Goal: Task Accomplishment & Management: Complete application form

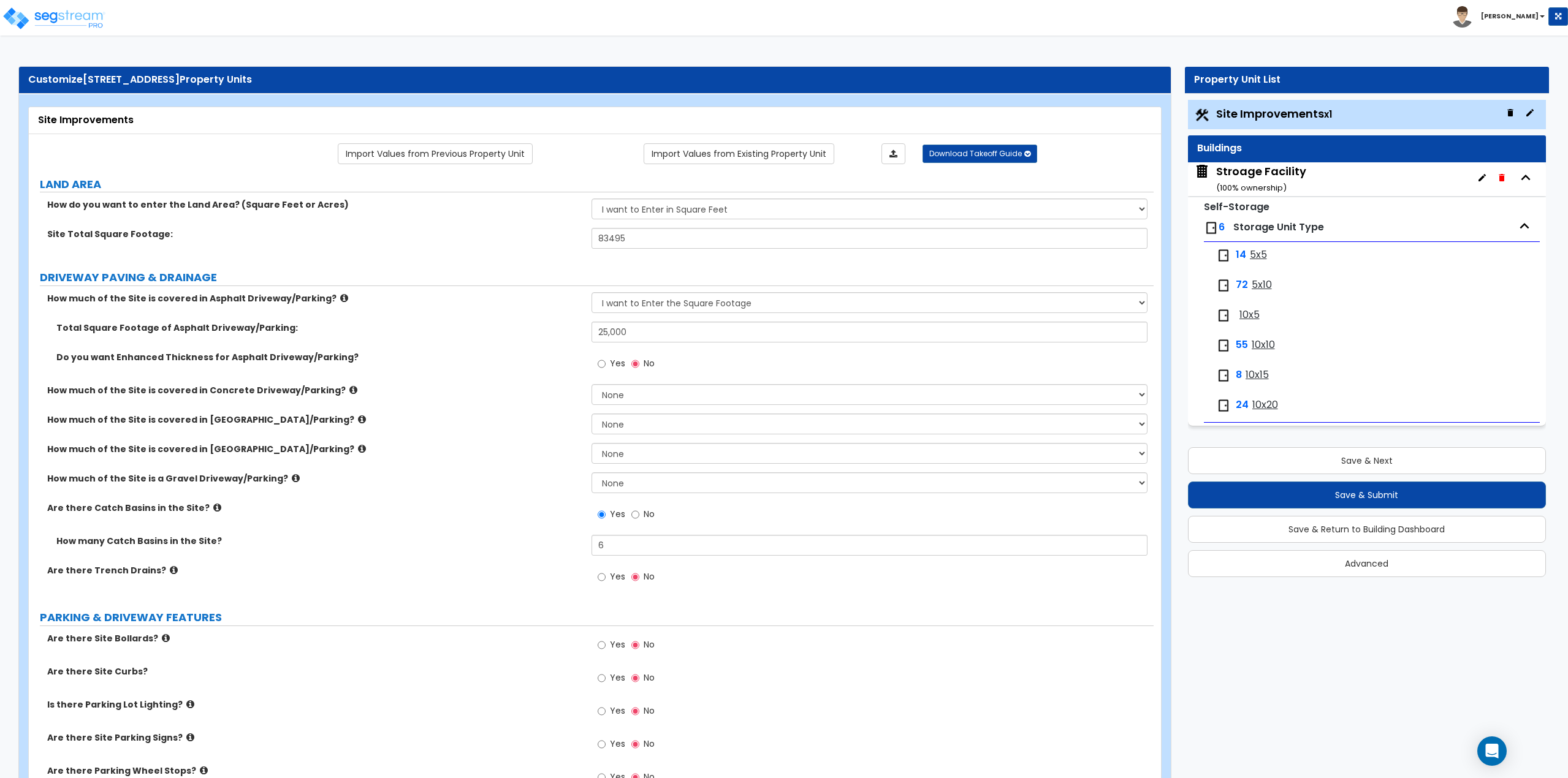
select select "2"
select select "4"
select select "2"
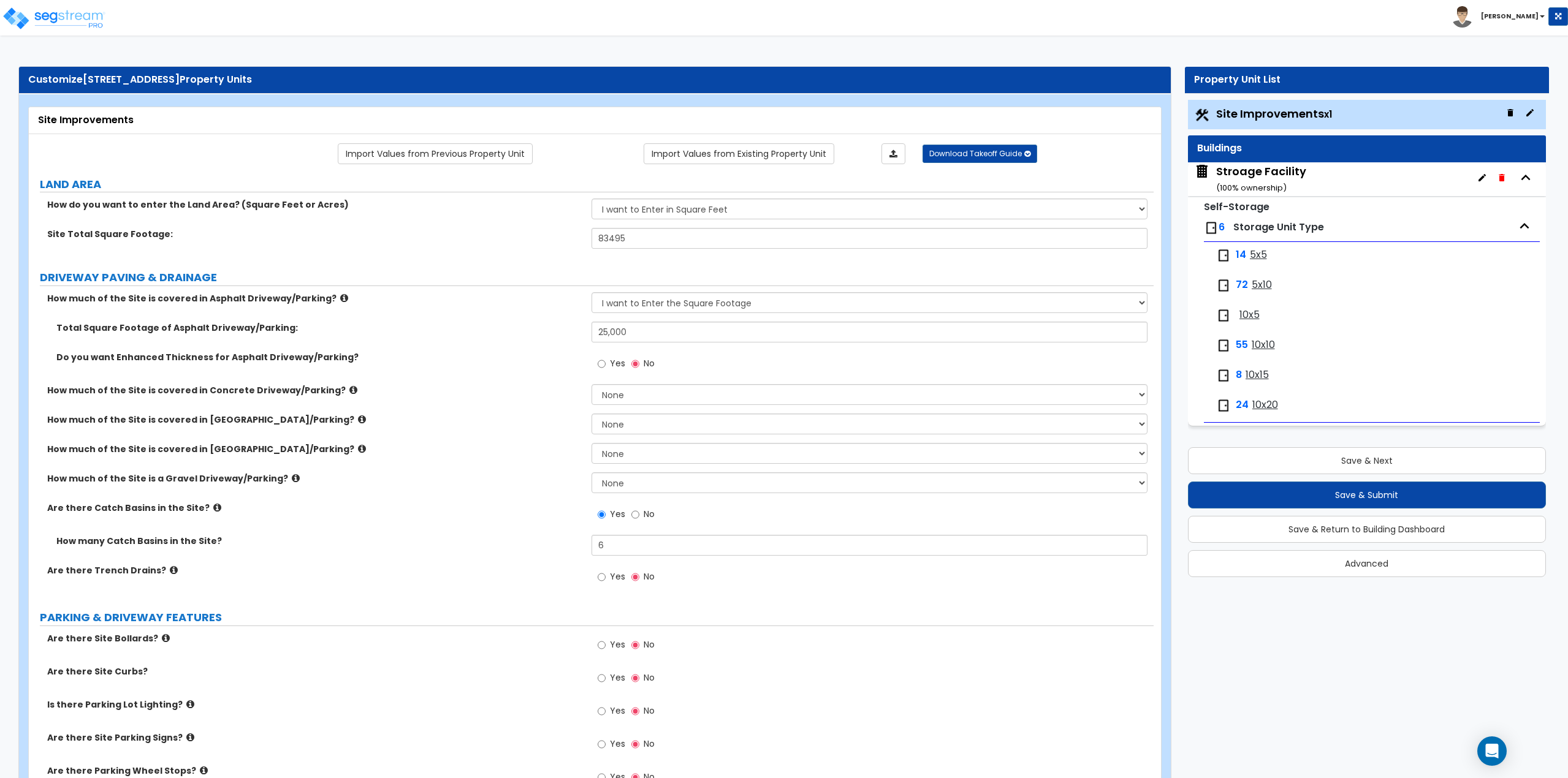
select select "2"
select select "1"
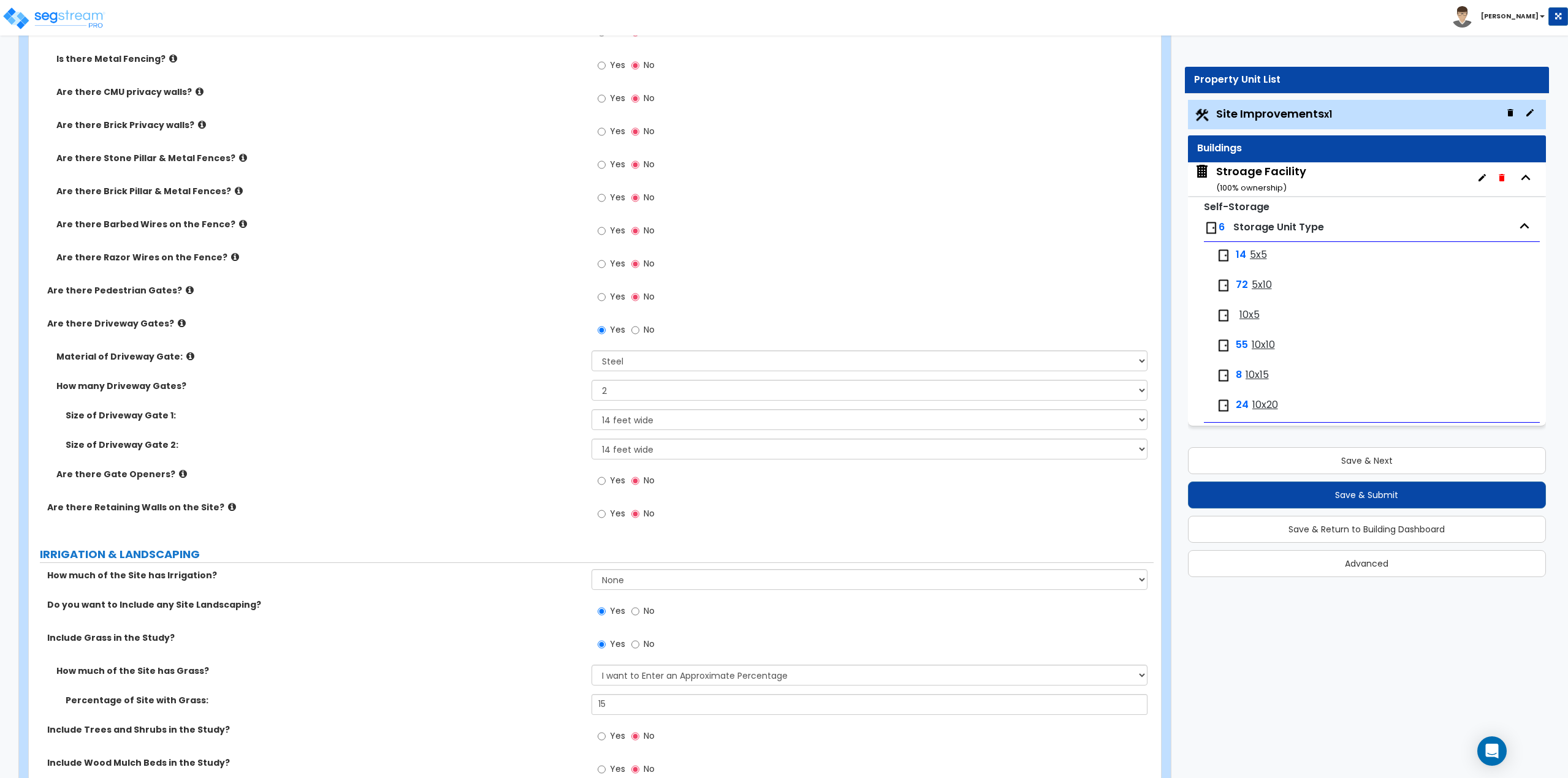
click at [1037, 213] on div "Yes No" at bounding box center [872, 201] width 562 height 33
click at [1376, 531] on button "Save & Return to Building Dashboard" at bounding box center [1367, 530] width 358 height 27
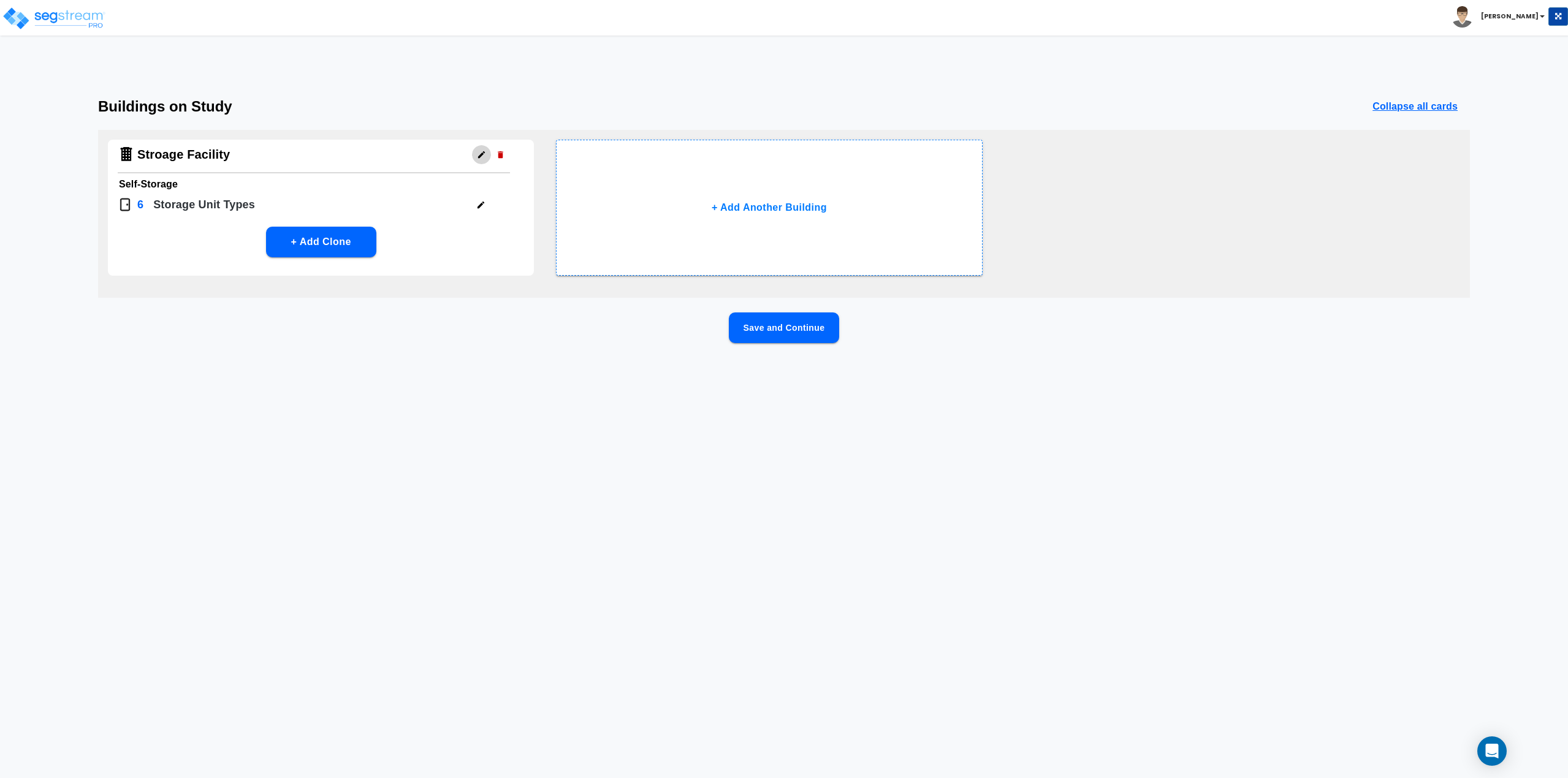
click at [480, 154] on icon "button" at bounding box center [482, 155] width 9 height 9
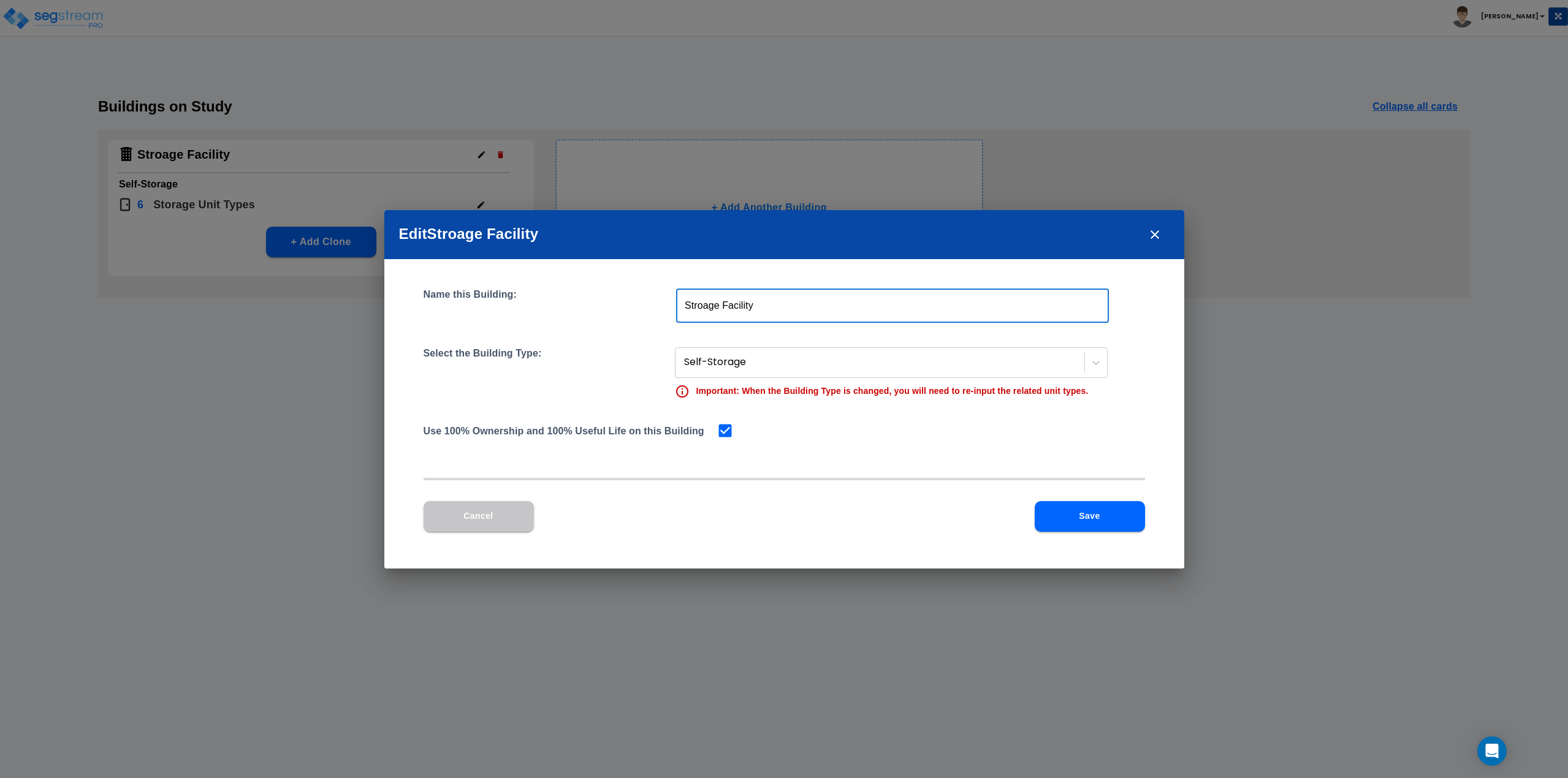
drag, startPoint x: 761, startPoint y: 303, endPoint x: 577, endPoint y: 293, distance: 184.3
click at [577, 293] on div "Name this Building: Stroage Facility ​" at bounding box center [784, 306] width 721 height 34
type input "Front Building"
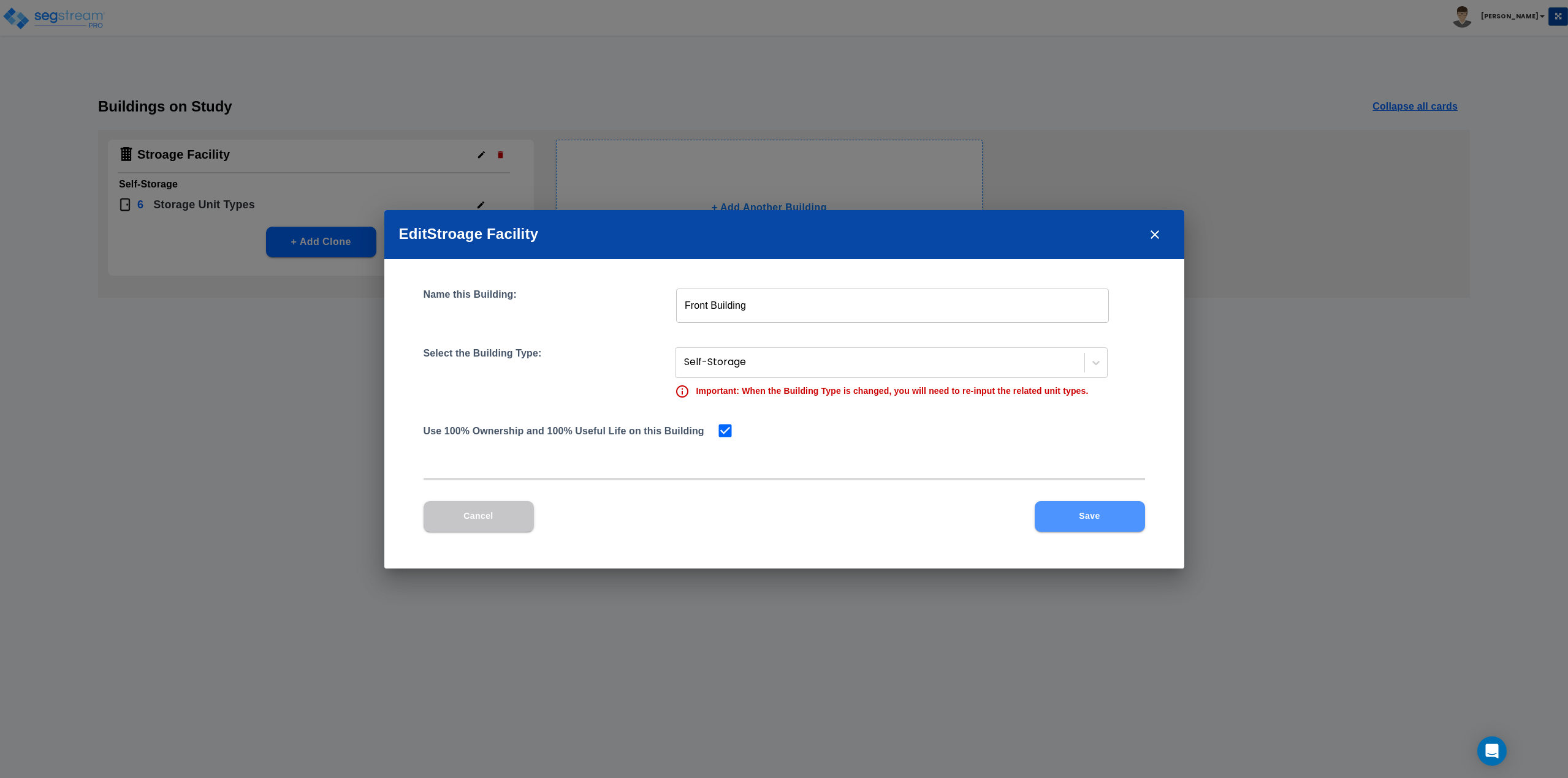
click at [1082, 515] on button "Save" at bounding box center [1090, 517] width 111 height 31
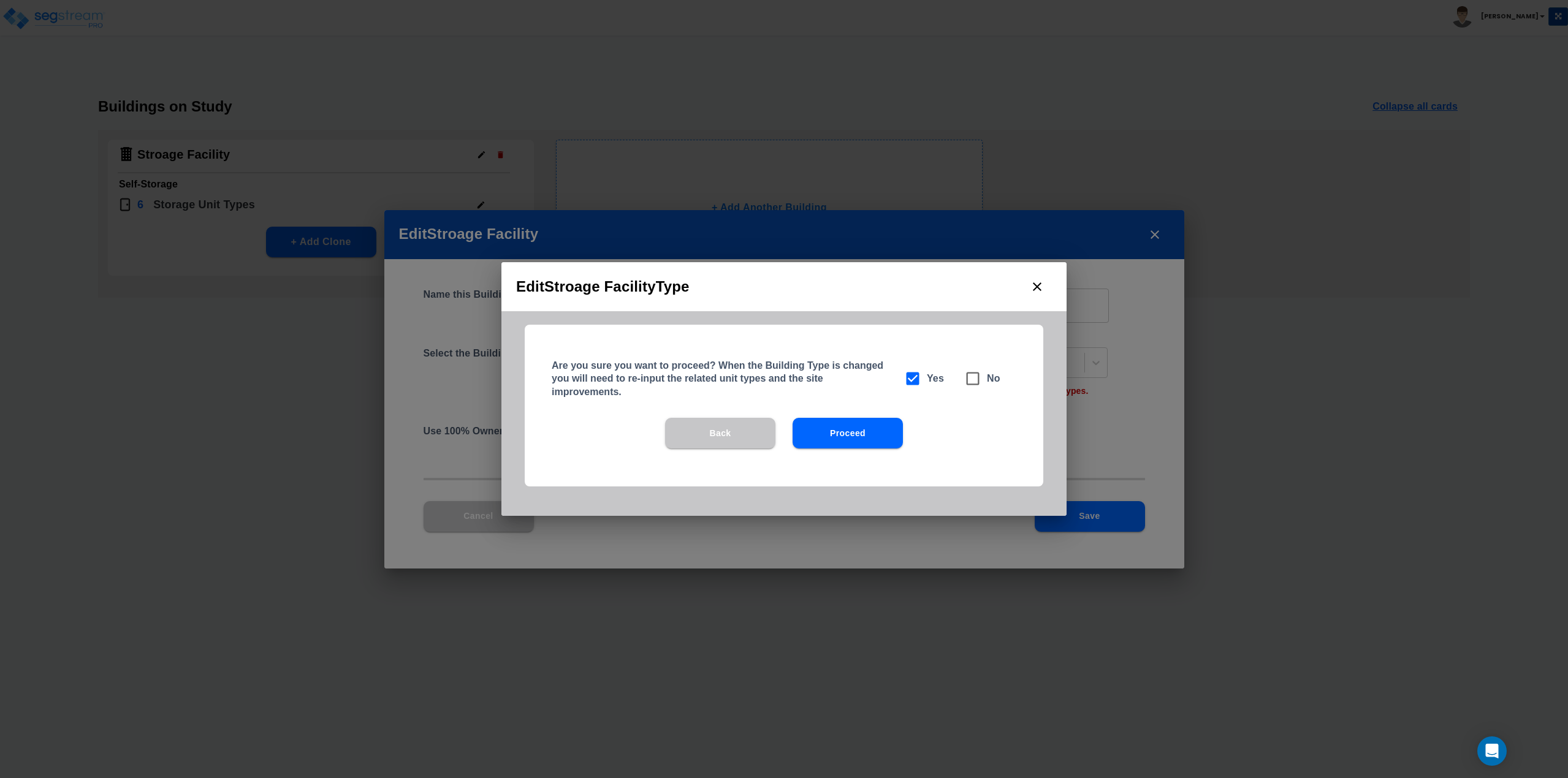
click at [837, 442] on button "Proceed" at bounding box center [848, 433] width 111 height 31
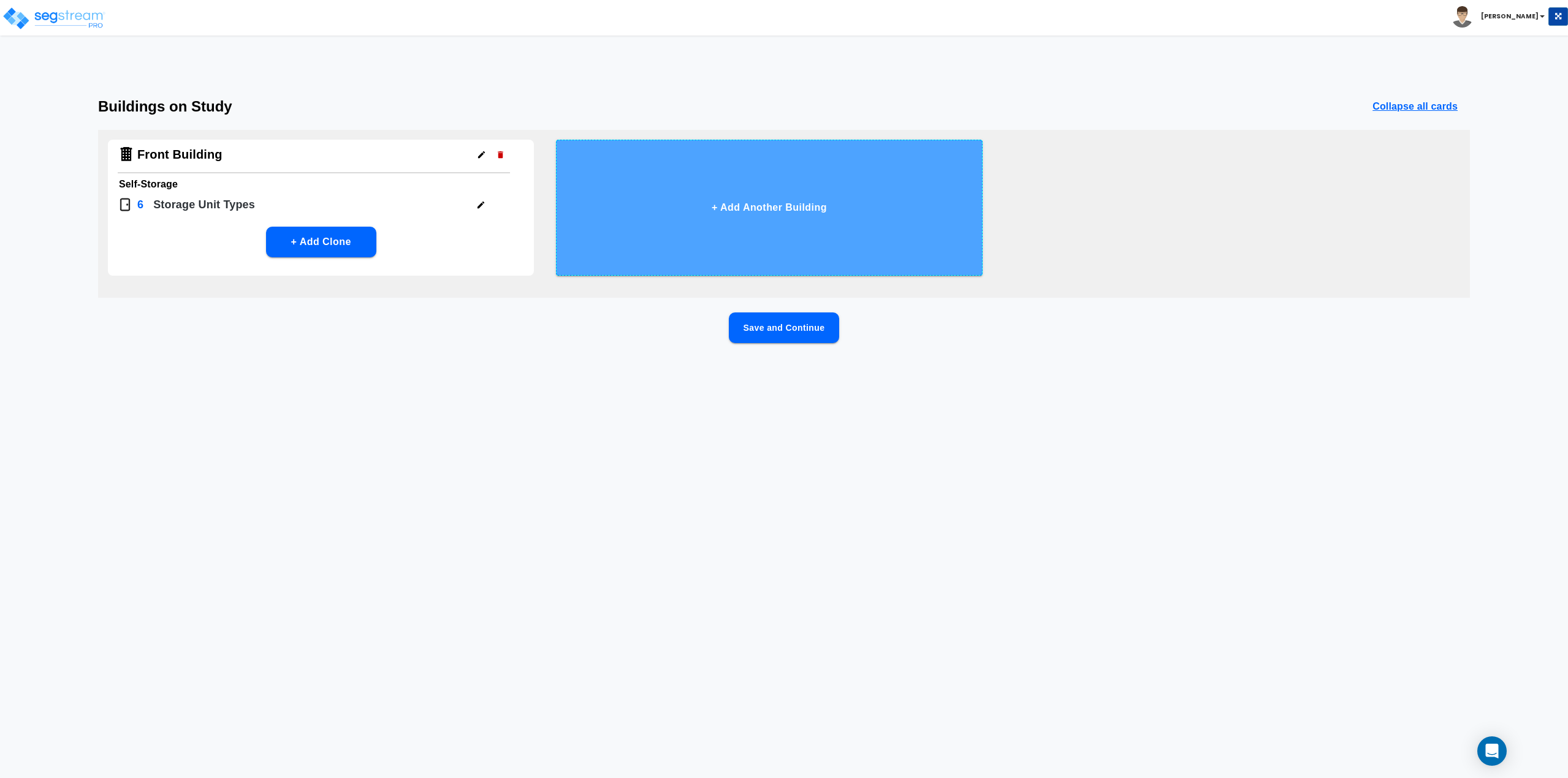
click at [777, 209] on button "+ Add Another Building" at bounding box center [769, 208] width 426 height 136
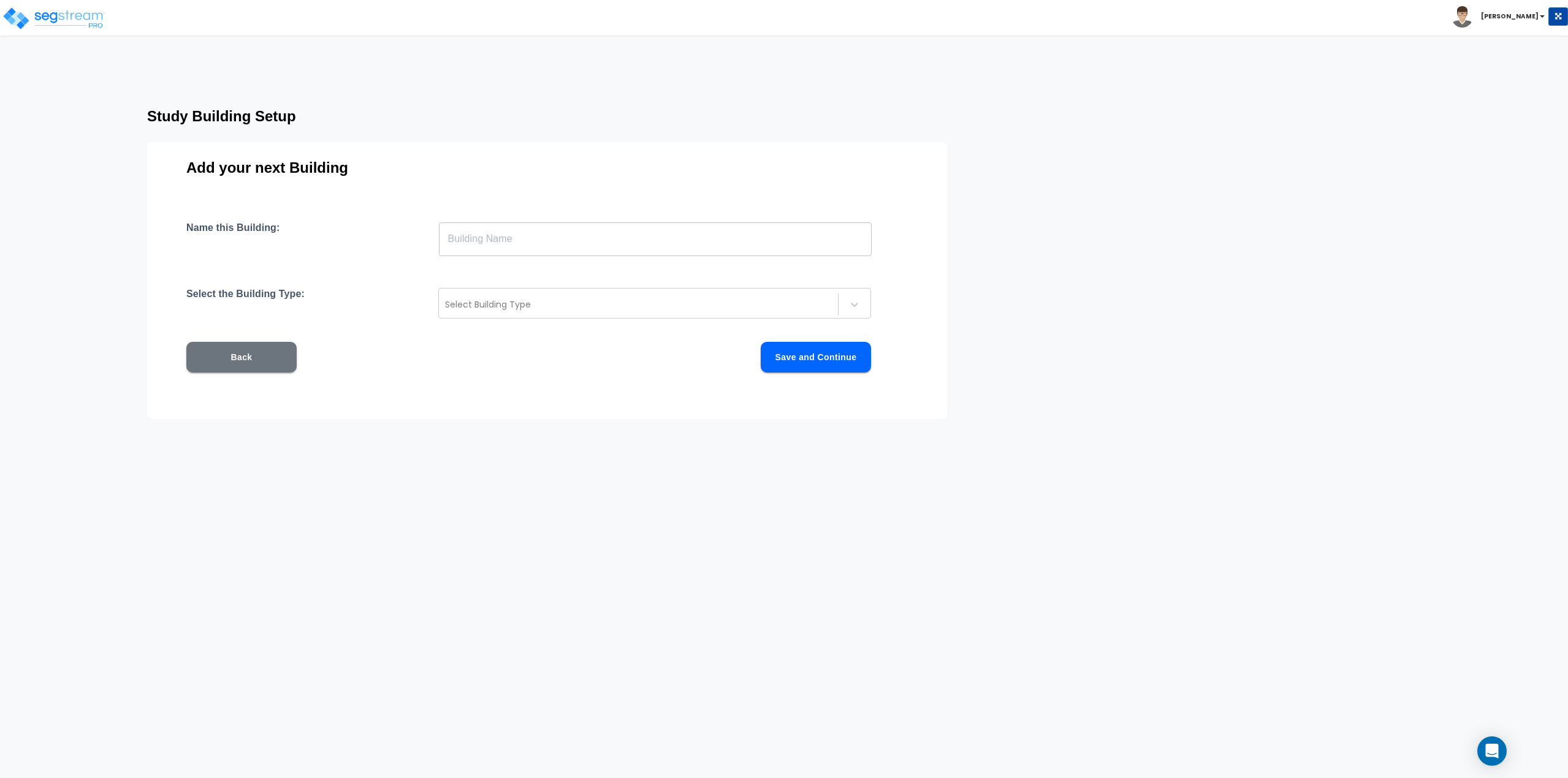
click at [642, 261] on div "Name this Building: ​ Select the Building Type: Select Building Type Back Save …" at bounding box center [546, 312] width 721 height 180
click at [633, 249] on input "text" at bounding box center [655, 239] width 433 height 34
type input "Rear Building"
type input "storeage"
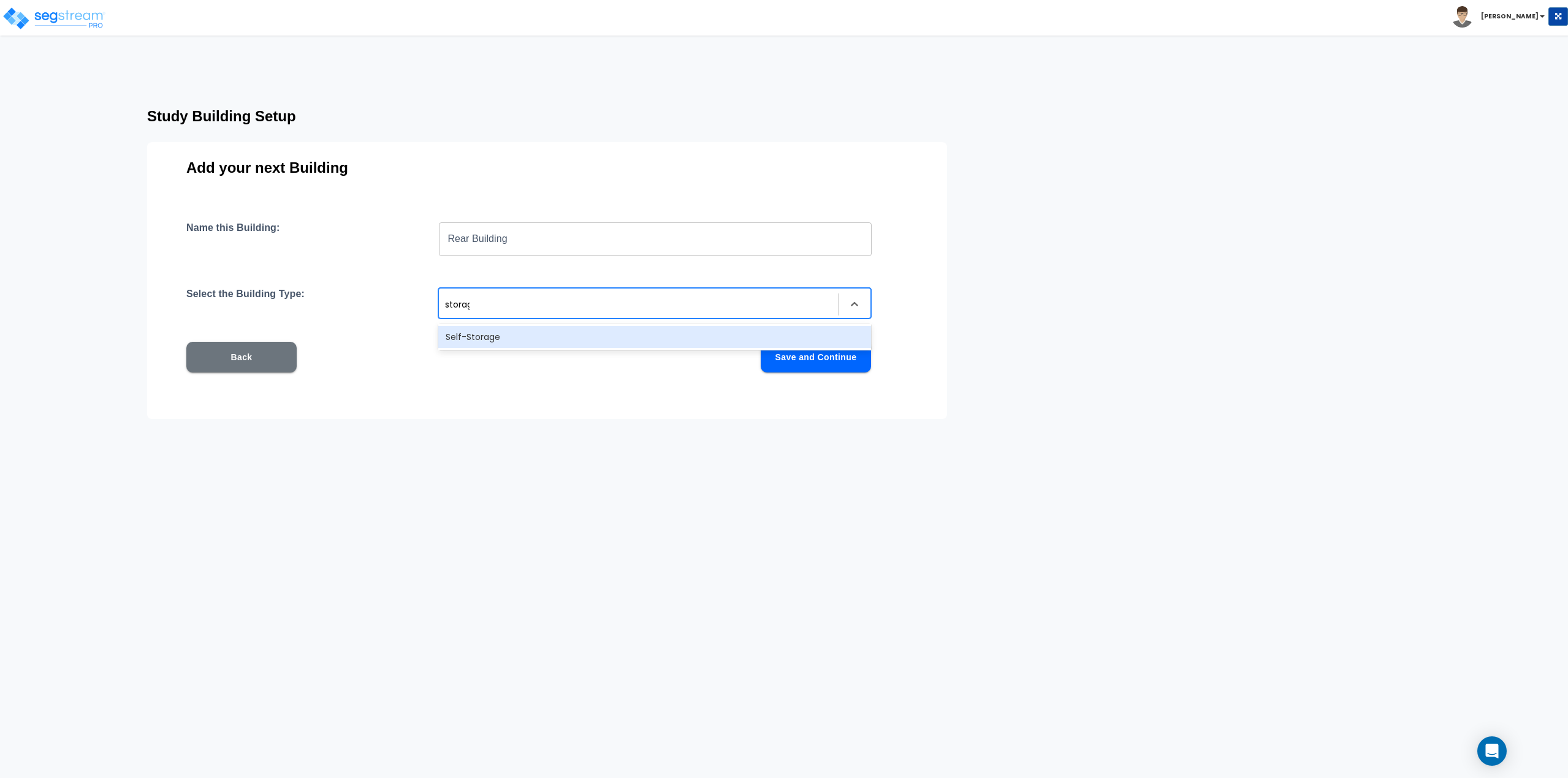
type input "storage"
click at [599, 329] on div "Self-Storage" at bounding box center [654, 337] width 433 height 22
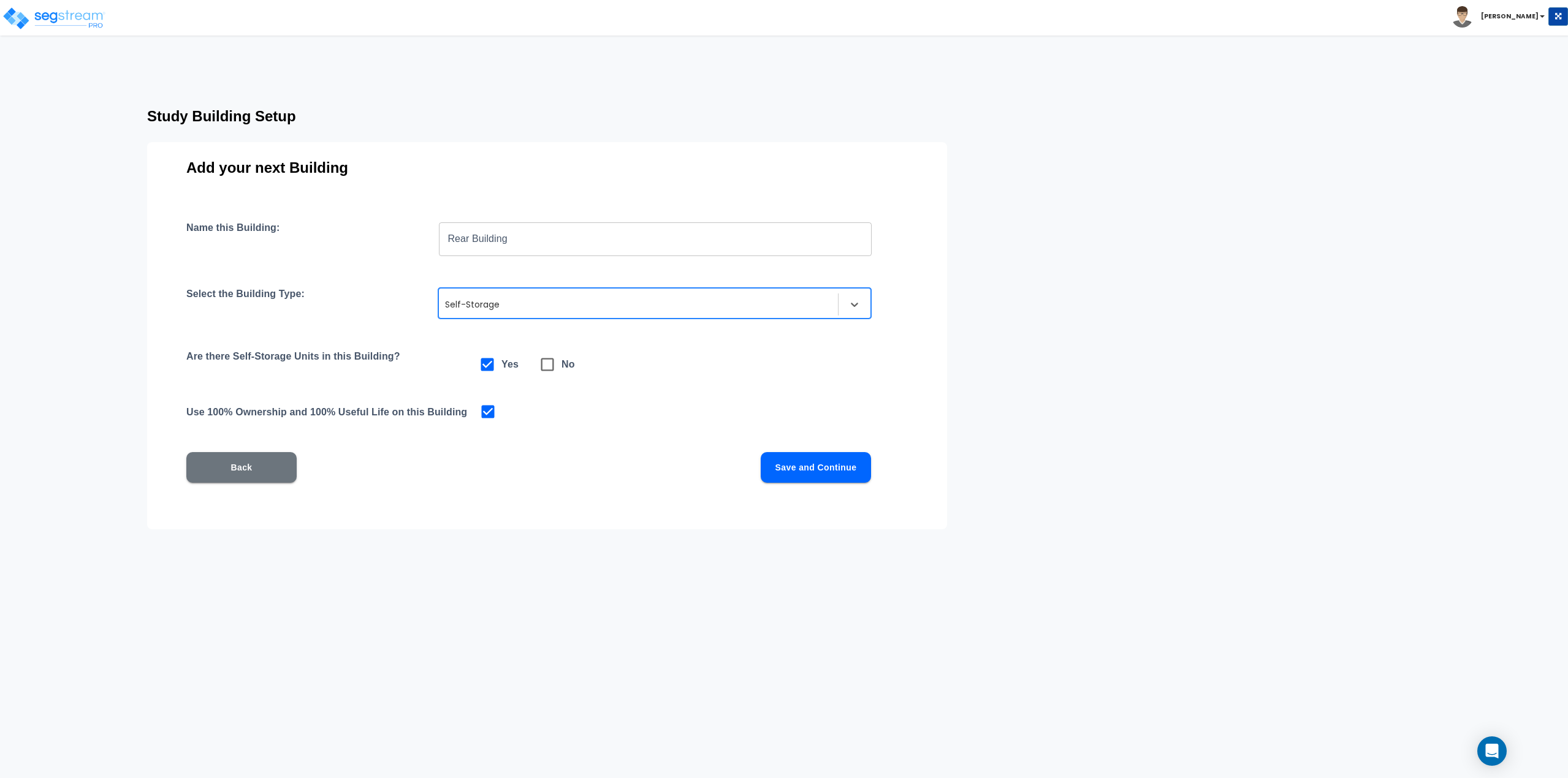
click at [834, 466] on button "Save and Continue" at bounding box center [816, 468] width 111 height 31
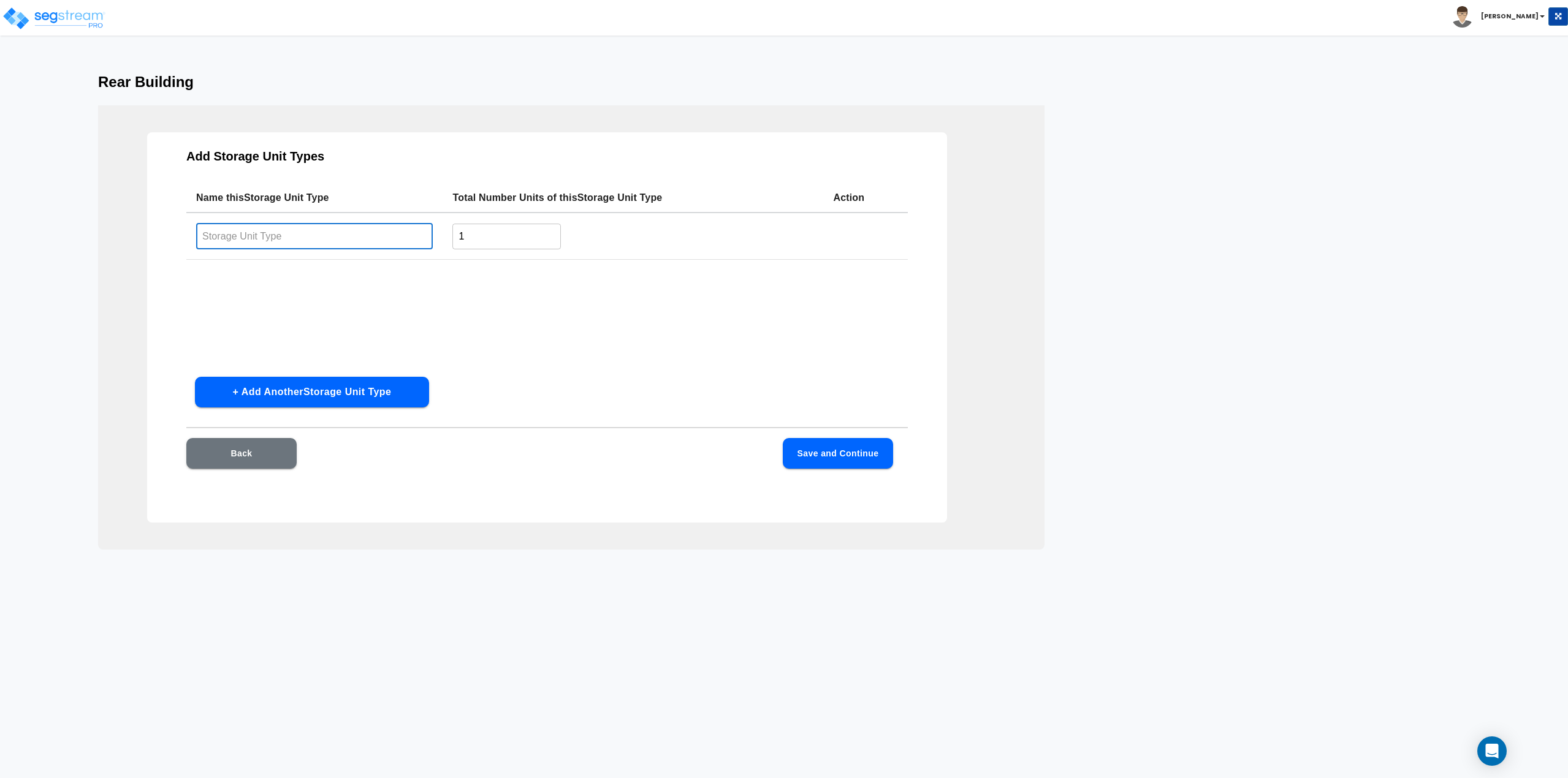
click at [293, 236] on input "text" at bounding box center [314, 236] width 237 height 26
click at [811, 447] on button "Save and Continue" at bounding box center [838, 453] width 111 height 31
click at [364, 239] on input "text" at bounding box center [314, 236] width 237 height 26
type input "5x10"
click at [814, 457] on button "Save and Continue" at bounding box center [838, 453] width 111 height 31
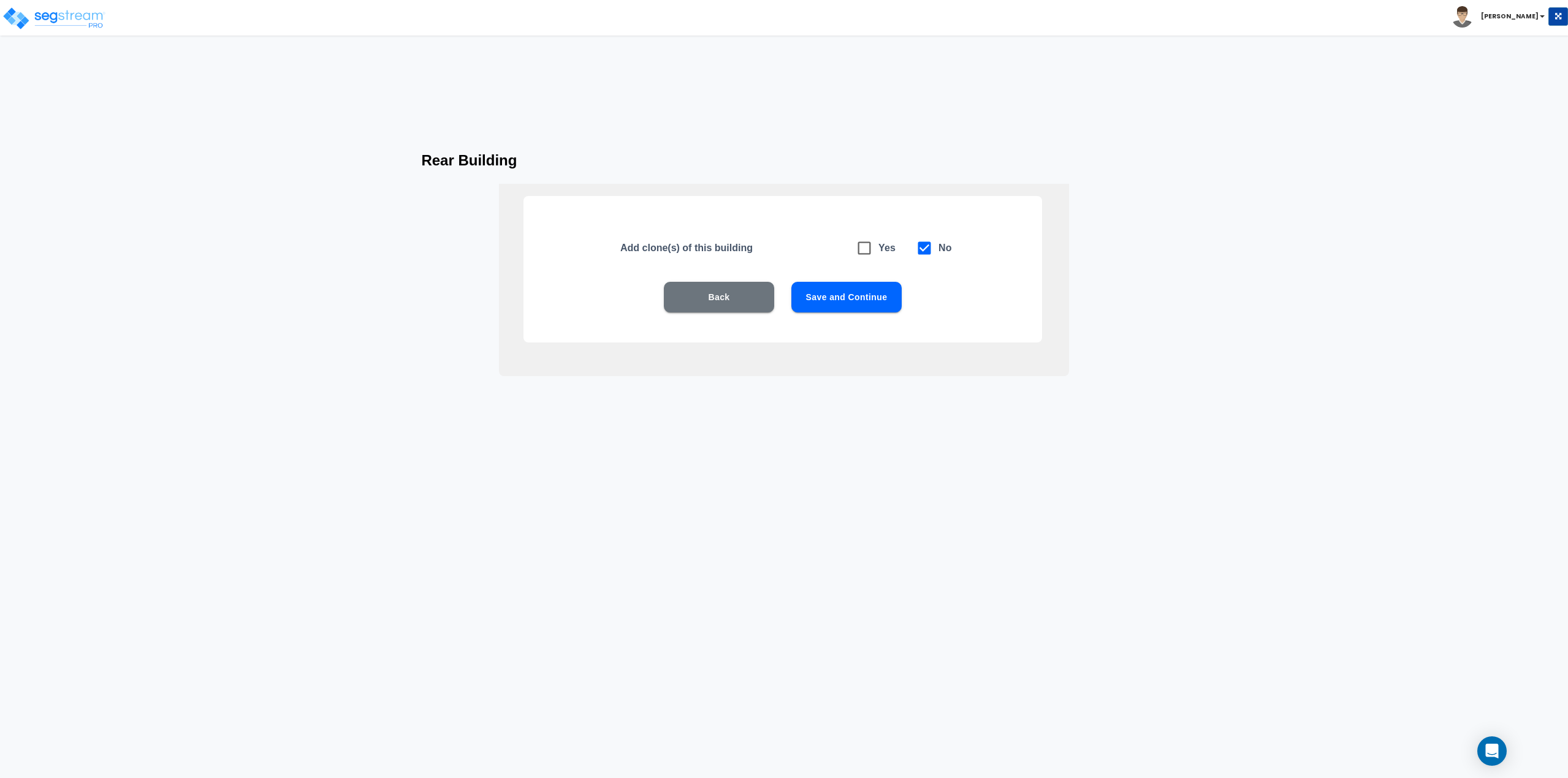
click at [848, 290] on button "Save and Continue" at bounding box center [847, 297] width 111 height 31
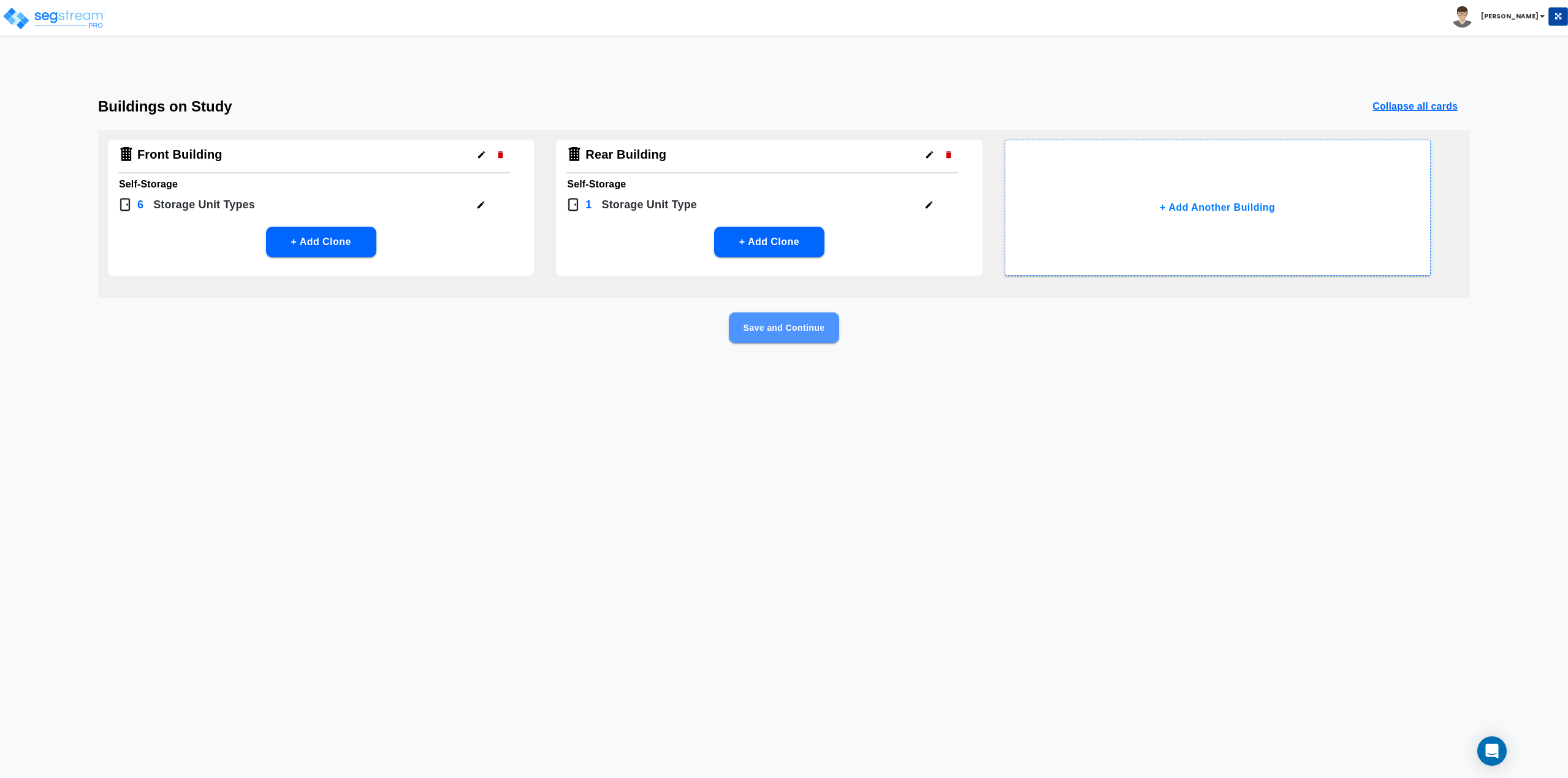
click at [783, 341] on button "Save and Continue" at bounding box center [784, 328] width 111 height 31
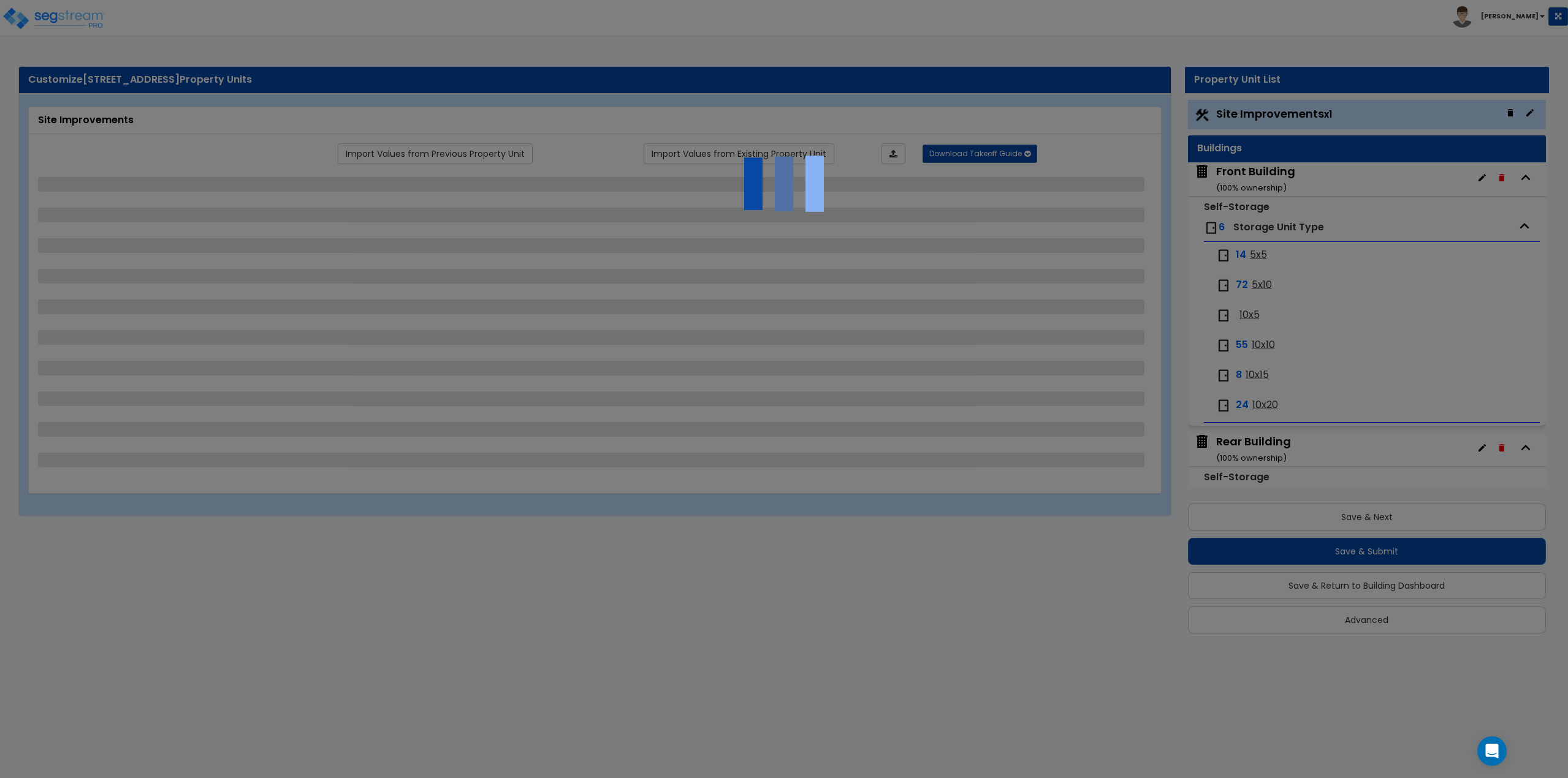
select select "2"
select select "4"
select select "2"
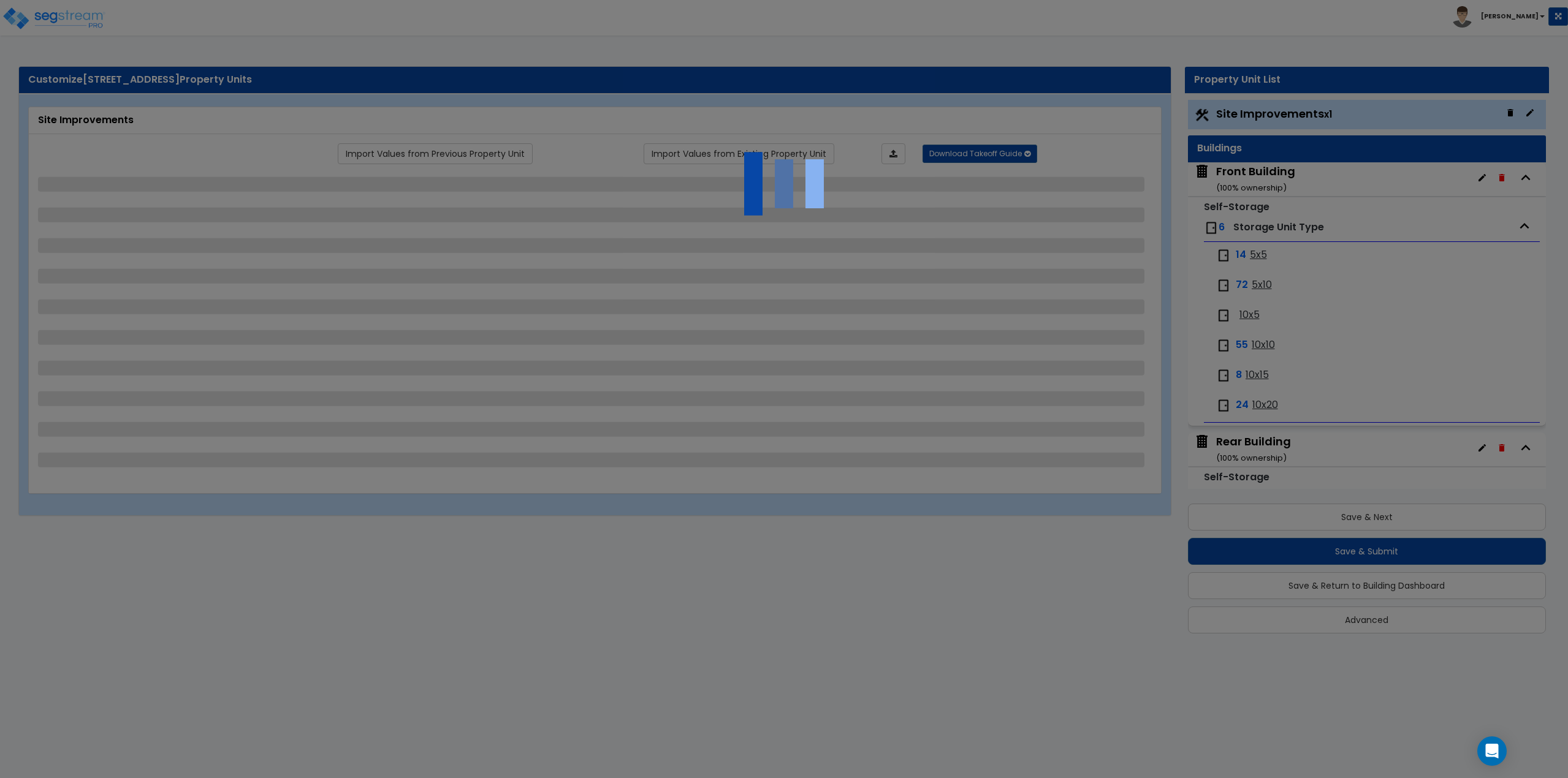
select select "2"
select select "1"
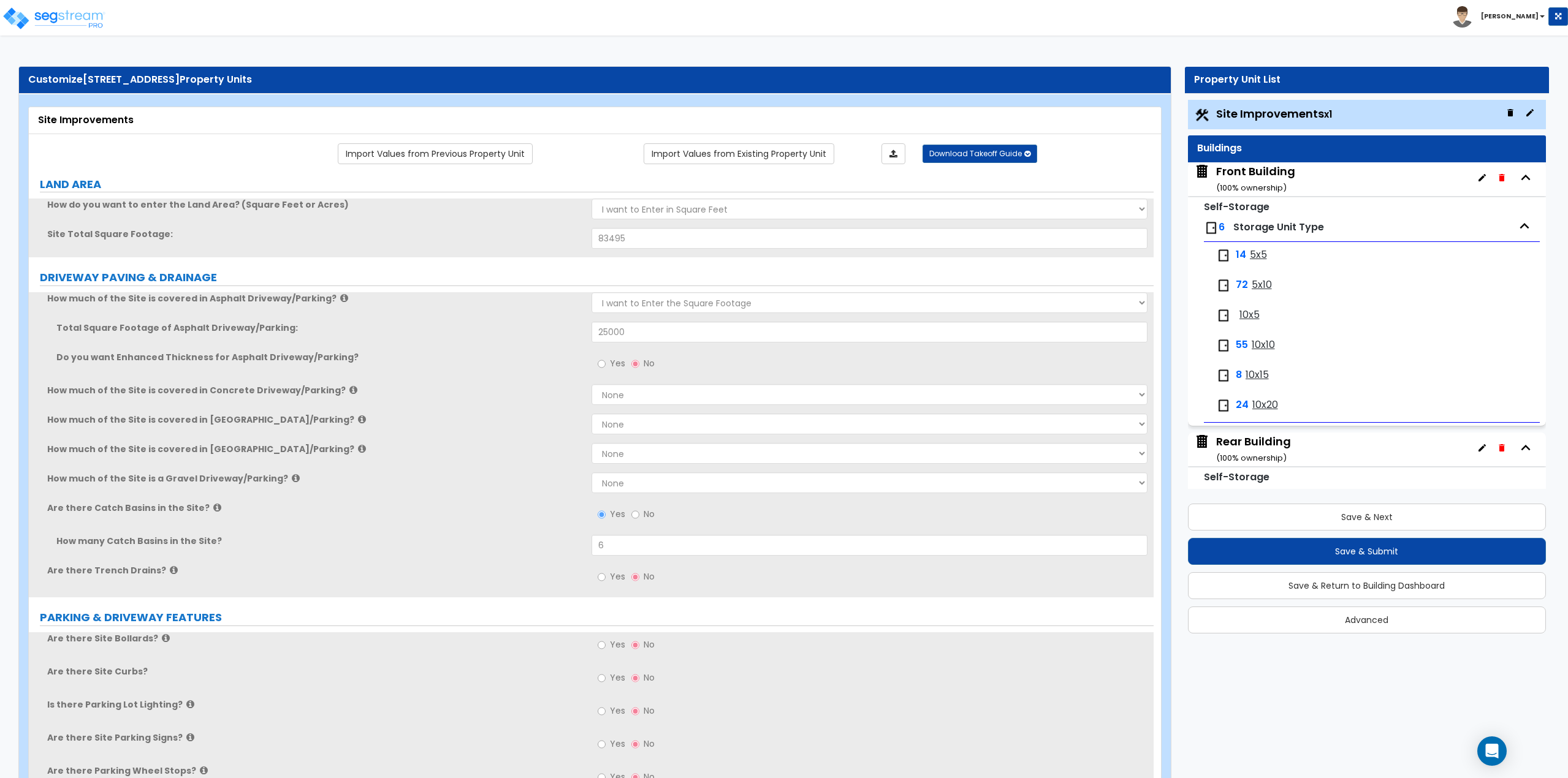
click at [1263, 441] on div "Rear Building ( 100 % ownership)" at bounding box center [1253, 450] width 74 height 31
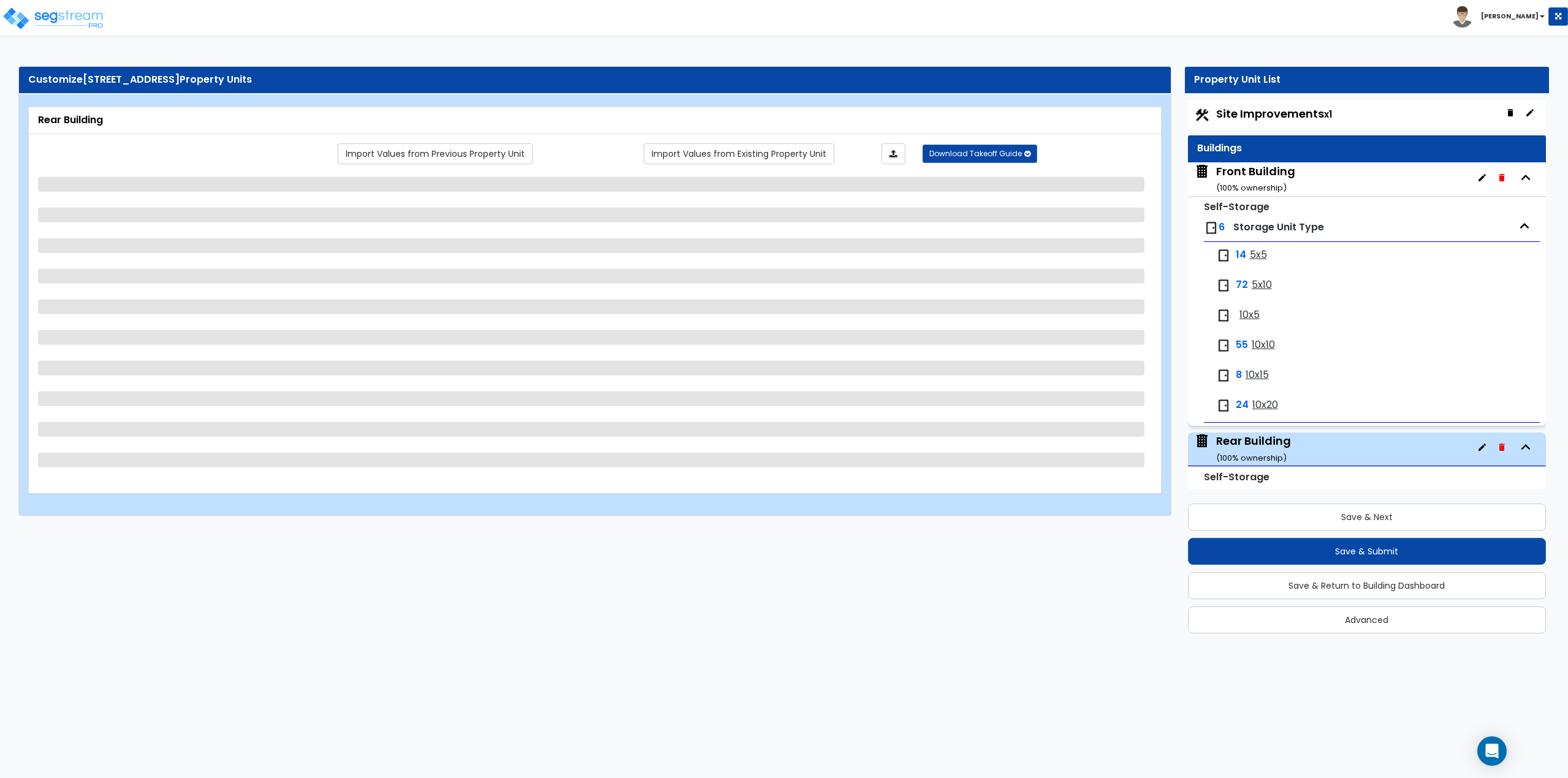
scroll to position [63, 0]
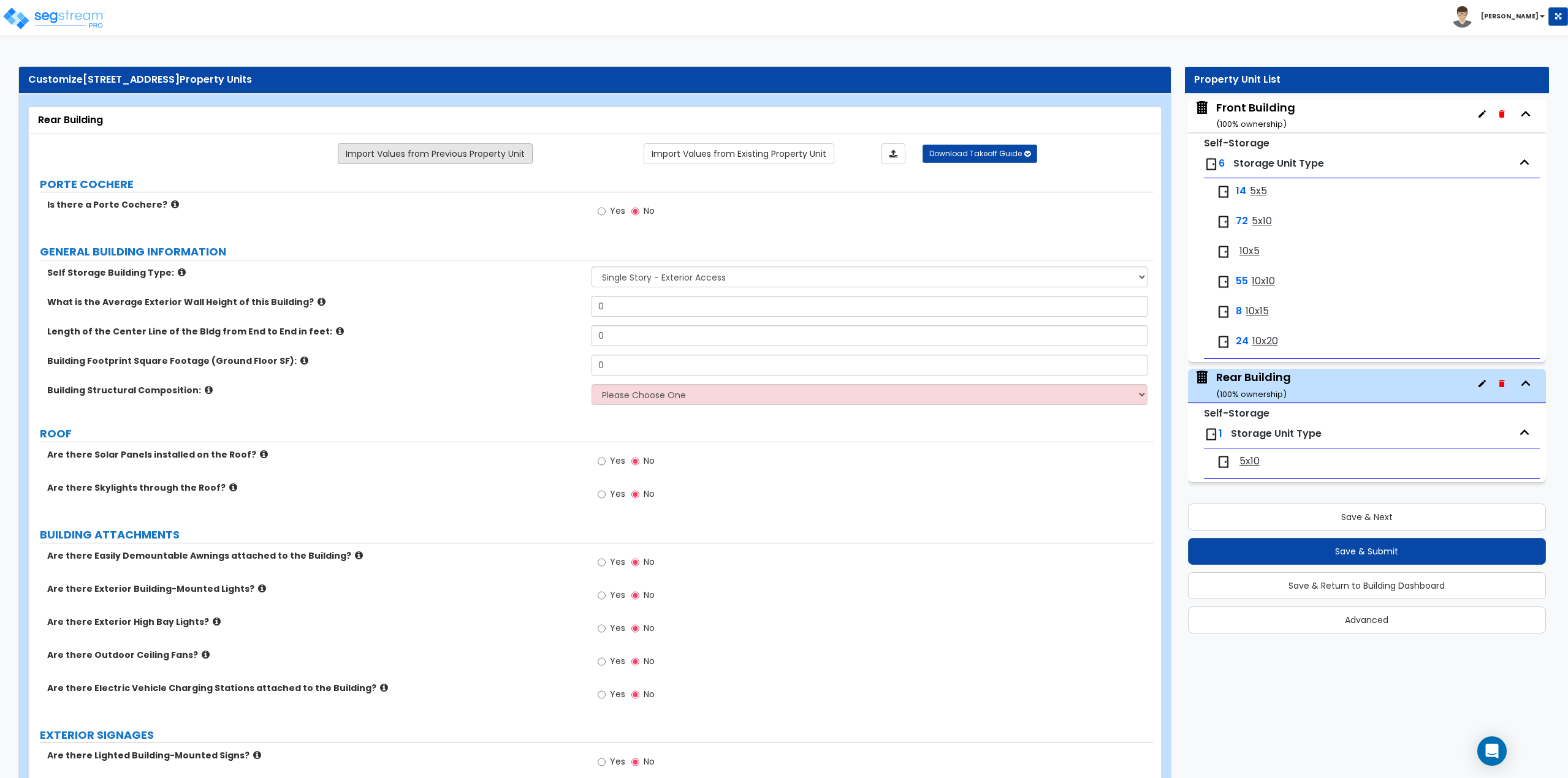
click at [464, 158] on link "Import Values from Previous Property Unit" at bounding box center [434, 153] width 195 height 21
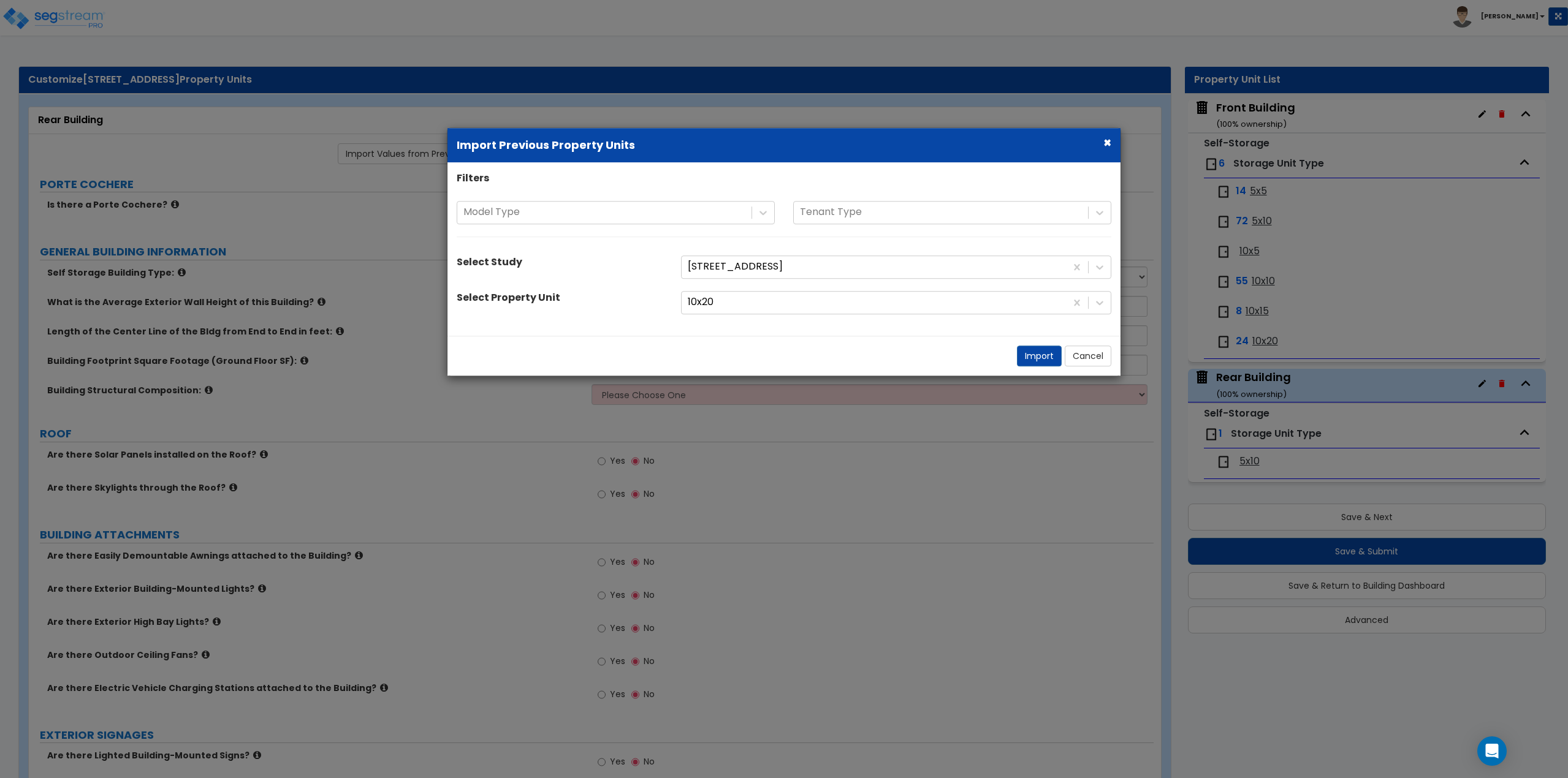
click at [1106, 139] on button "×" at bounding box center [1107, 142] width 8 height 13
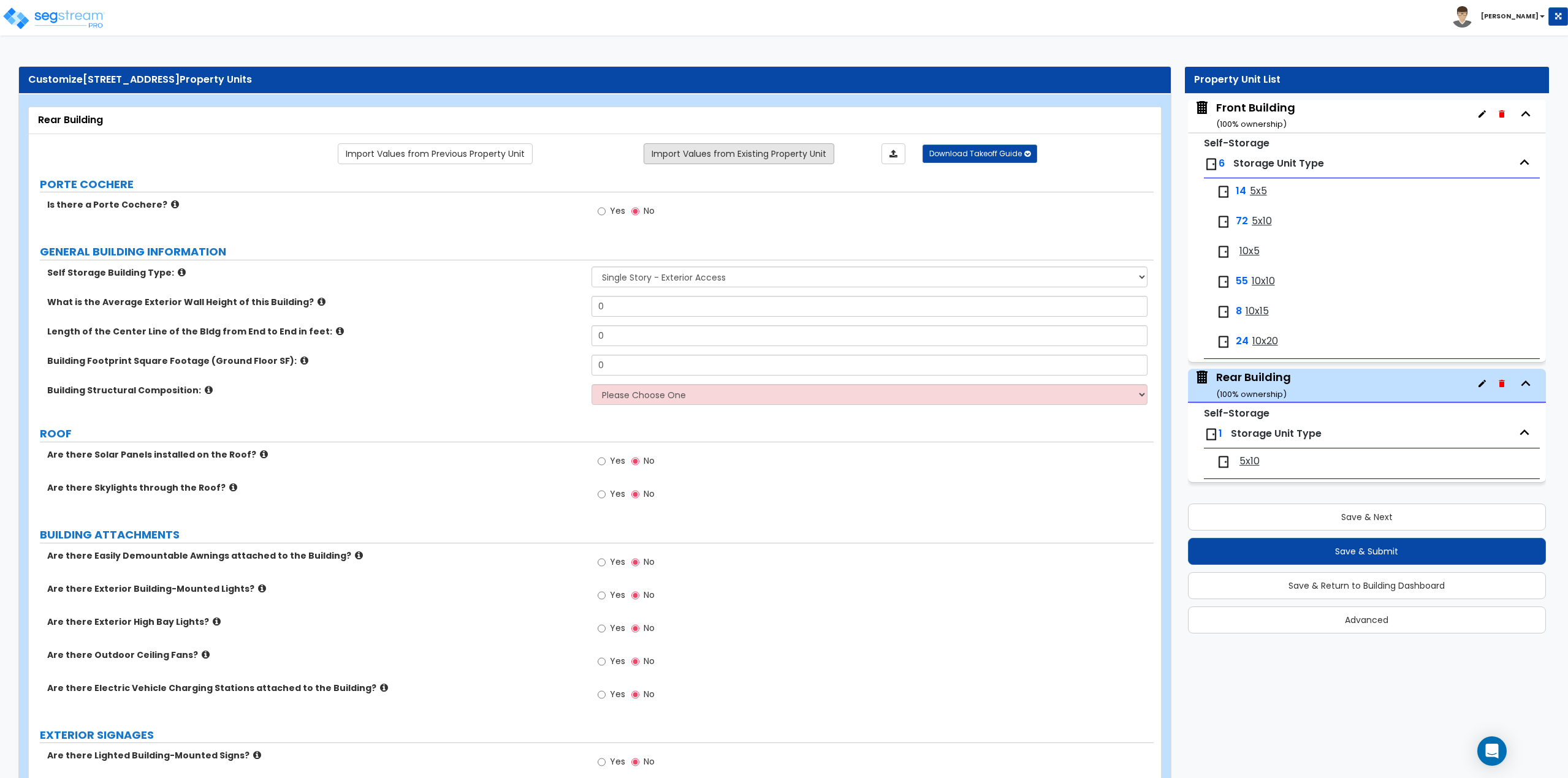
click at [769, 155] on link "Import Values from Existing Property Unit" at bounding box center [739, 153] width 190 height 21
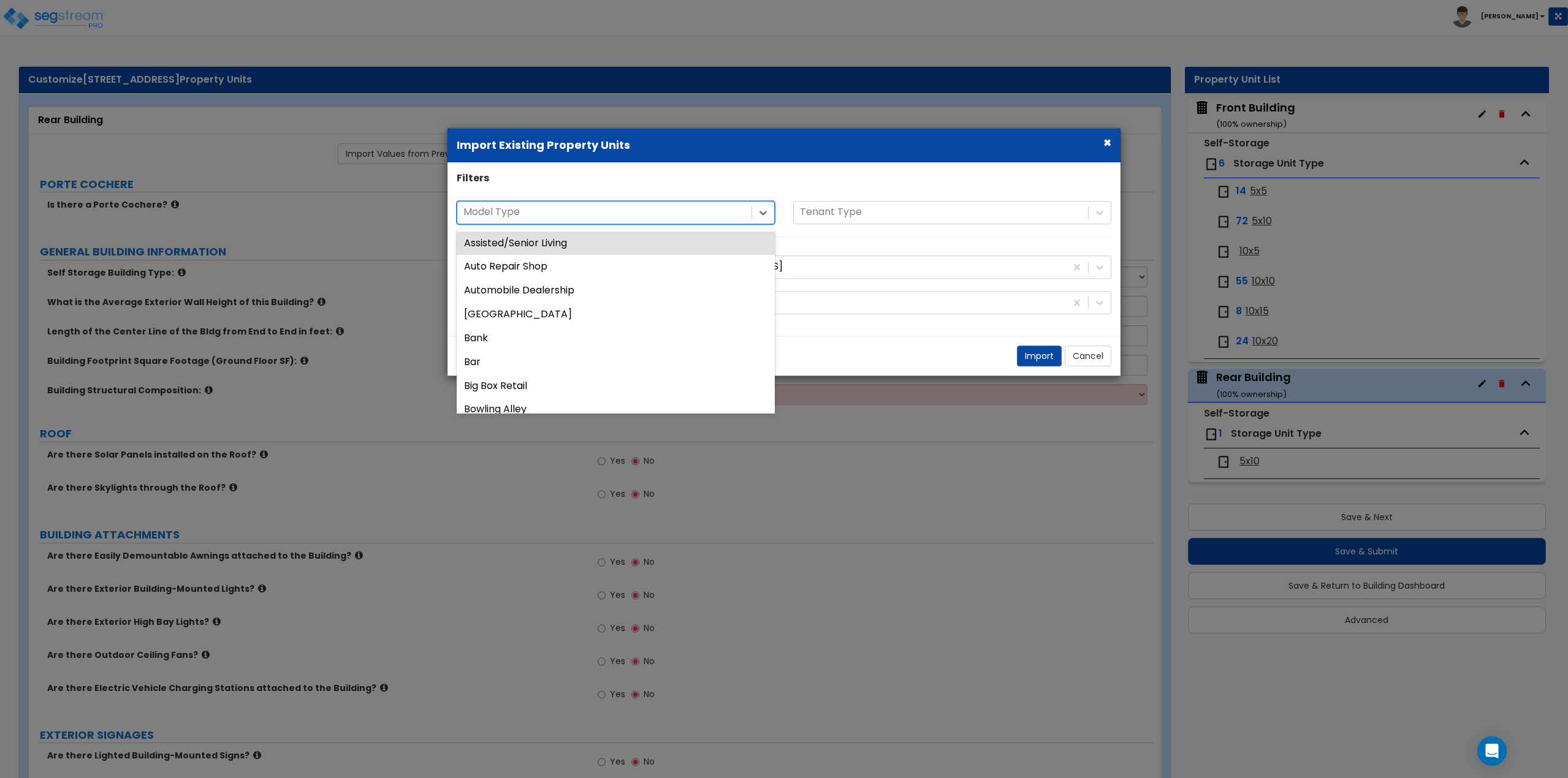
click at [695, 209] on div at bounding box center [604, 212] width 282 height 16
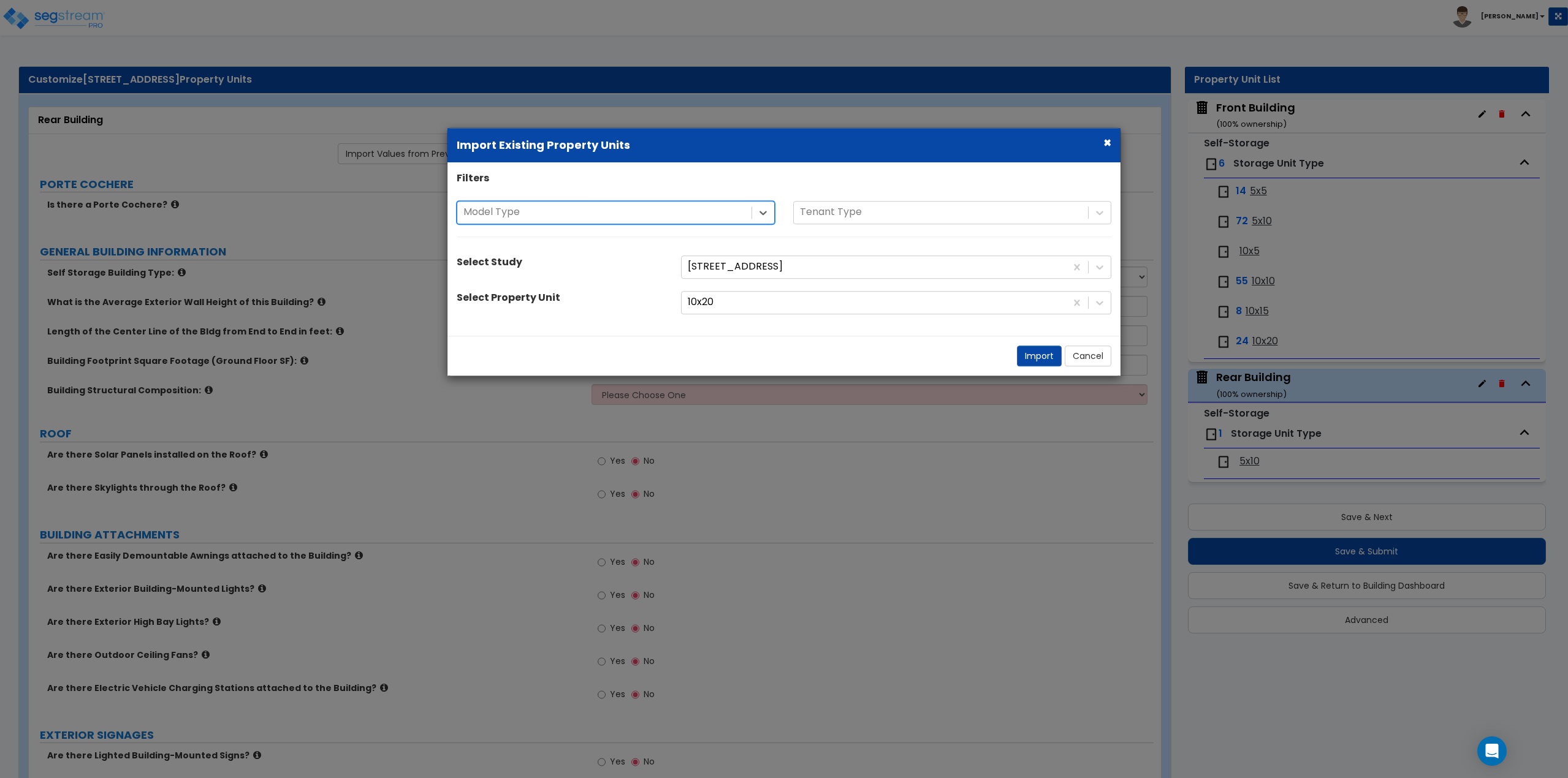
click at [695, 210] on div at bounding box center [604, 212] width 282 height 16
click at [1108, 141] on button "×" at bounding box center [1107, 142] width 8 height 13
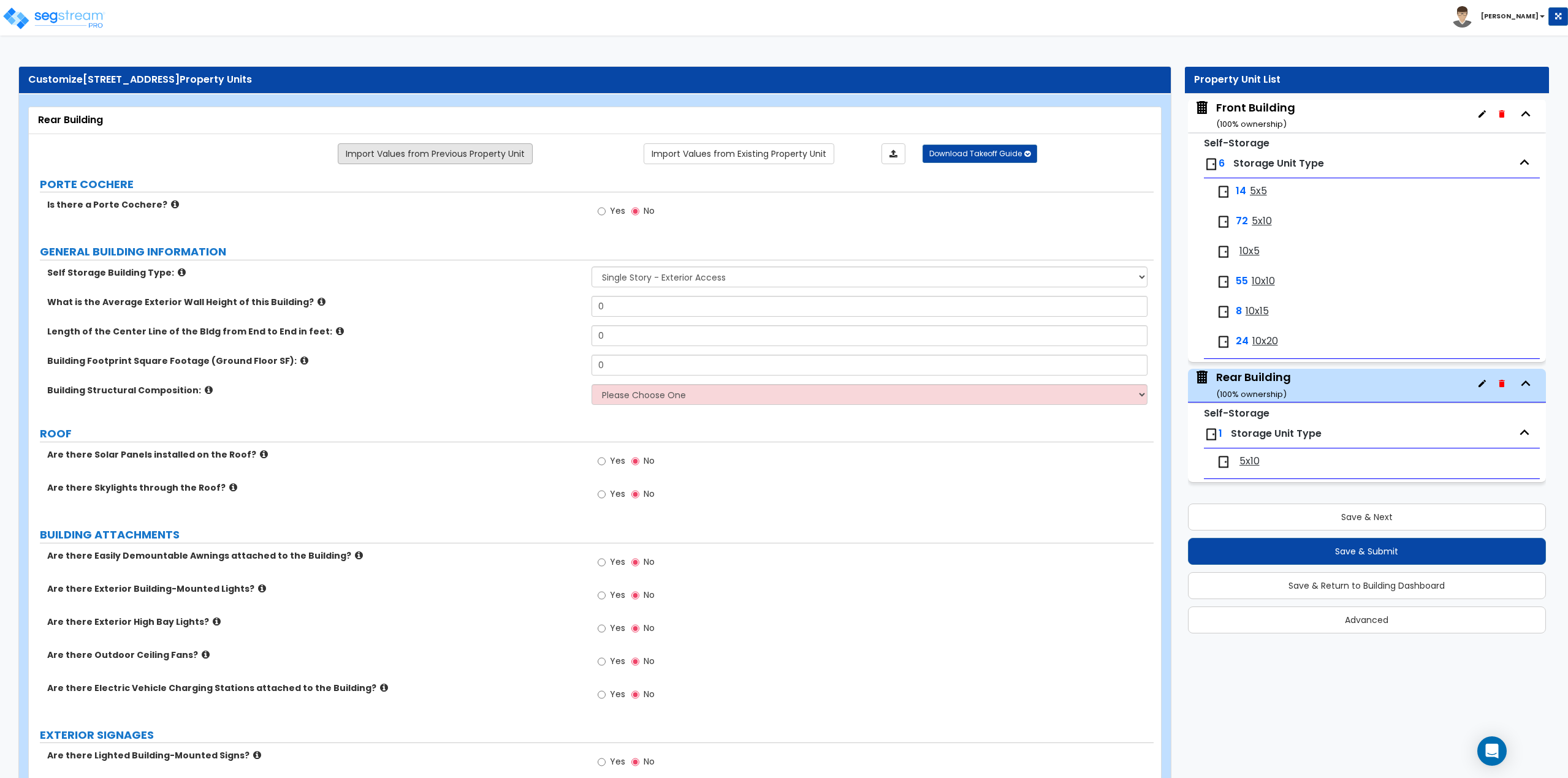
click at [494, 158] on link "Import Values from Previous Property Unit" at bounding box center [434, 153] width 195 height 21
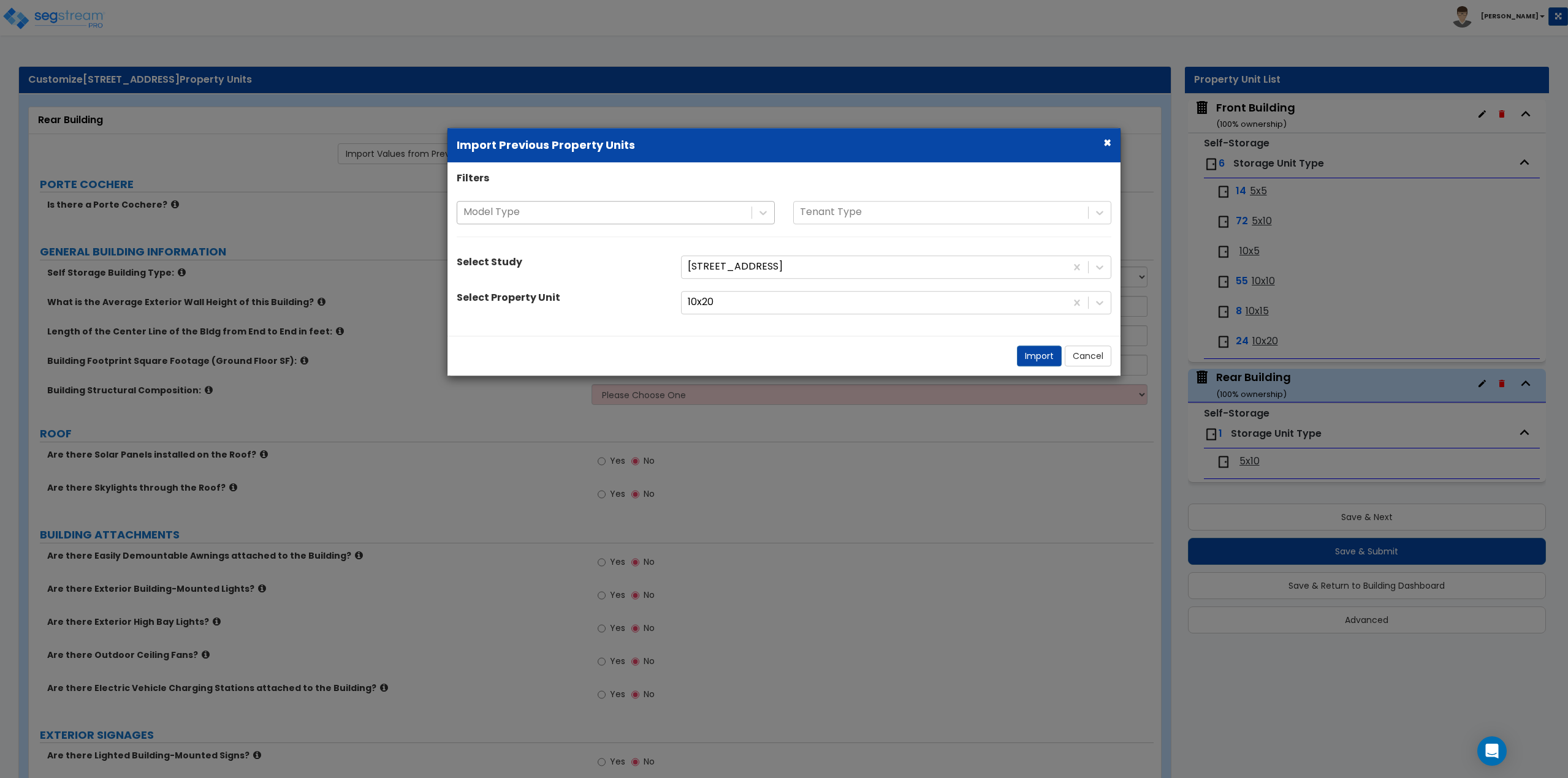
click at [496, 213] on div at bounding box center [604, 212] width 282 height 16
click at [751, 264] on div at bounding box center [873, 267] width 372 height 16
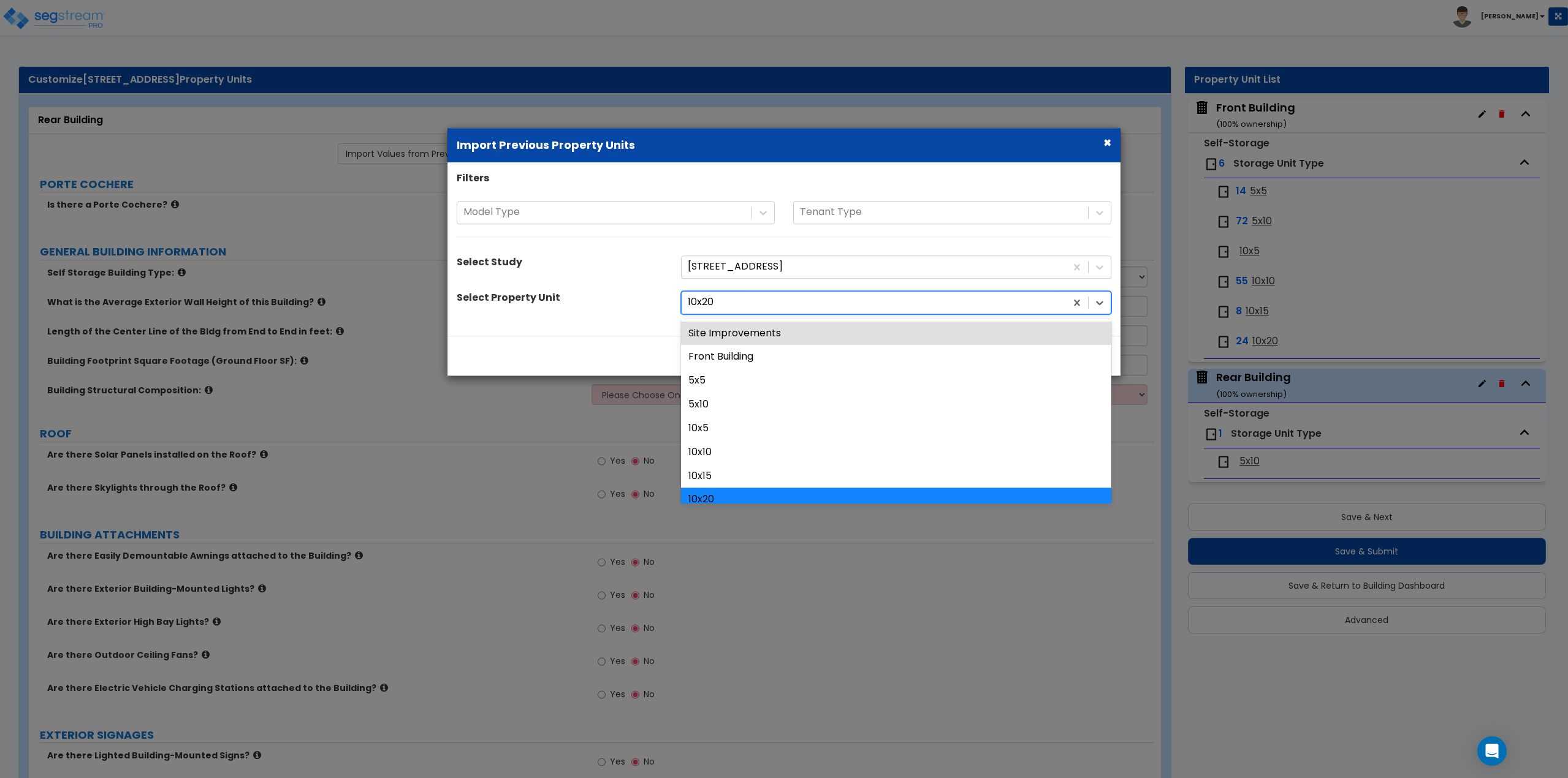
click at [773, 291] on div "10x20" at bounding box center [896, 303] width 430 height 24
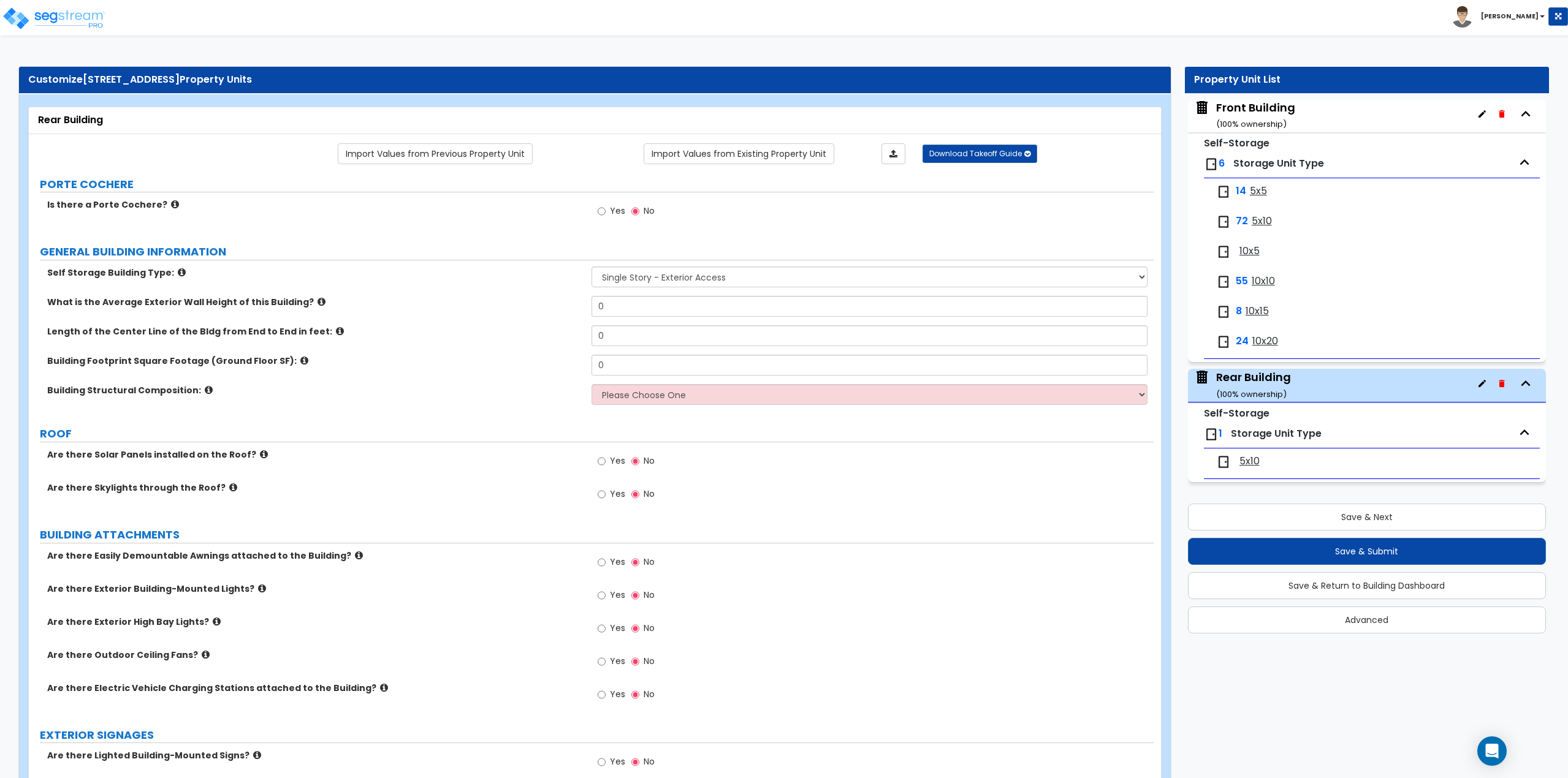
drag, startPoint x: 429, startPoint y: 155, endPoint x: 417, endPoint y: 306, distance: 151.5
click at [683, 306] on input "0" at bounding box center [870, 306] width 557 height 21
type input "12"
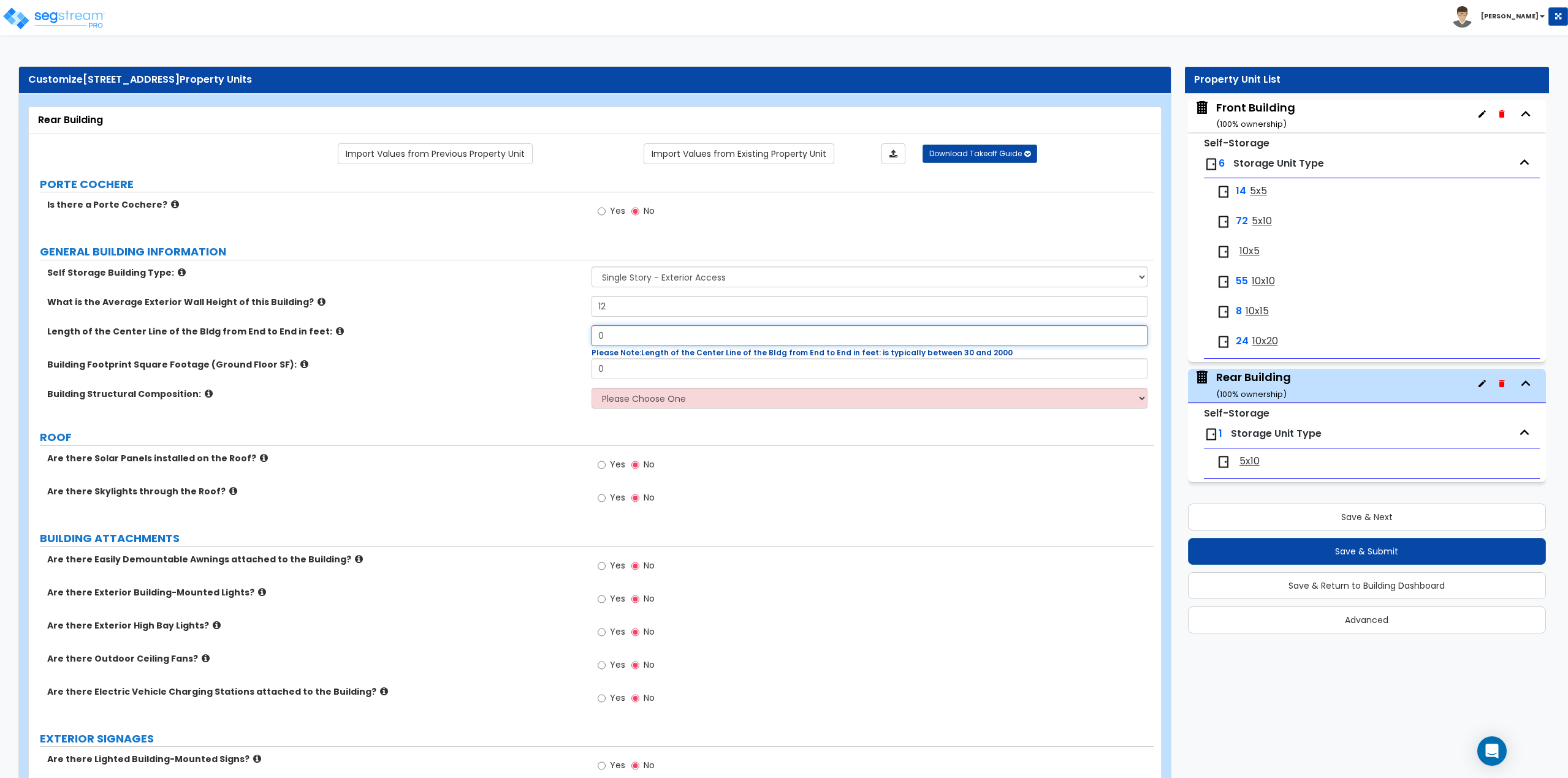
click at [670, 336] on input "0" at bounding box center [870, 336] width 557 height 21
type input "200"
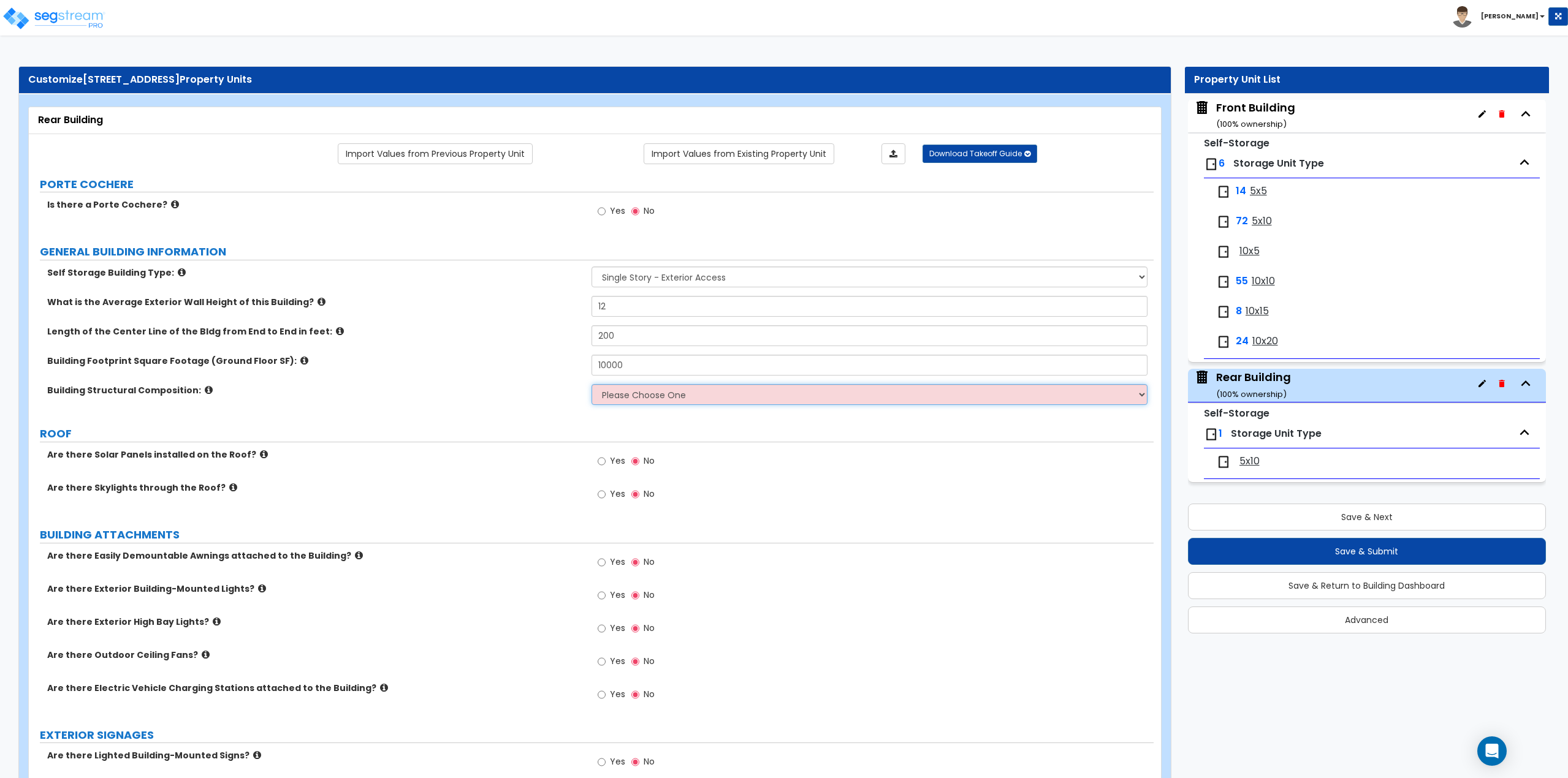
type input "10,000"
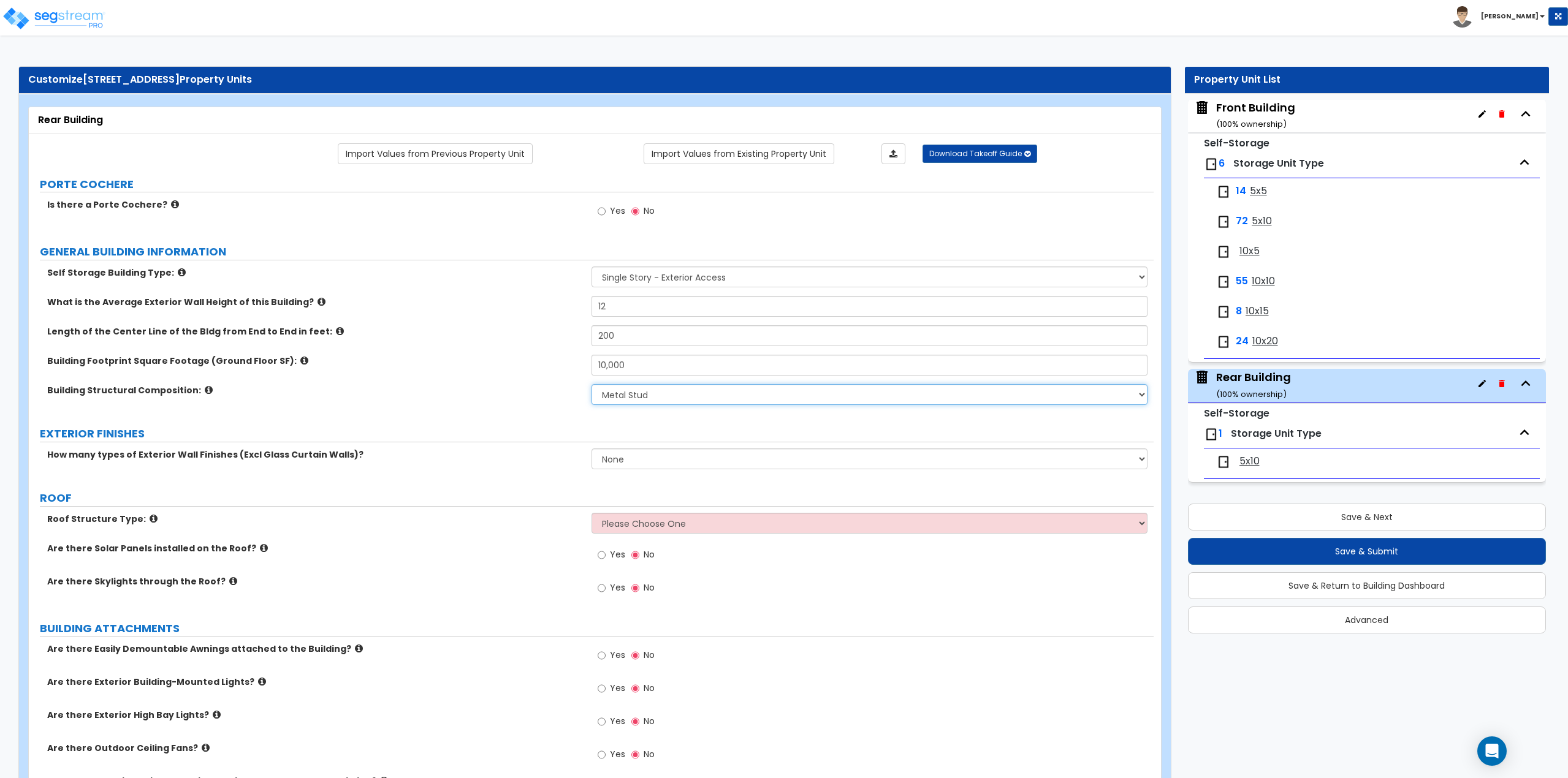
click at [642, 393] on select "Please Choose One Pre-engineered Metal Building Tilt-up Wall Construction Reinf…" at bounding box center [870, 394] width 557 height 21
select select "4"
click at [591, 384] on select "Please Choose One Pre-engineered Metal Building Tilt-up Wall Construction Reinf…" at bounding box center [870, 394] width 557 height 21
click at [632, 462] on select "None 1 2 3" at bounding box center [870, 459] width 557 height 21
select select "1"
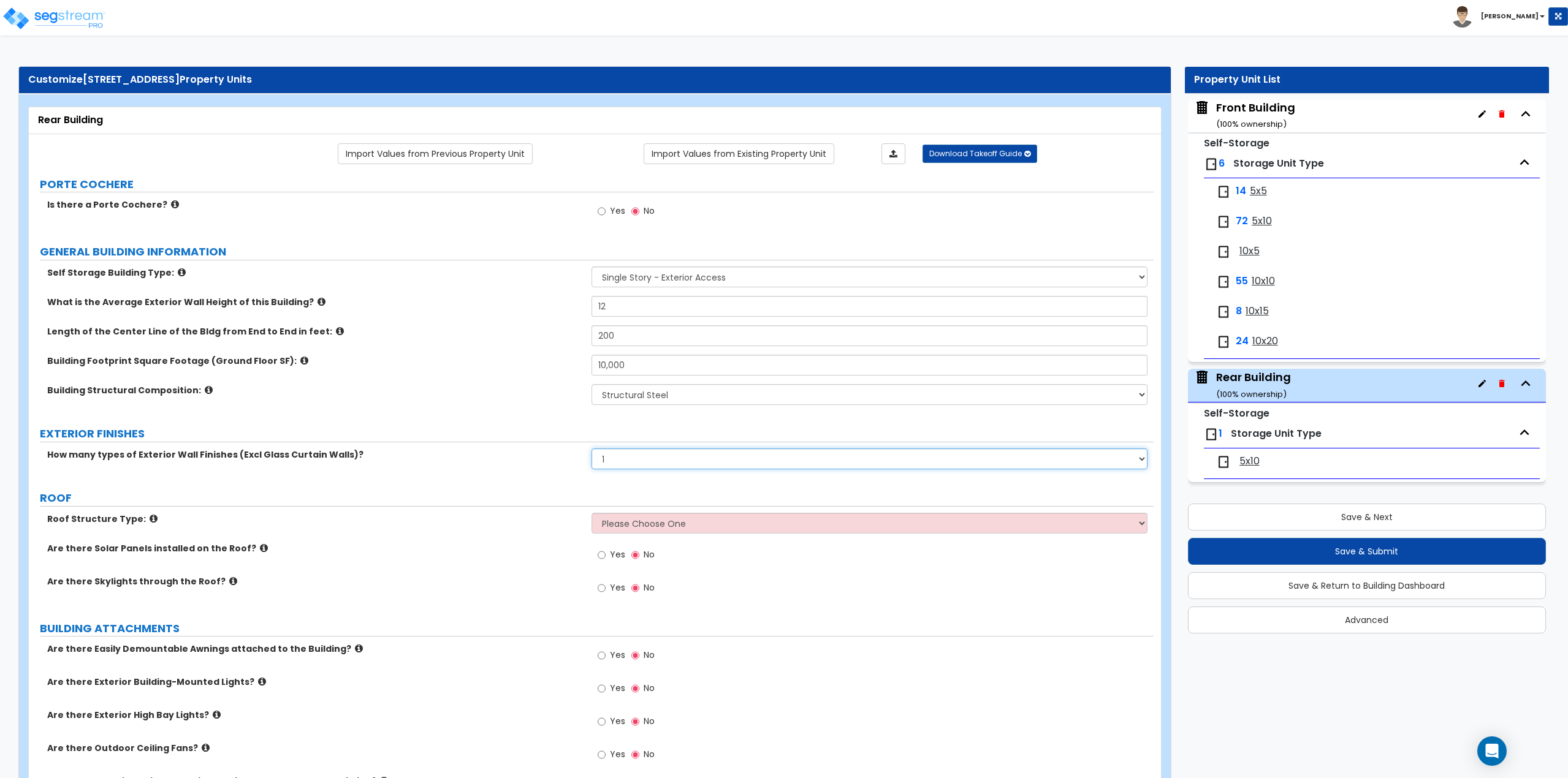
click at [591, 449] on select "None 1 2 3" at bounding box center [870, 459] width 557 height 21
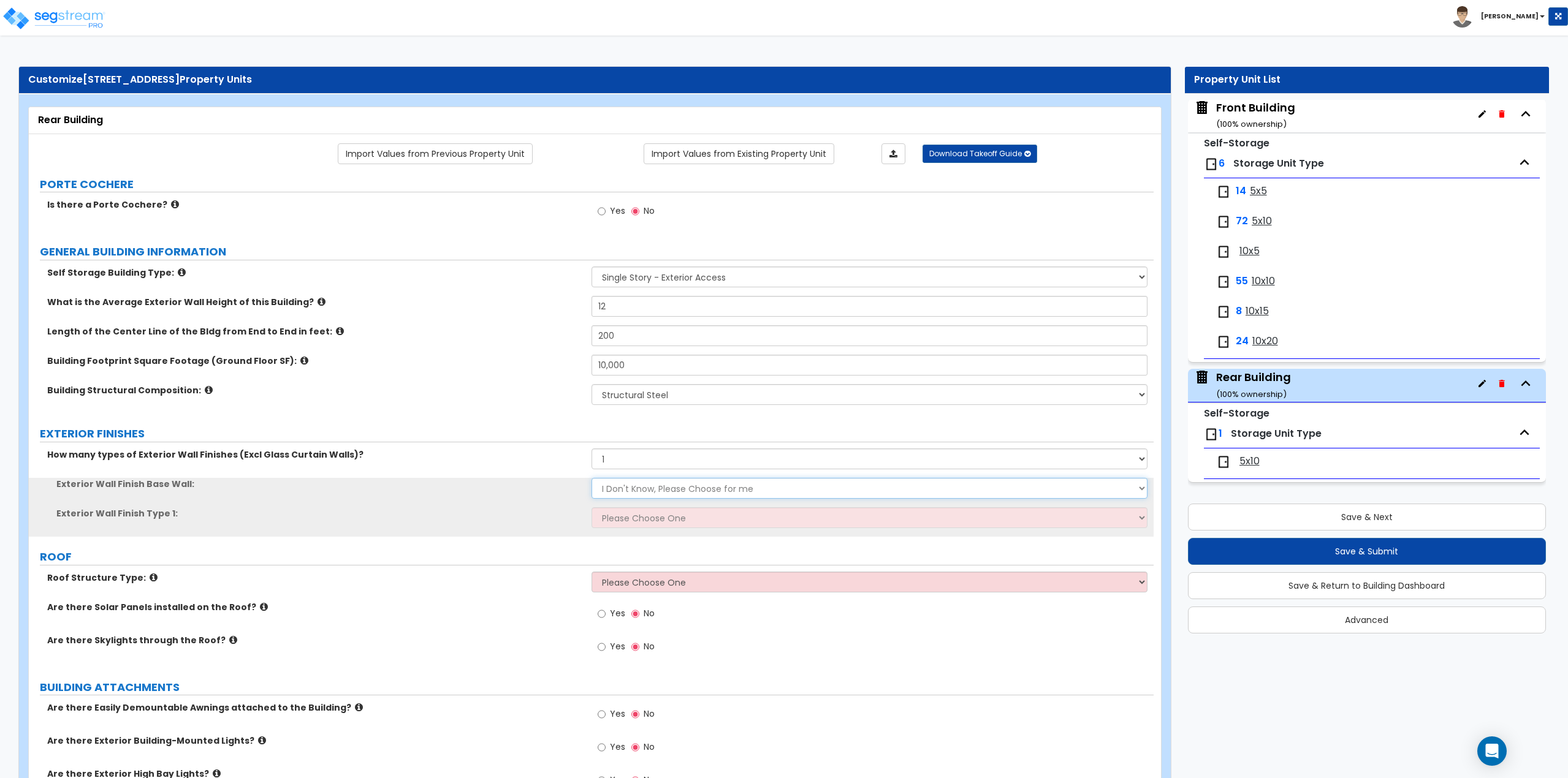
click at [627, 479] on select "I Don't Know, Please Choose for me Concrete Masonry Units (CMU) Cast-in-Place C…" at bounding box center [870, 488] width 557 height 21
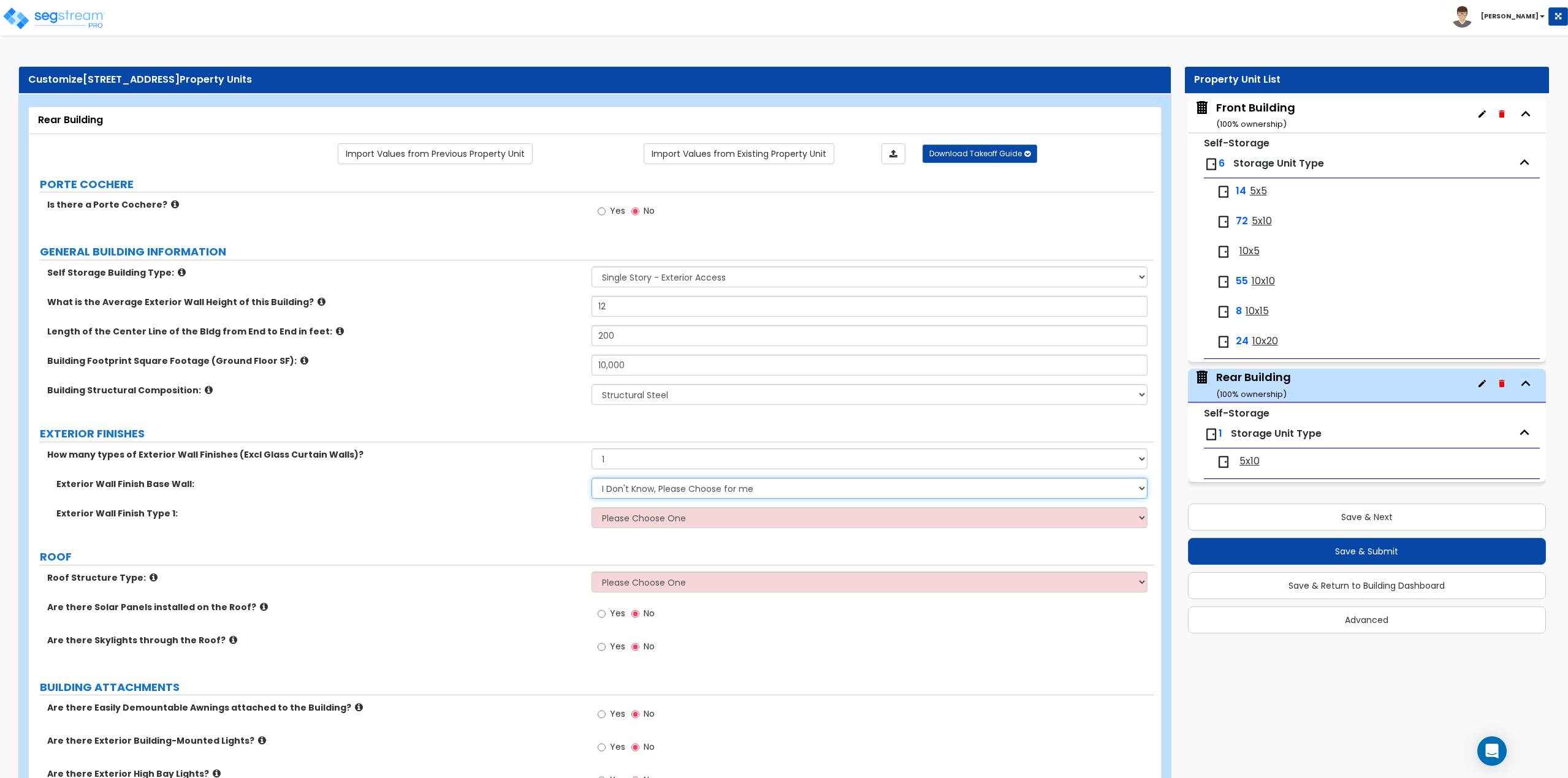
click at [627, 485] on select "I Don't Know, Please Choose for me Concrete Masonry Units (CMU) Cast-in-Place C…" at bounding box center [870, 488] width 557 height 21
click at [625, 511] on select "Please Choose One No Finish/Shared Wall No Wall Brick Veneer Stone Veneer Wood …" at bounding box center [870, 518] width 557 height 21
select select "6"
click at [591, 508] on select "Please Choose One No Finish/Shared Wall No Wall Brick Veneer Stone Veneer Wood …" at bounding box center [870, 518] width 557 height 21
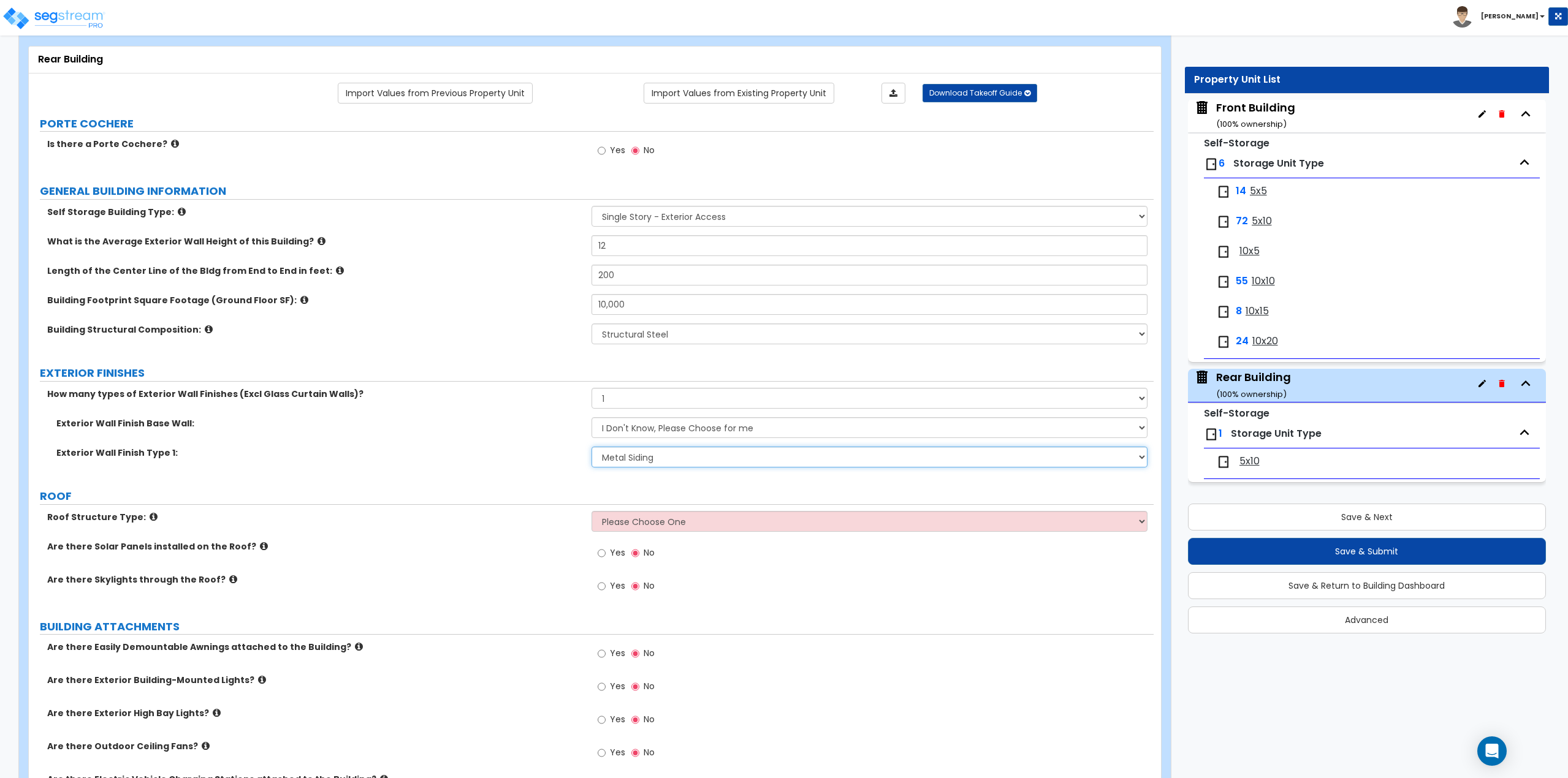
scroll to position [122, 0]
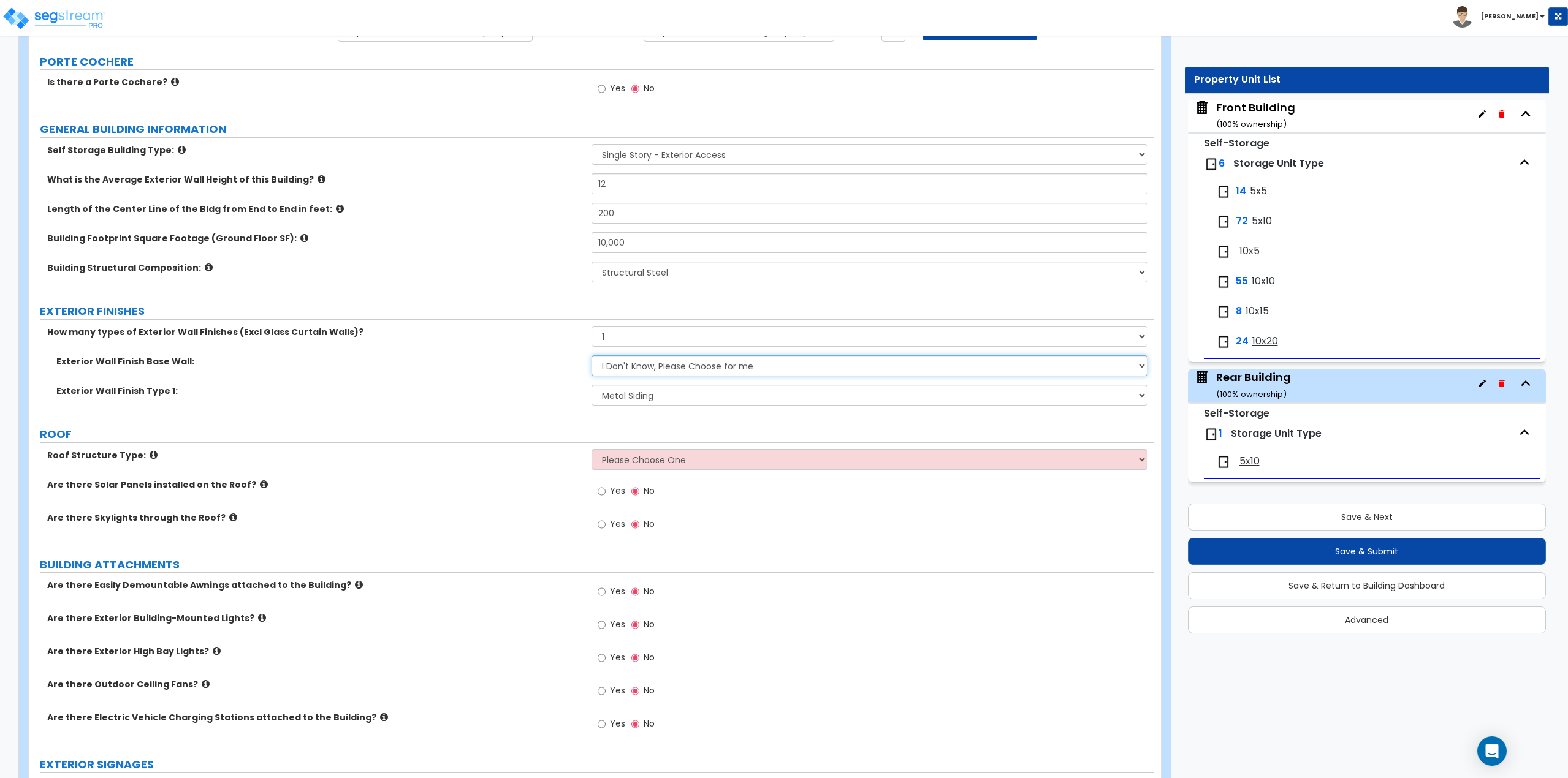
click at [641, 373] on select "I Don't Know, Please Choose for me Concrete Masonry Units (CMU) Cast-in-Place C…" at bounding box center [870, 365] width 557 height 21
select select "2"
click at [591, 355] on select "I Don't Know, Please Choose for me Concrete Masonry Units (CMU) Cast-in-Place C…" at bounding box center [870, 365] width 557 height 21
click at [627, 470] on select "Please Choose One [PERSON_NAME] Roof Flat Roof Hybrid [PERSON_NAME] & Flat Roof" at bounding box center [870, 459] width 557 height 21
select select "2"
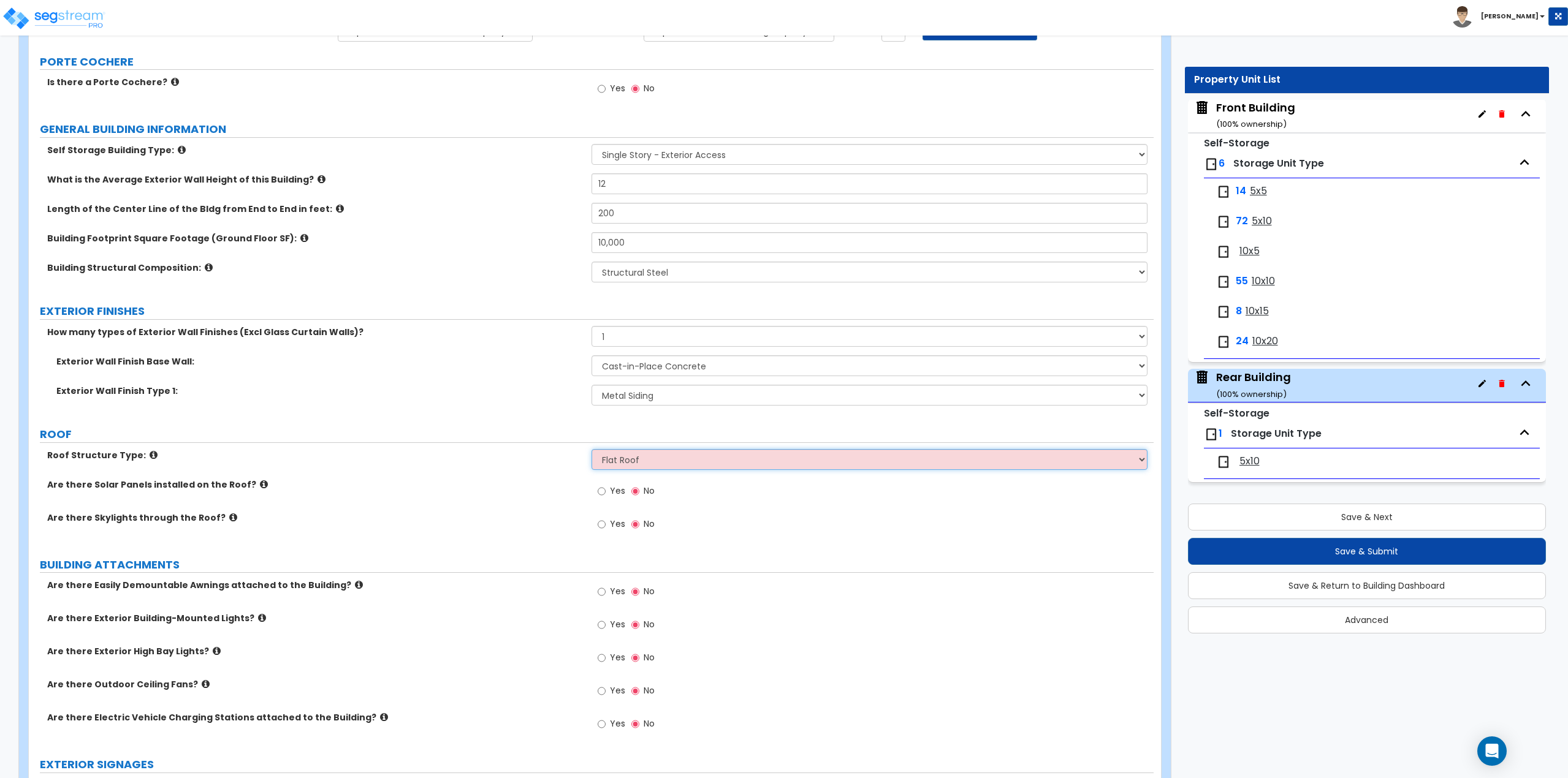
click at [591, 449] on select "Please Choose One [PERSON_NAME] Roof Flat Roof Hybrid [PERSON_NAME] & Flat Roof" at bounding box center [870, 459] width 557 height 21
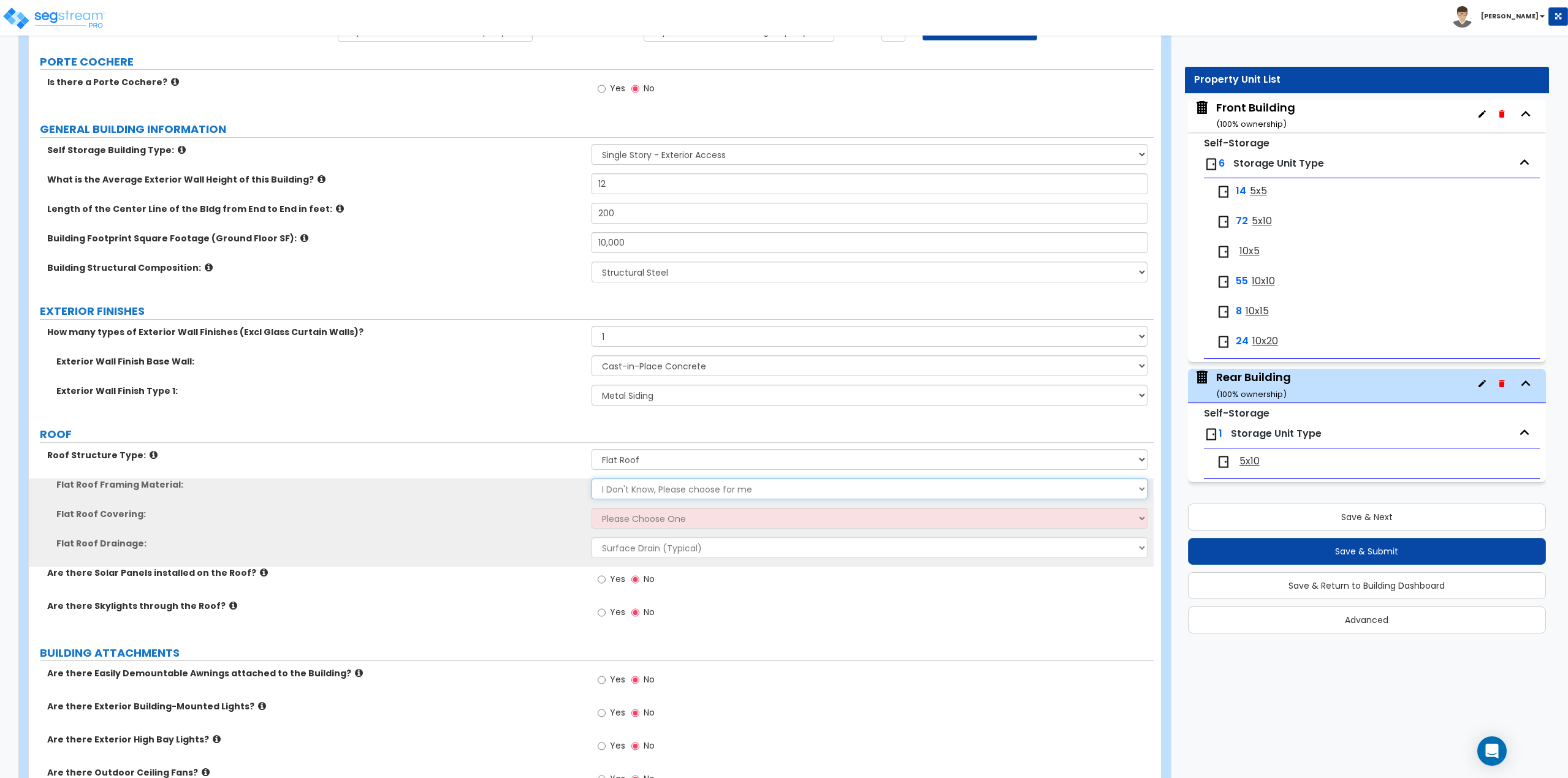
click at [618, 491] on select "I Don't Know, Please choose for me Metal Wood Concrete" at bounding box center [870, 489] width 557 height 21
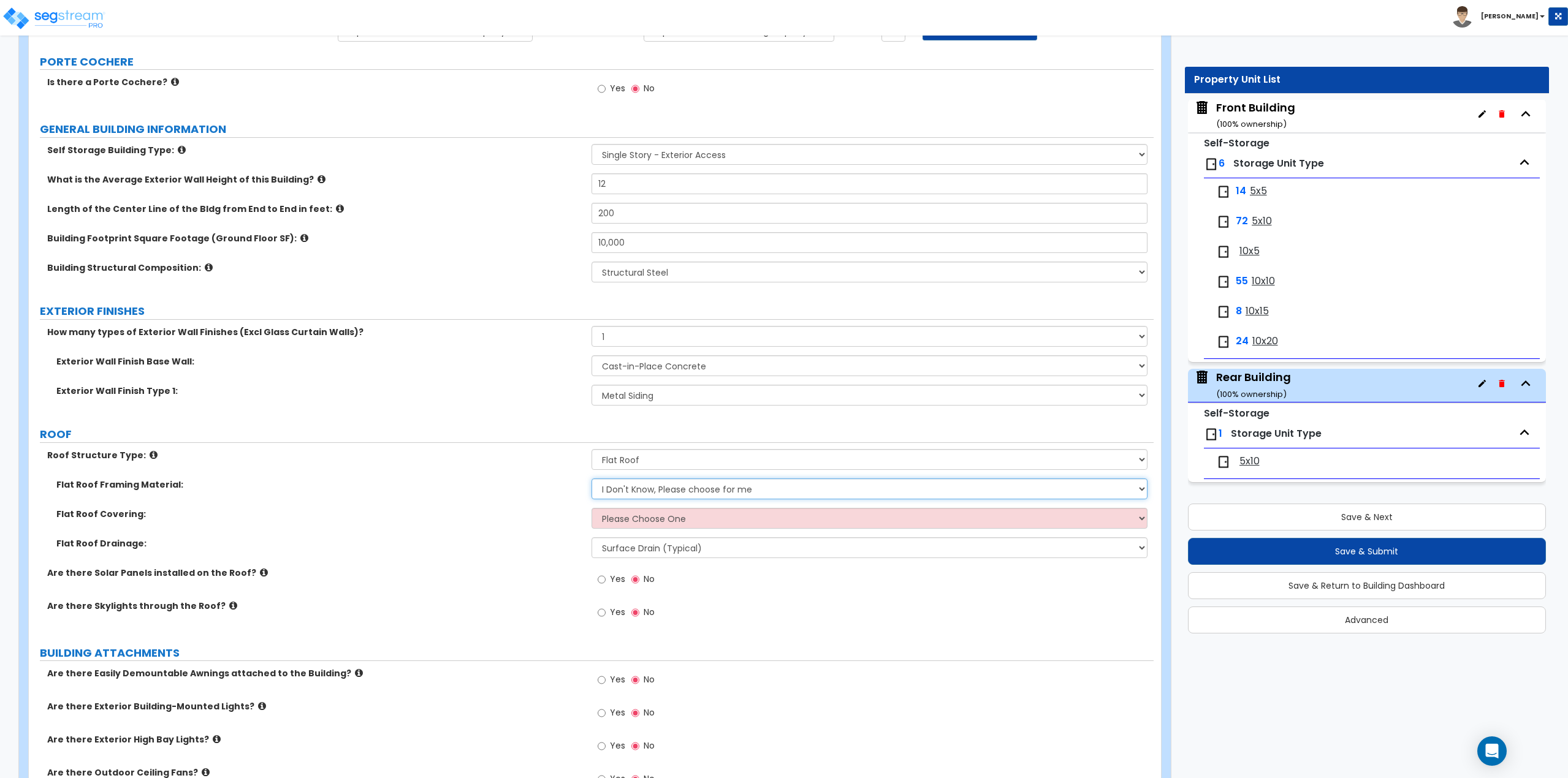
click at [618, 491] on select "I Don't Know, Please choose for me Metal Wood Concrete" at bounding box center [870, 489] width 557 height 21
click at [622, 488] on select "I Don't Know, Please choose for me Metal Wood Concrete" at bounding box center [870, 489] width 557 height 21
select select "1"
click at [591, 479] on select "I Don't Know, Please choose for me Metal Wood Concrete" at bounding box center [870, 489] width 557 height 21
click at [629, 526] on select "Please Choose One Rolled Asphalt PVC Membrane Plastic (EPDM) Membrane Asphalt F…" at bounding box center [870, 518] width 557 height 21
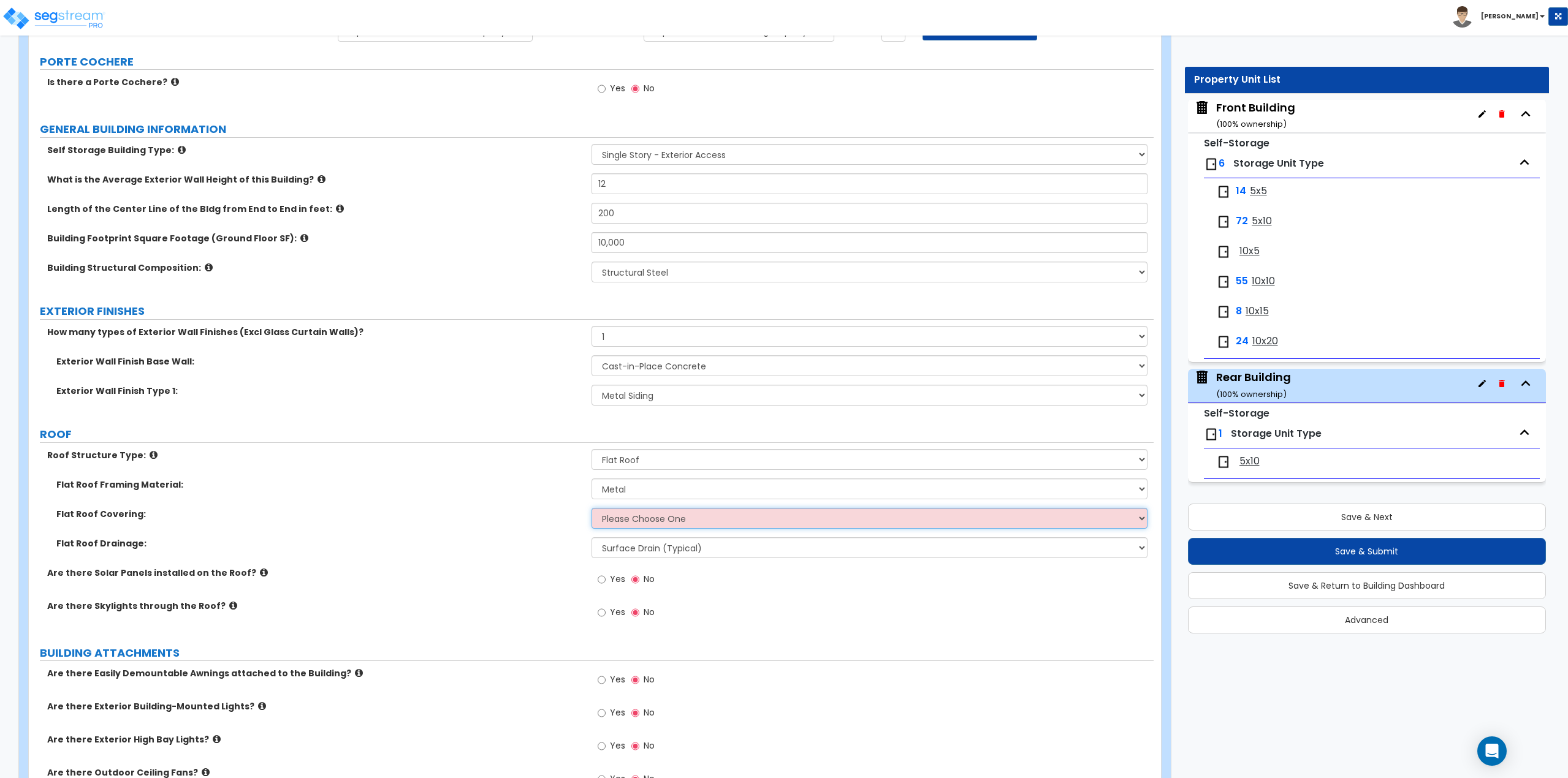
select select "1"
click at [591, 508] on select "Please Choose One Rolled Asphalt PVC Membrane Plastic (EPDM) Membrane Asphalt F…" at bounding box center [870, 518] width 557 height 21
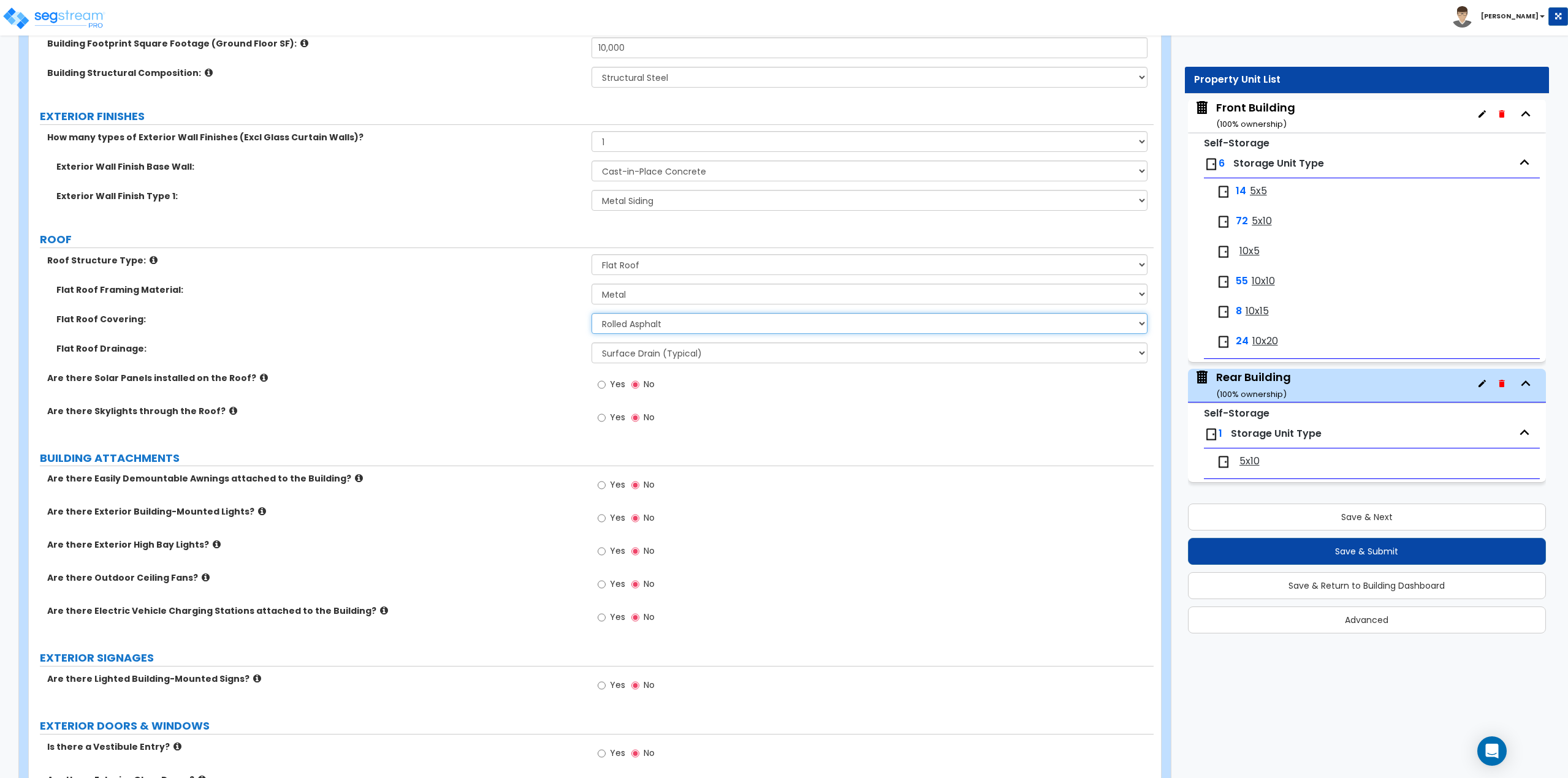
scroll to position [368, 0]
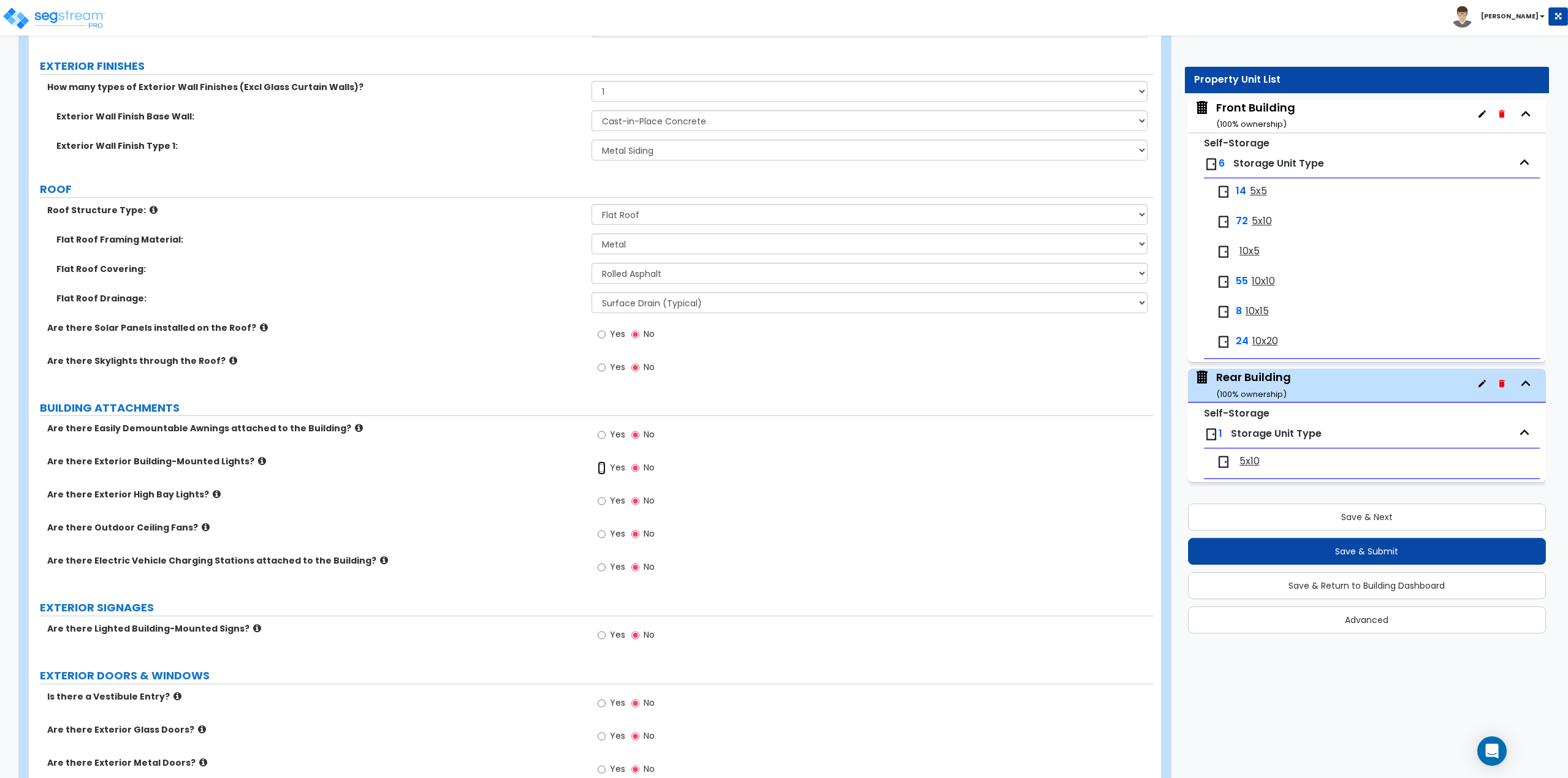
click at [602, 470] on input "Yes" at bounding box center [601, 468] width 8 height 14
radio input "true"
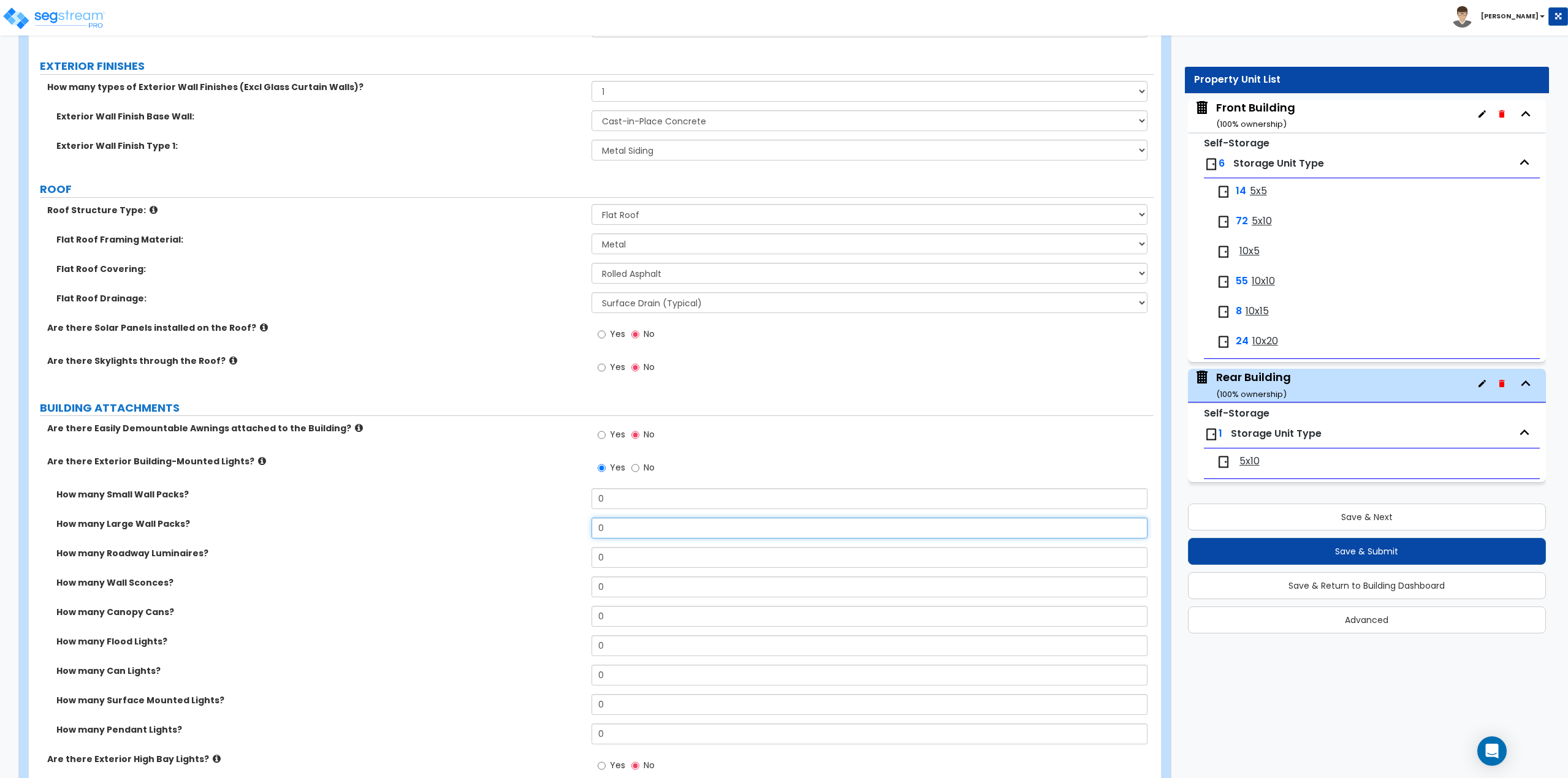
drag, startPoint x: 618, startPoint y: 530, endPoint x: 574, endPoint y: 530, distance: 44.0
click at [574, 530] on div "How many Large Wall Packs? 0" at bounding box center [591, 532] width 1125 height 29
type input "10"
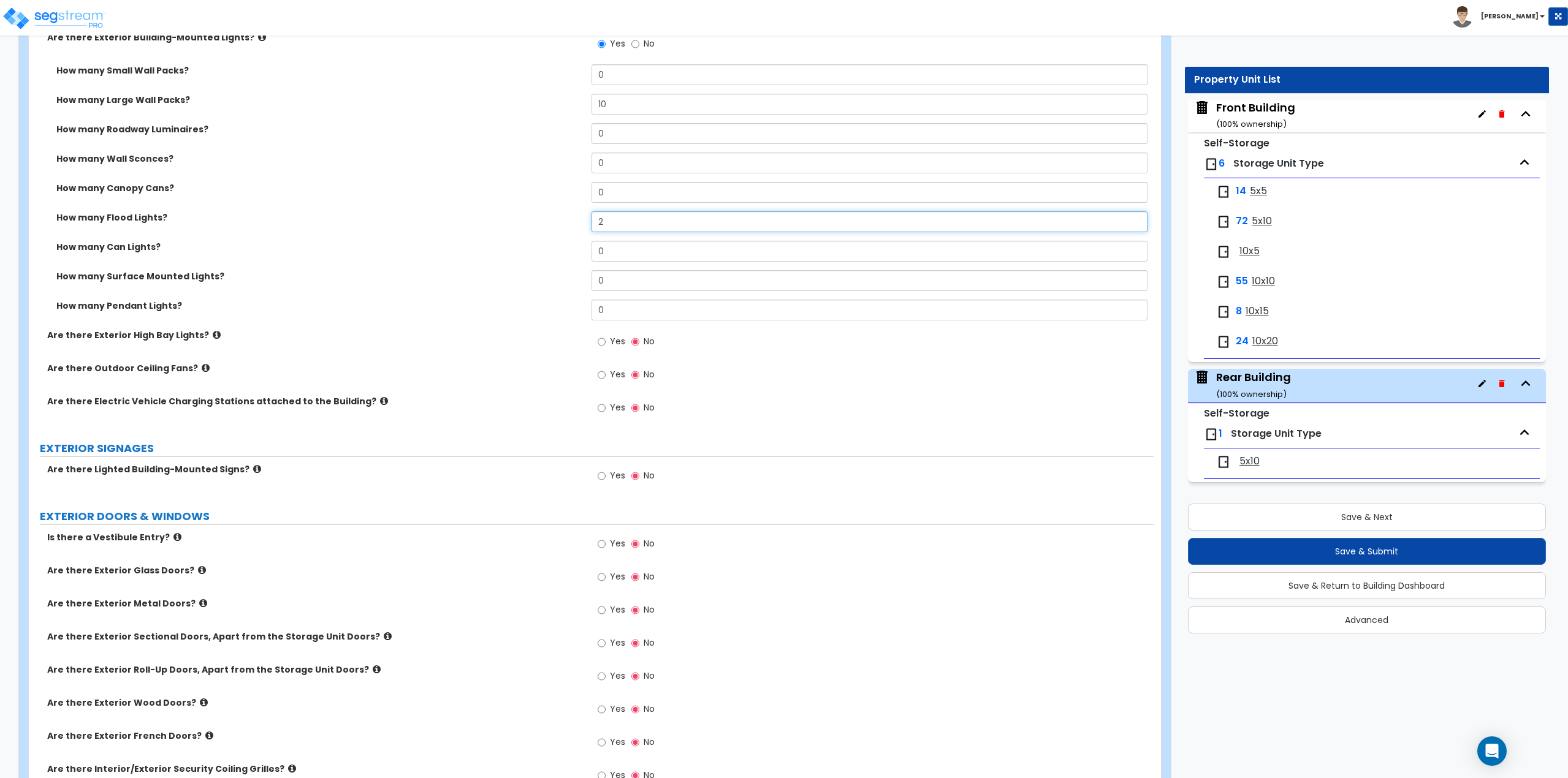
scroll to position [797, 0]
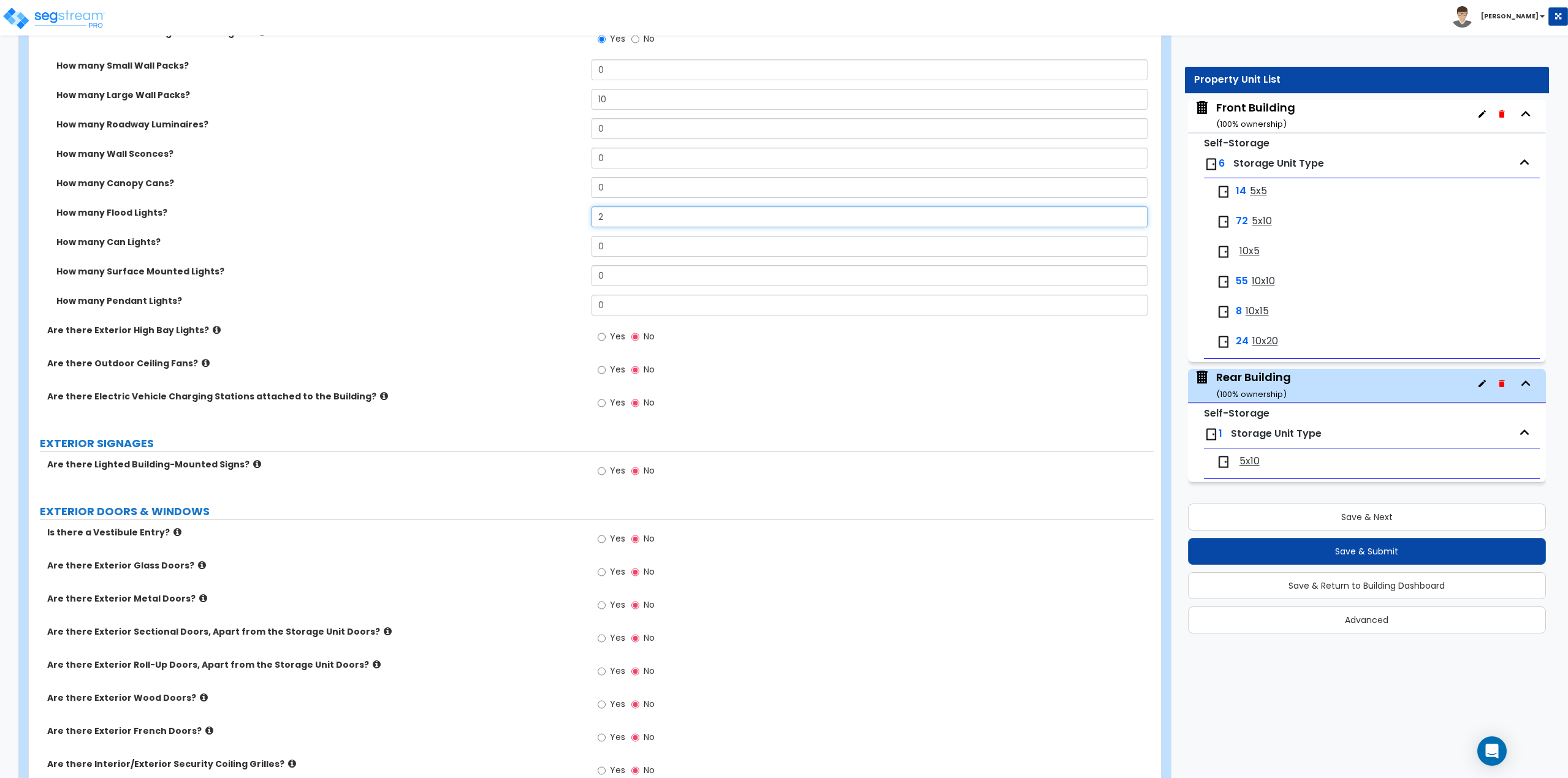
type input "2"
click at [599, 608] on input "Yes" at bounding box center [601, 605] width 8 height 14
radio input "true"
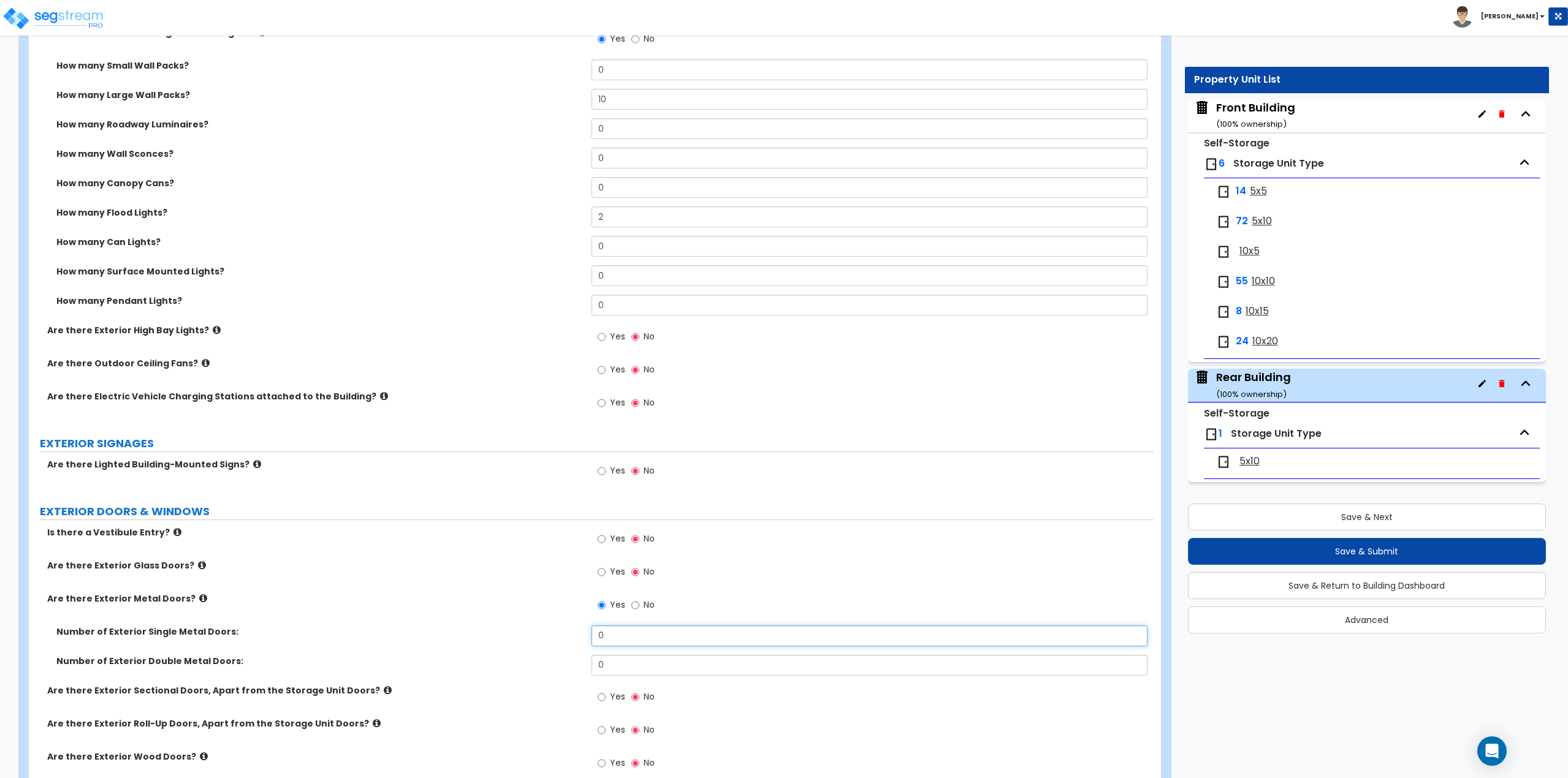
drag, startPoint x: 624, startPoint y: 638, endPoint x: 565, endPoint y: 627, distance: 60.0
click at [570, 629] on div "Number of Exterior Single Metal Doors: 0" at bounding box center [591, 640] width 1125 height 29
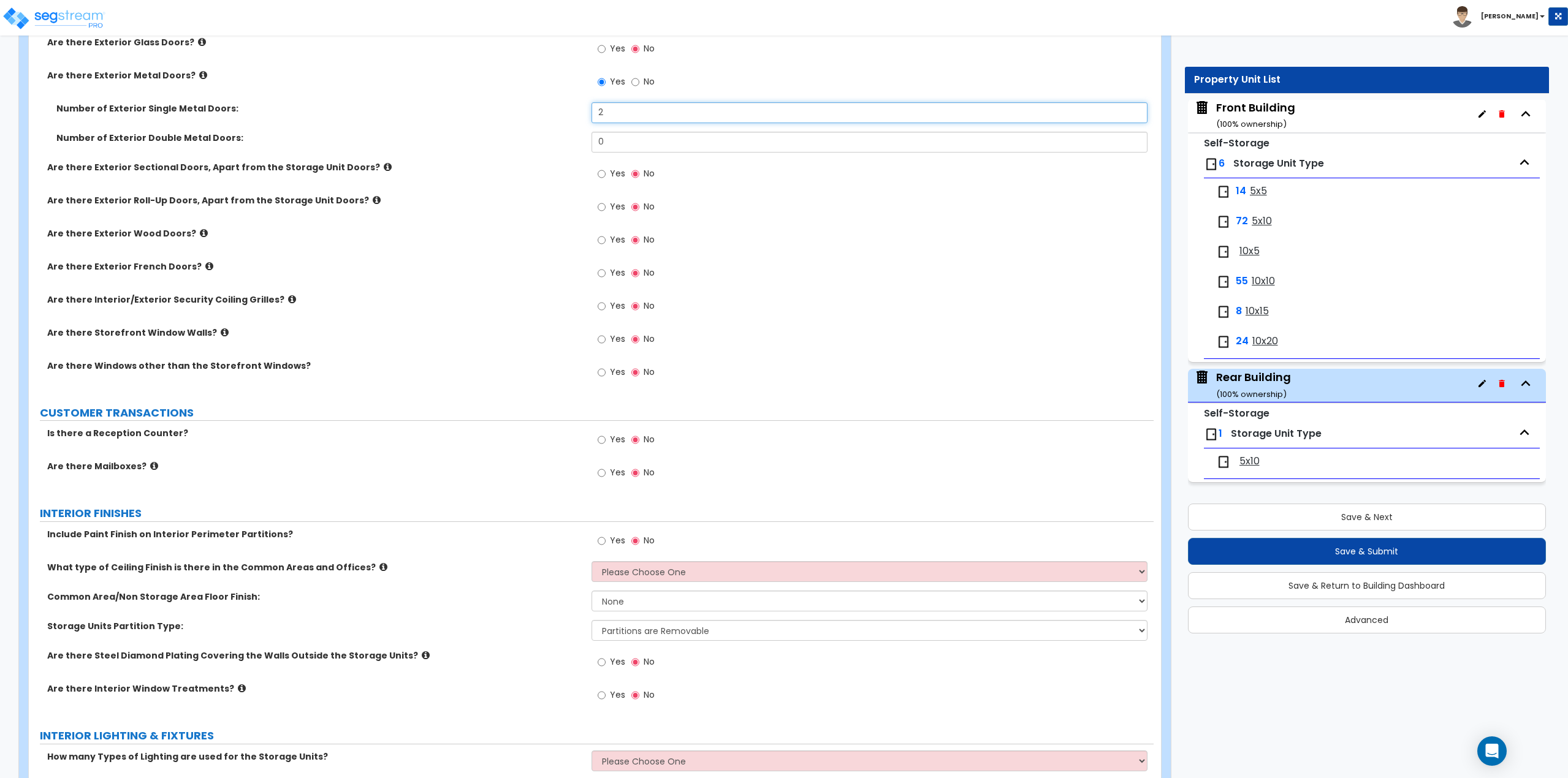
scroll to position [1348, 0]
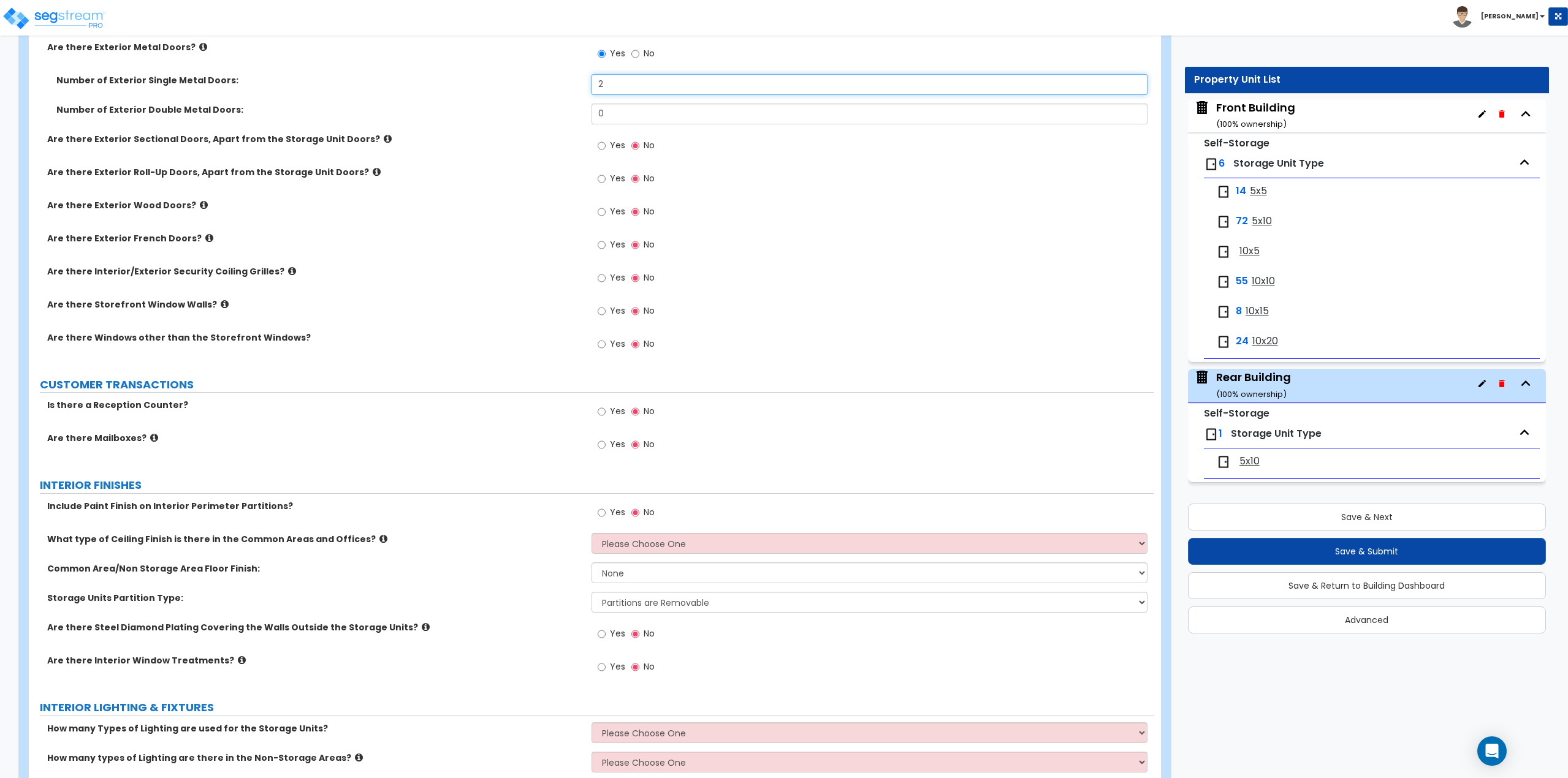
type input "2"
click at [616, 547] on select "Please Choose One Drop Ceiling Drywall Ceiling Open Ceiling Metal Pan Ceiling" at bounding box center [870, 543] width 557 height 21
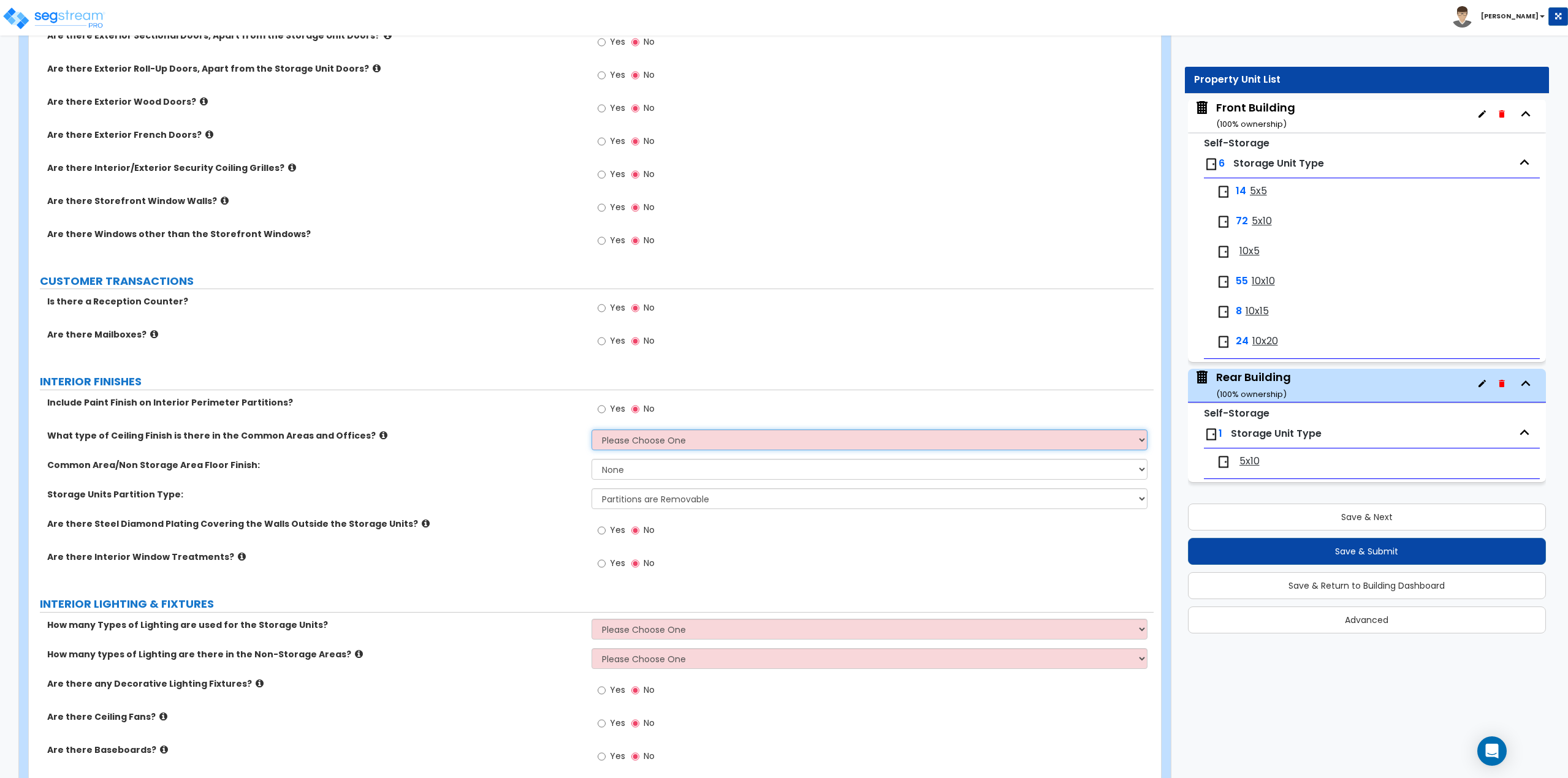
scroll to position [1471, 0]
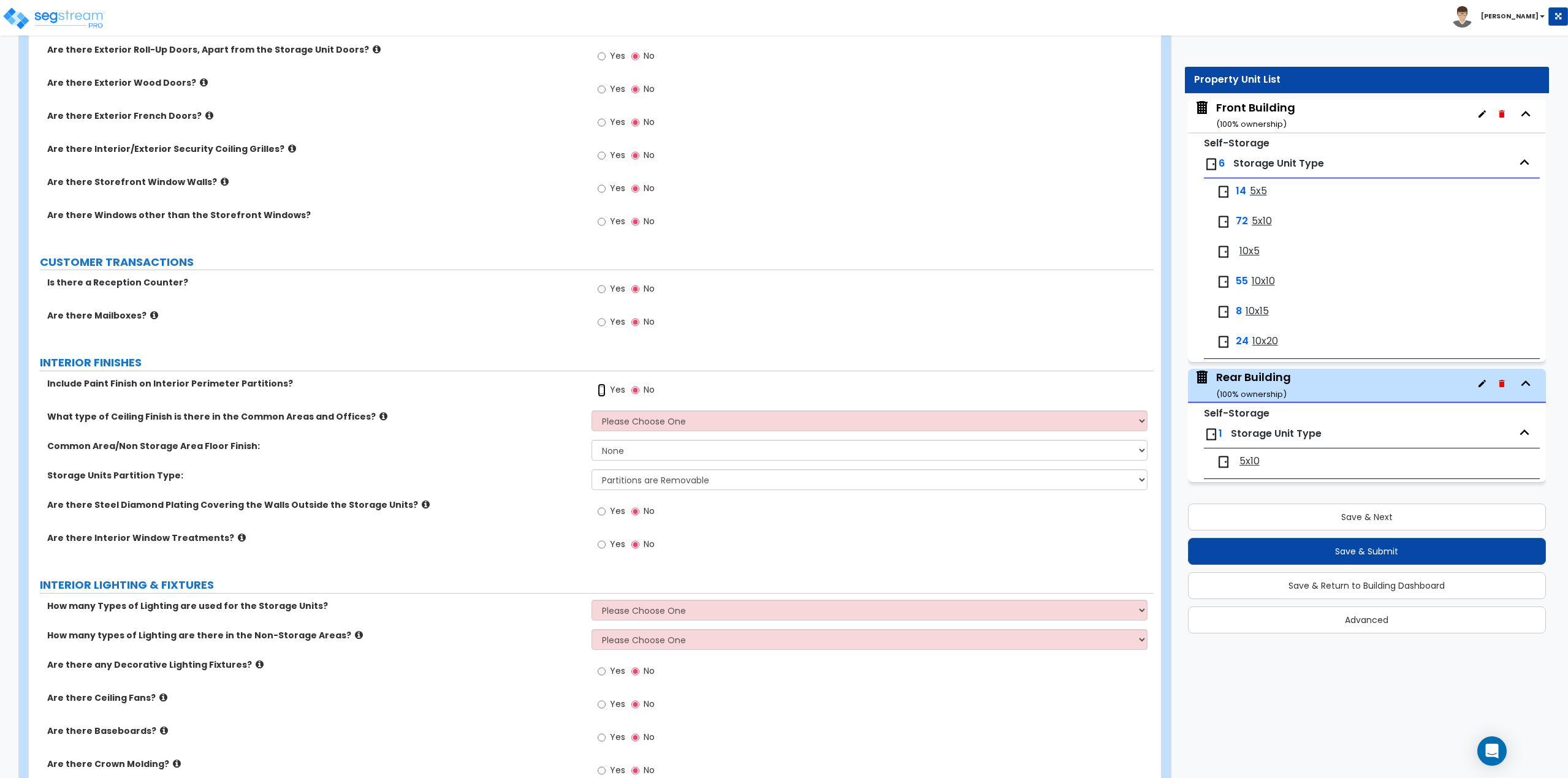
click at [604, 391] on input "Yes" at bounding box center [601, 390] width 8 height 14
click at [639, 389] on label "No" at bounding box center [643, 391] width 24 height 21
click at [639, 389] on input "No" at bounding box center [635, 390] width 8 height 14
radio input "false"
radio input "true"
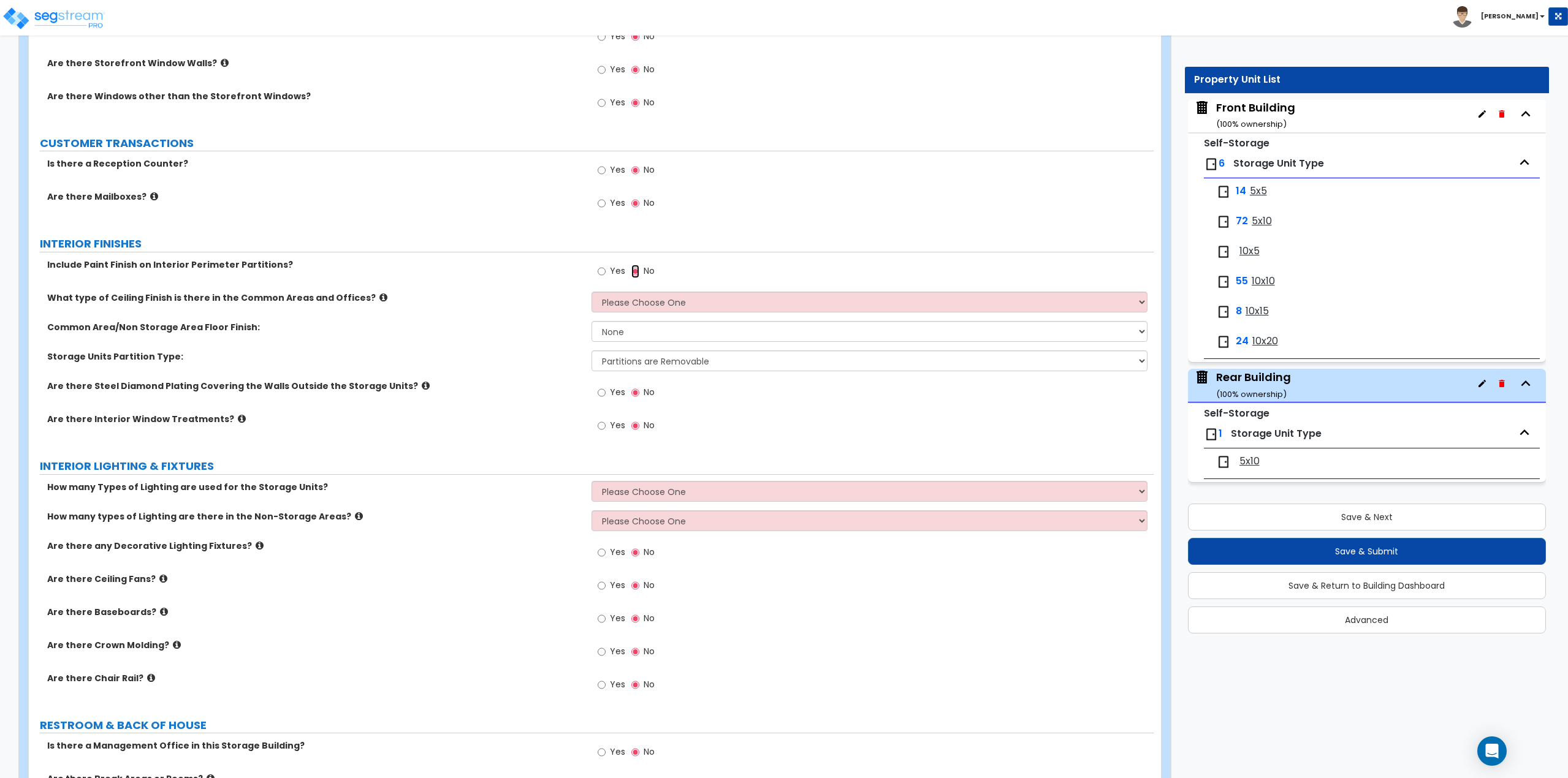
scroll to position [1593, 0]
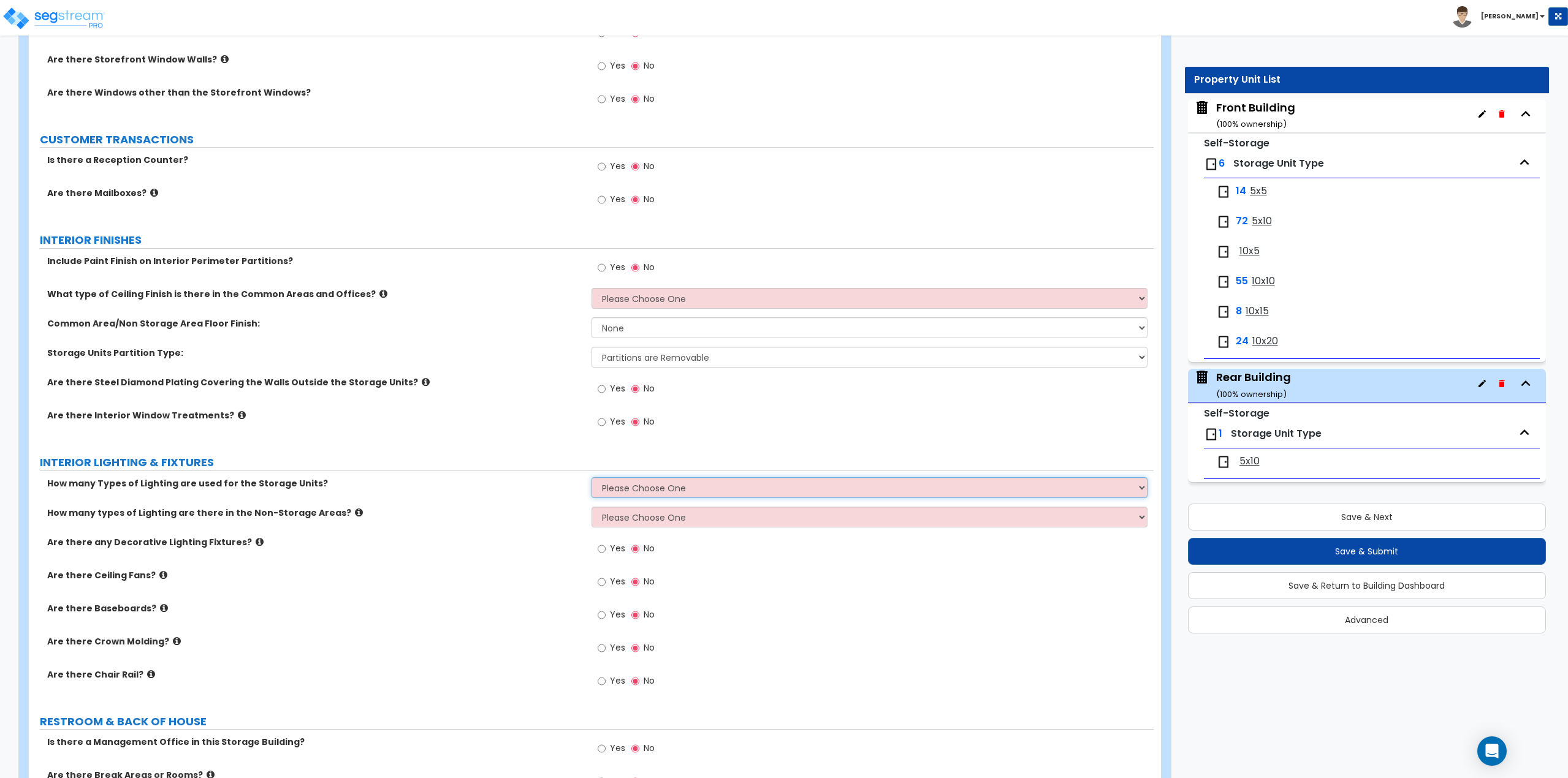
click at [623, 494] on select "Please Choose One 1 2 3" at bounding box center [870, 487] width 557 height 21
select select "1"
click at [591, 477] on select "Please Choose One 1 2 3" at bounding box center [870, 487] width 557 height 21
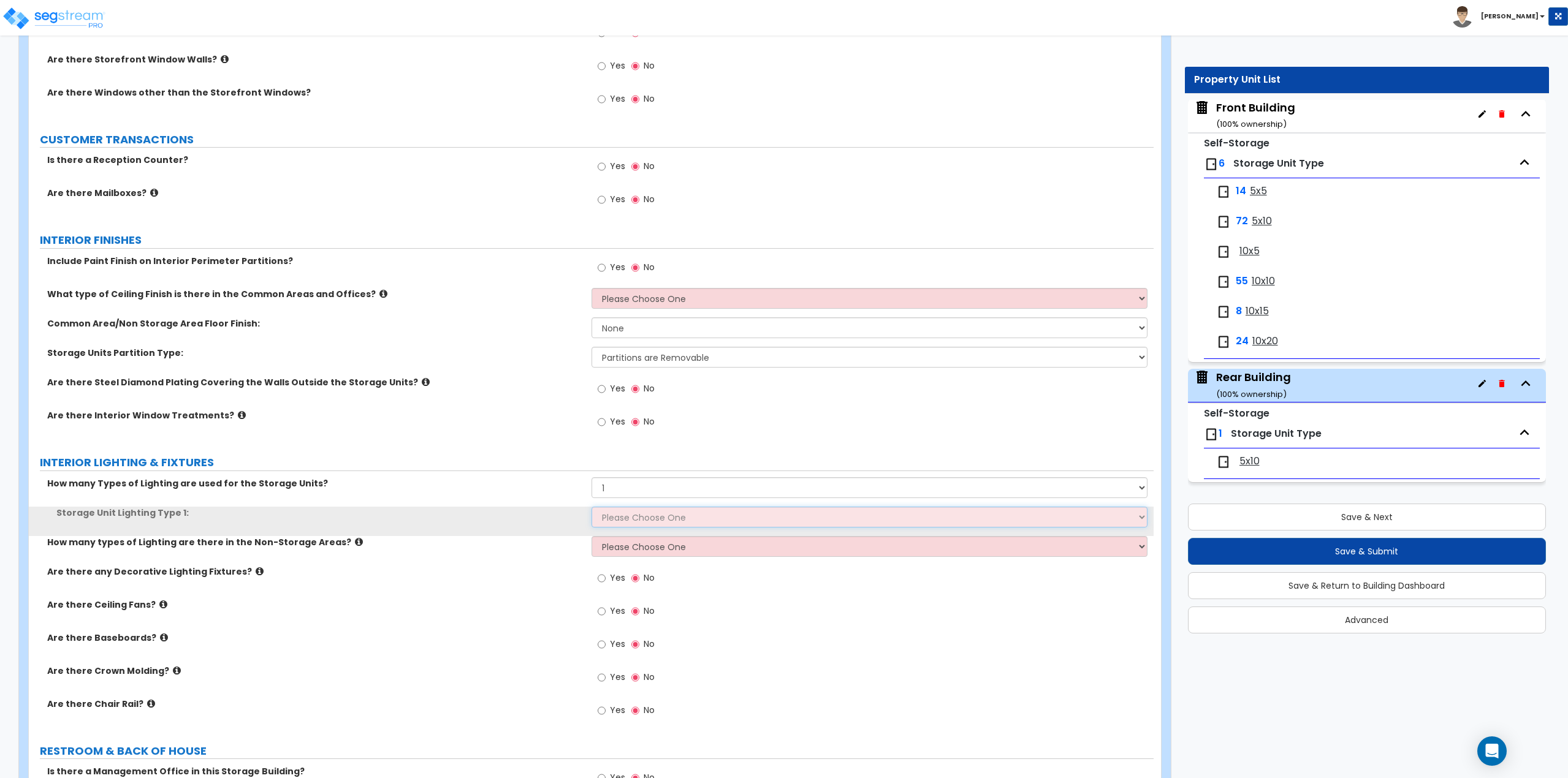
drag, startPoint x: 627, startPoint y: 506, endPoint x: 626, endPoint y: 517, distance: 11.0
click at [627, 507] on select "Please Choose One Fluorescent LED Incandescent" at bounding box center [870, 517] width 557 height 21
click at [625, 518] on select "Please Choose One Fluorescent LED Incandescent" at bounding box center [870, 517] width 557 height 21
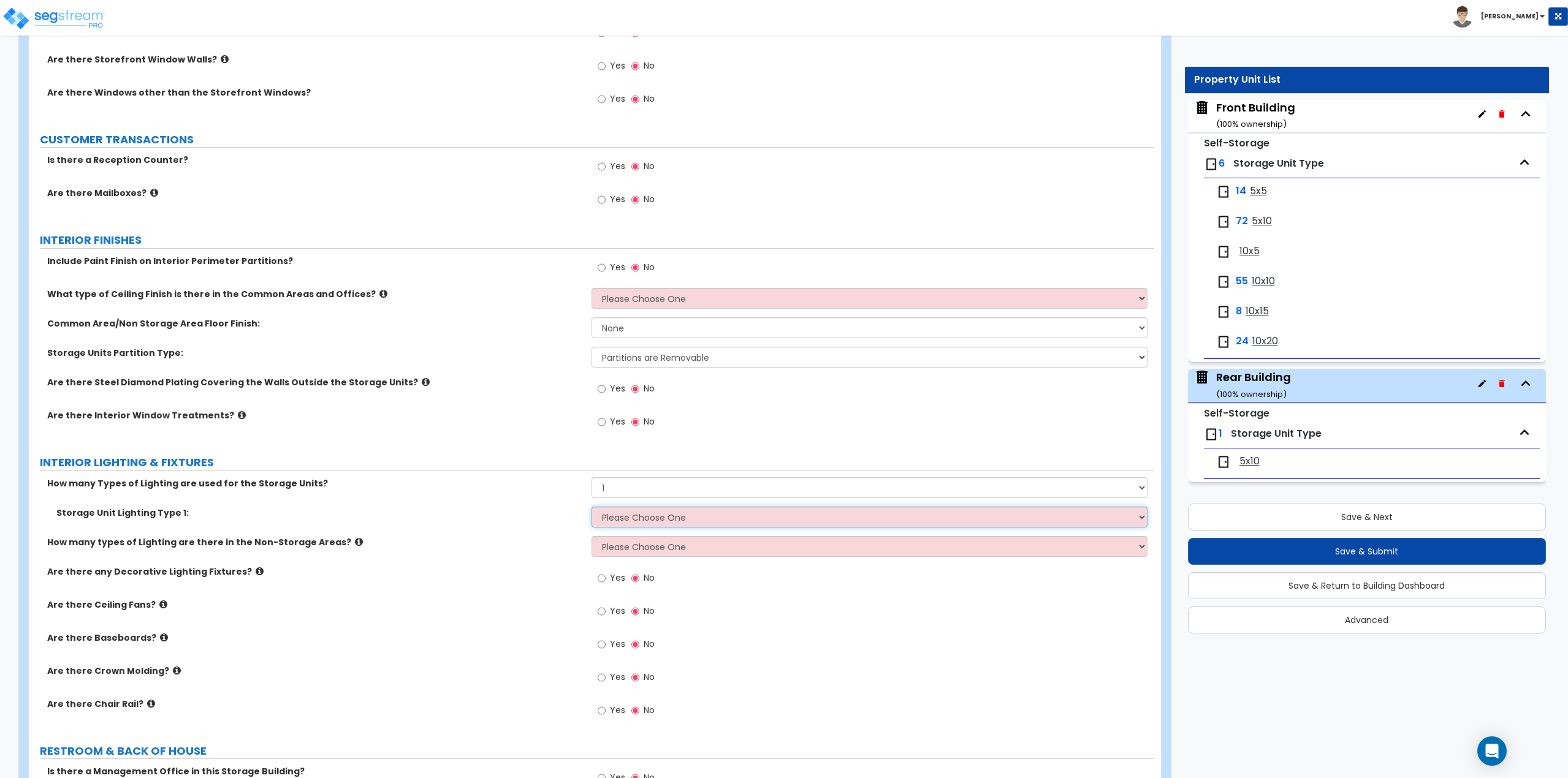
click at [625, 518] on select "Please Choose One Fluorescent LED Incandescent" at bounding box center [870, 517] width 557 height 21
select select "1"
click at [591, 507] on select "Please Choose One Fluorescent LED Incandescent" at bounding box center [870, 517] width 557 height 21
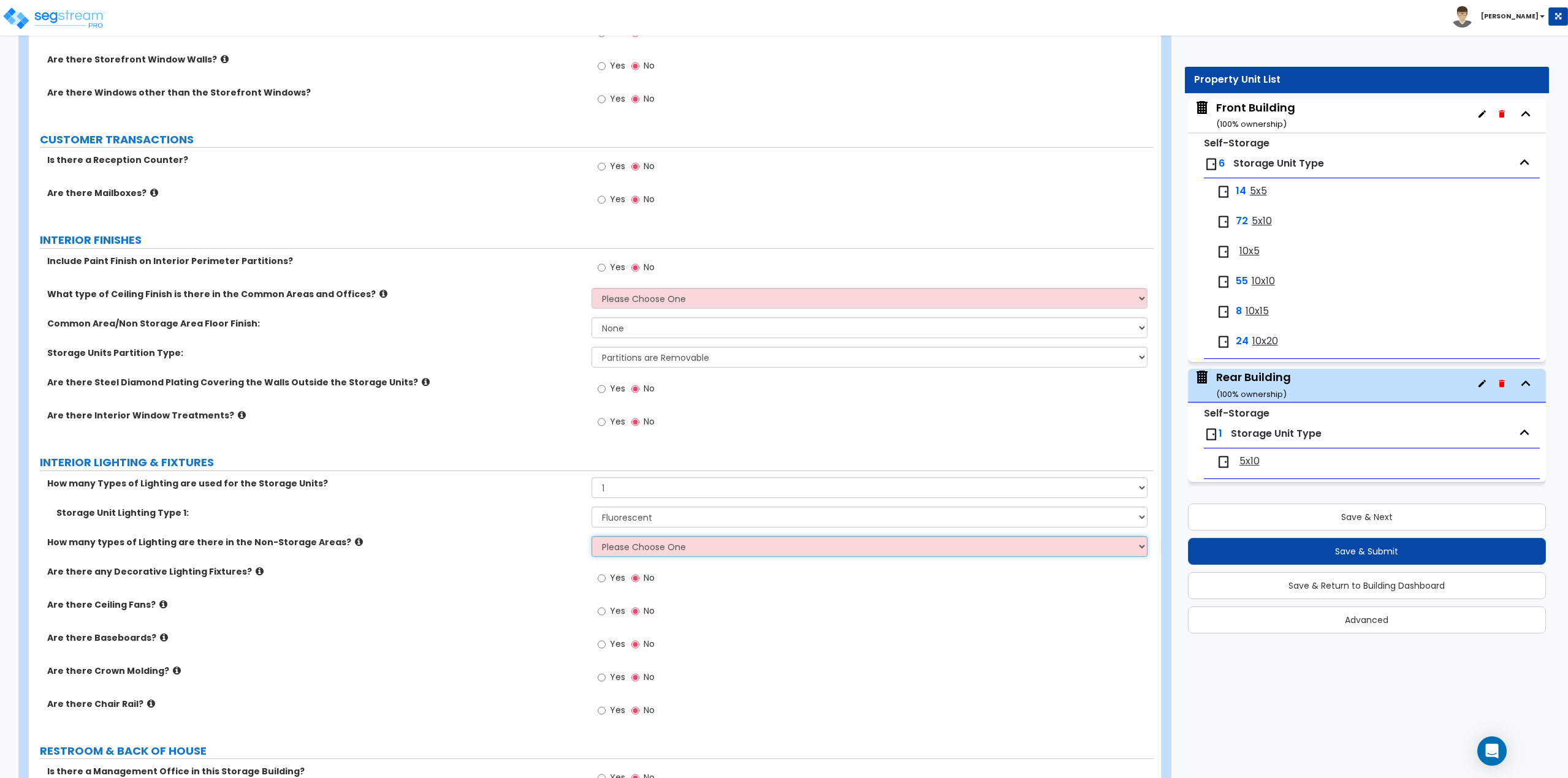
click at [618, 546] on select "Please Choose One 1 2 3" at bounding box center [870, 546] width 557 height 21
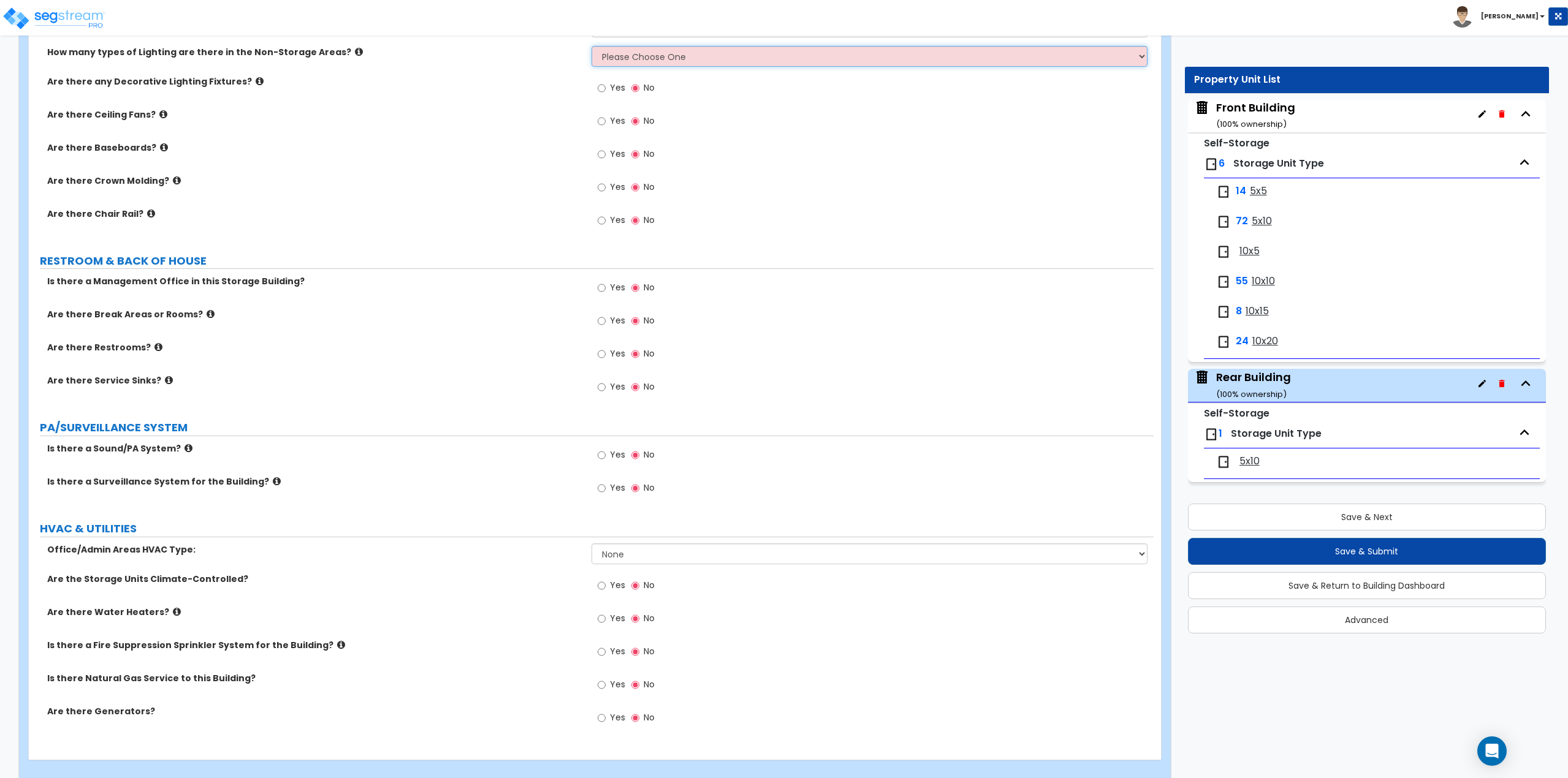
scroll to position [2100, 0]
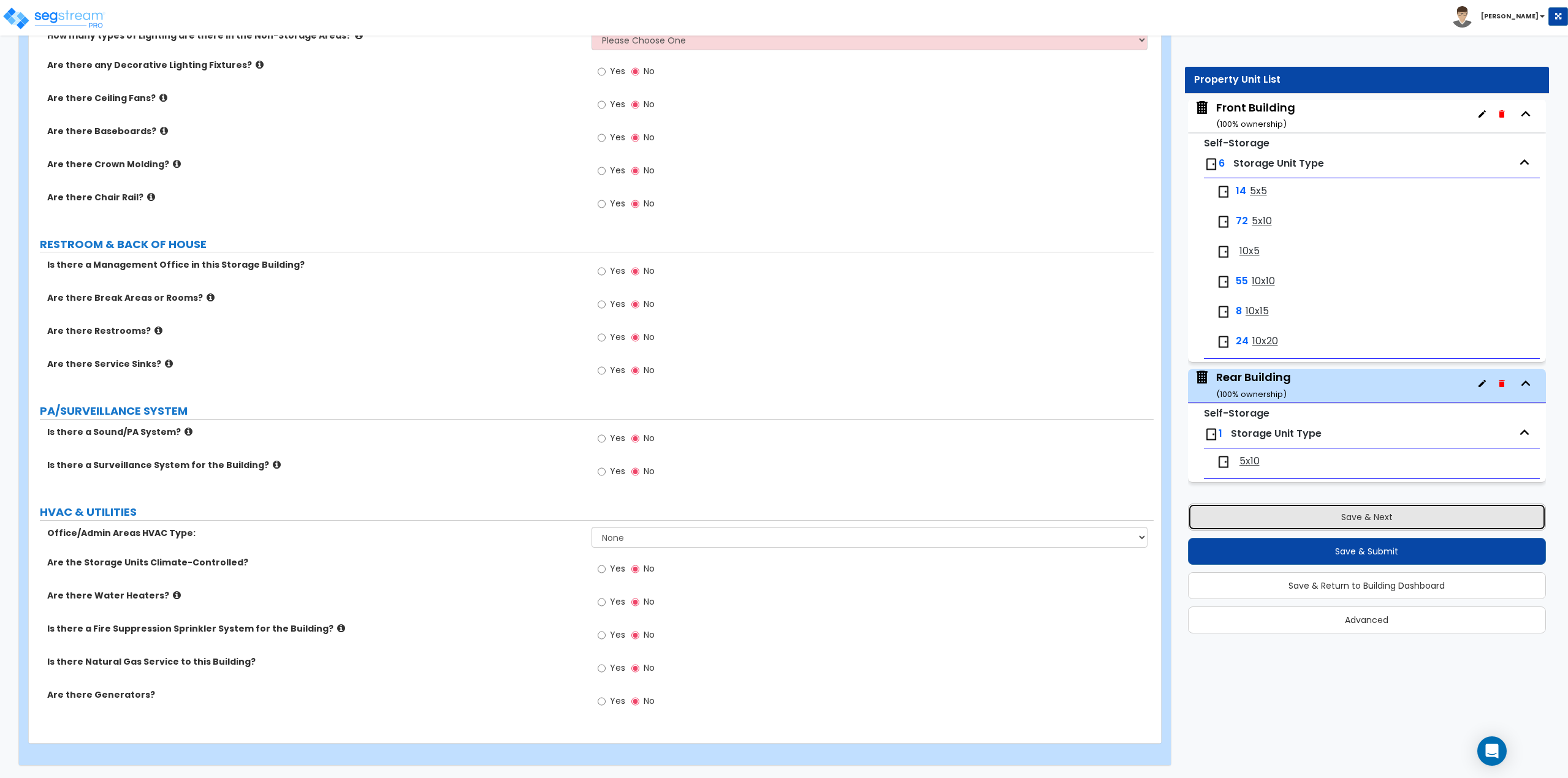
click at [1349, 513] on button "Save & Next" at bounding box center [1367, 518] width 358 height 27
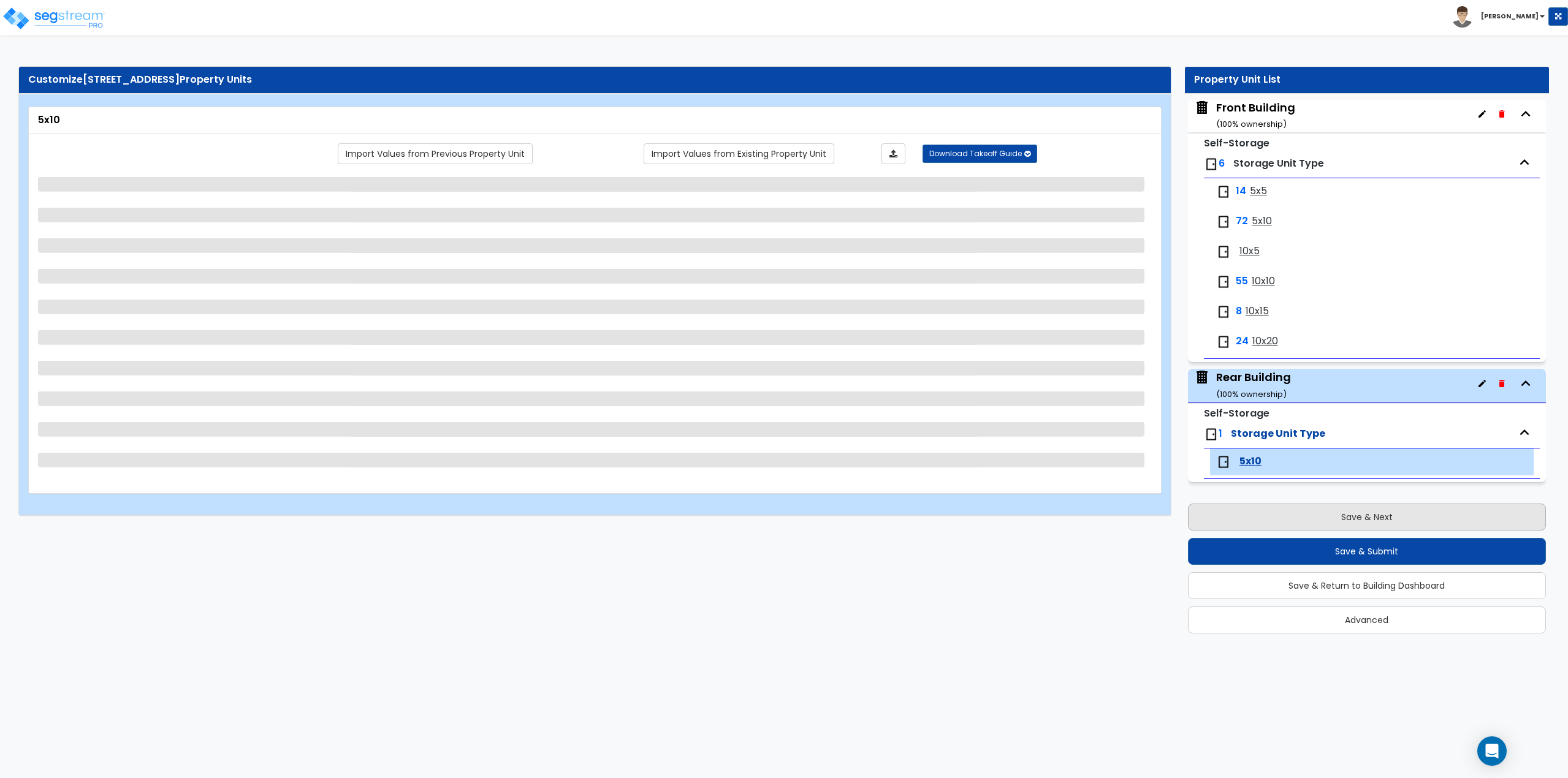
scroll to position [0, 0]
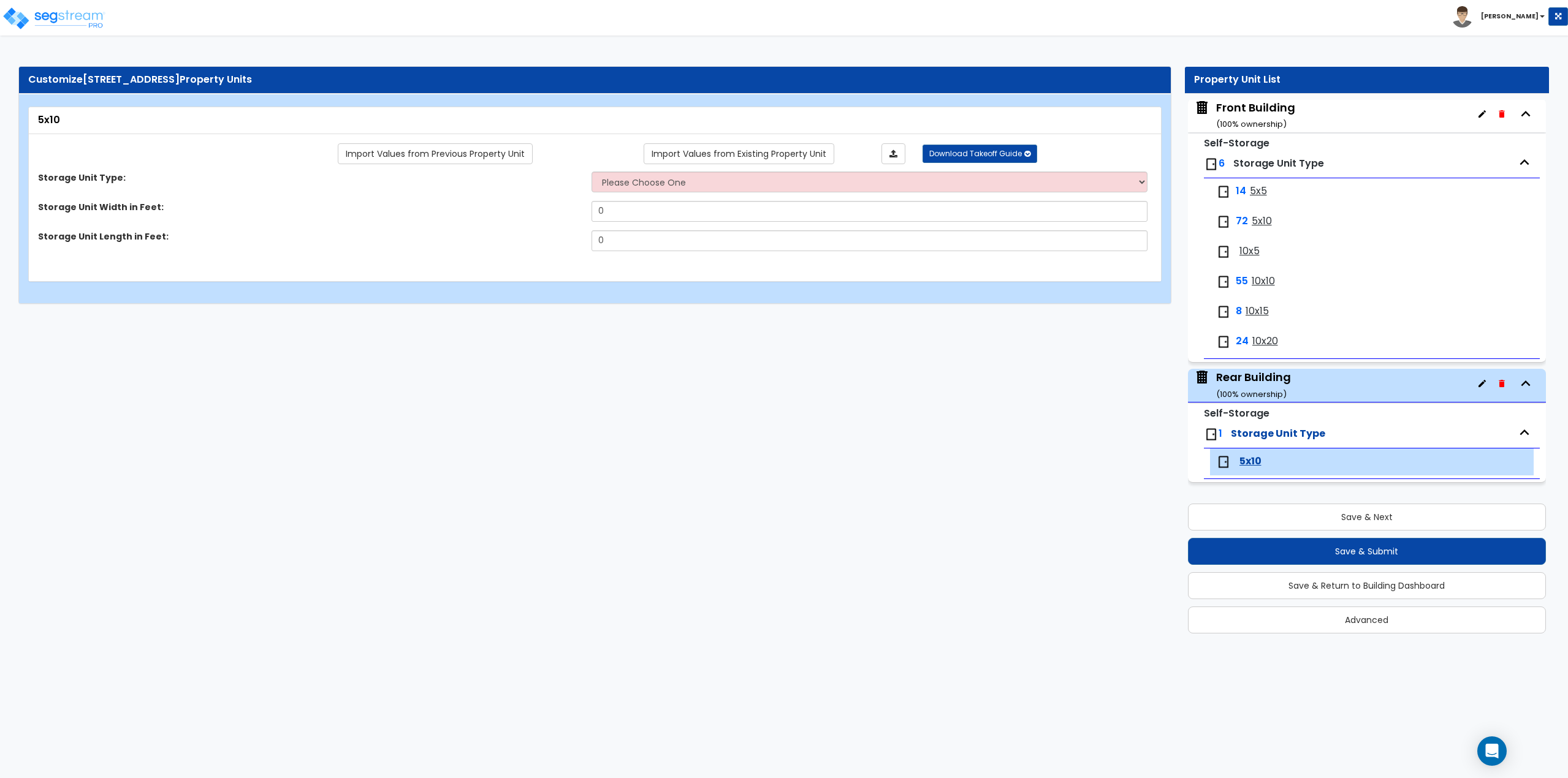
click at [1261, 162] on span "Storage Unit Type" at bounding box center [1279, 163] width 91 height 15
click at [1259, 141] on small "Self-Storage" at bounding box center [1236, 143] width 65 height 15
click at [1259, 162] on span "Storage Unit Type" at bounding box center [1279, 163] width 91 height 15
click at [1253, 179] on div "14 5x5" at bounding box center [1372, 192] width 325 height 27
click at [1261, 110] on div "Front Building ( 100 % ownership)" at bounding box center [1255, 115] width 79 height 31
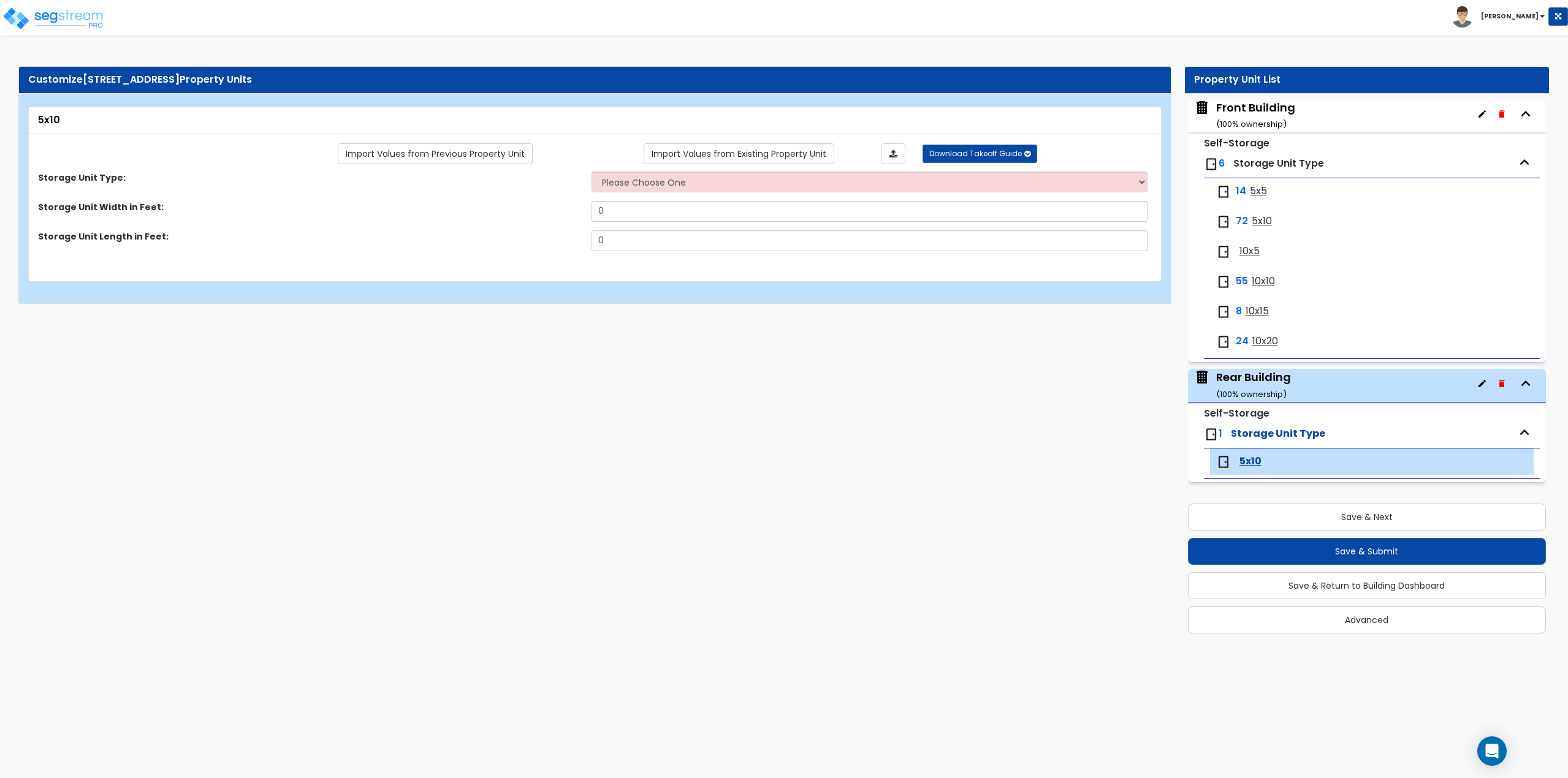
scroll to position [63, 0]
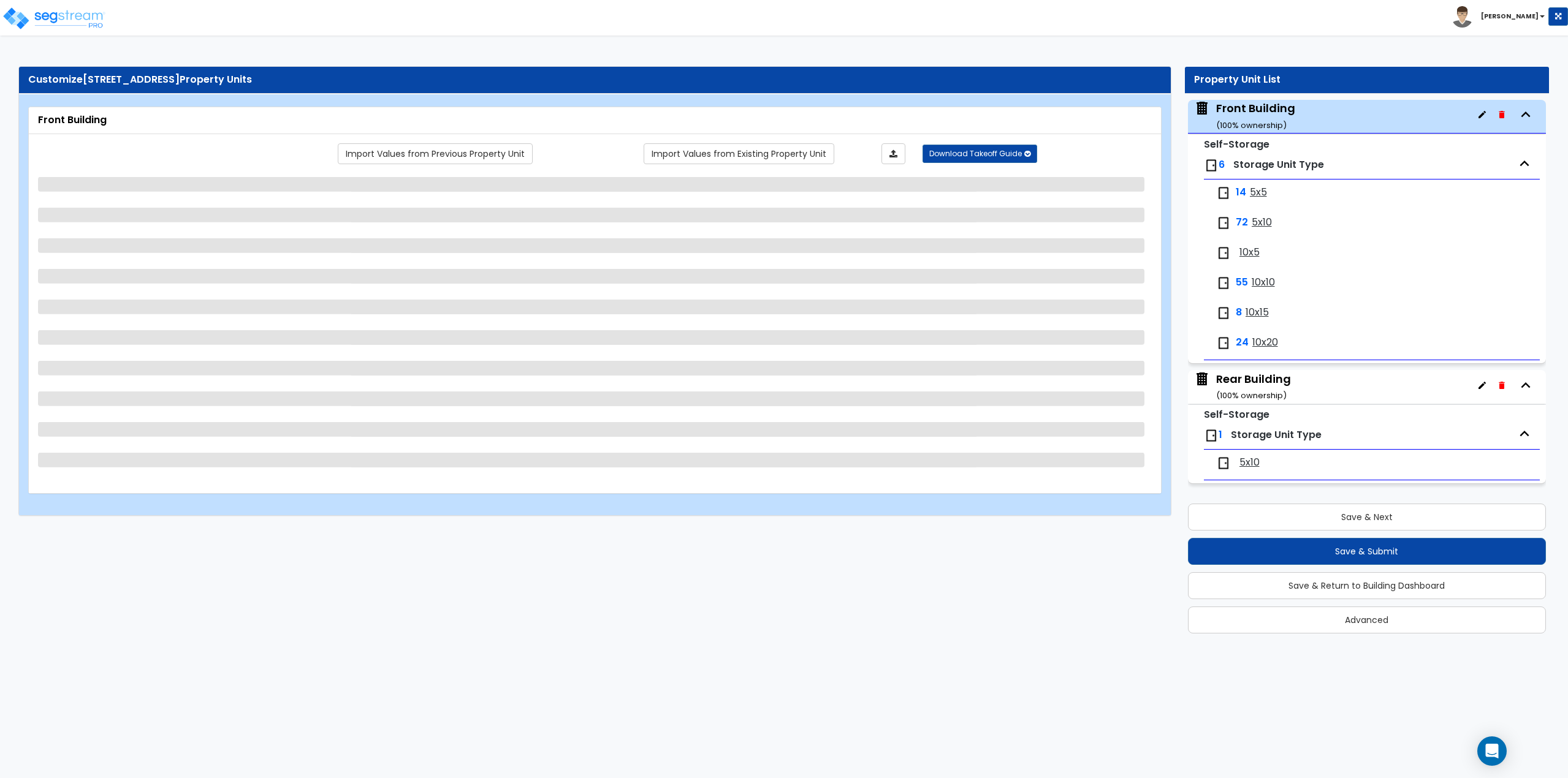
select select "4"
select select "1"
select select "6"
select select "2"
select select "1"
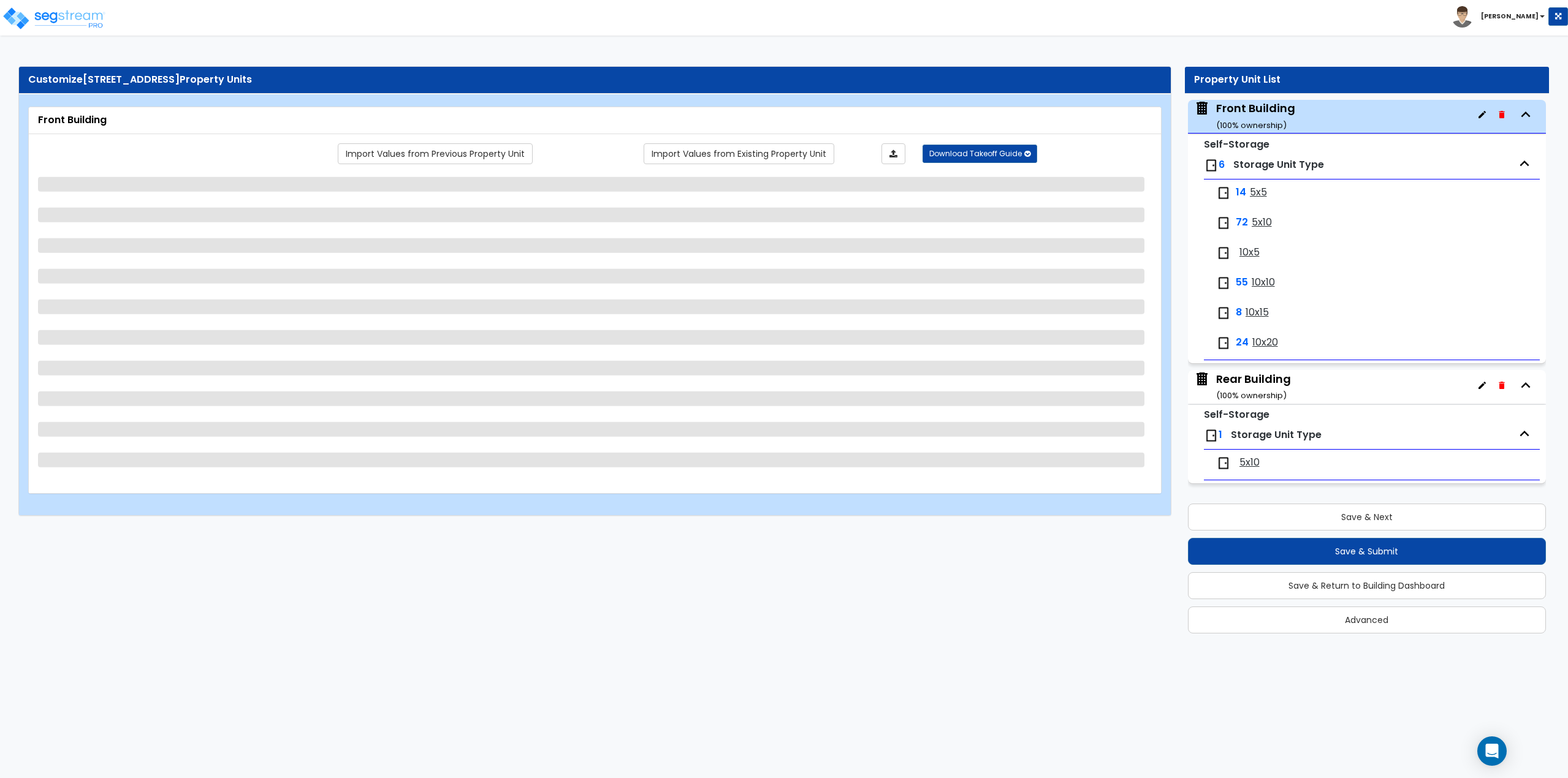
select select "1"
select select "2"
select select "1"
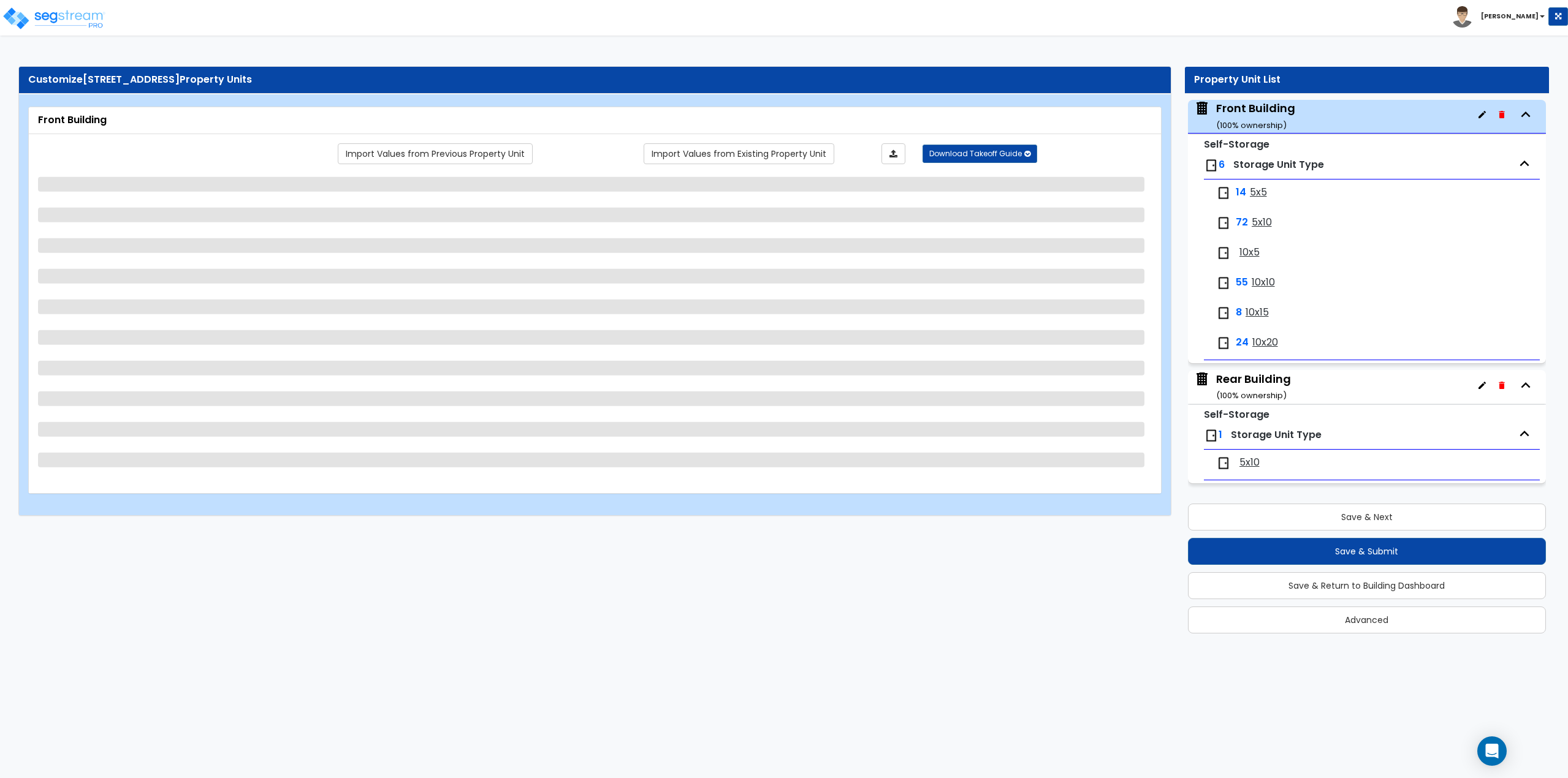
select select "1"
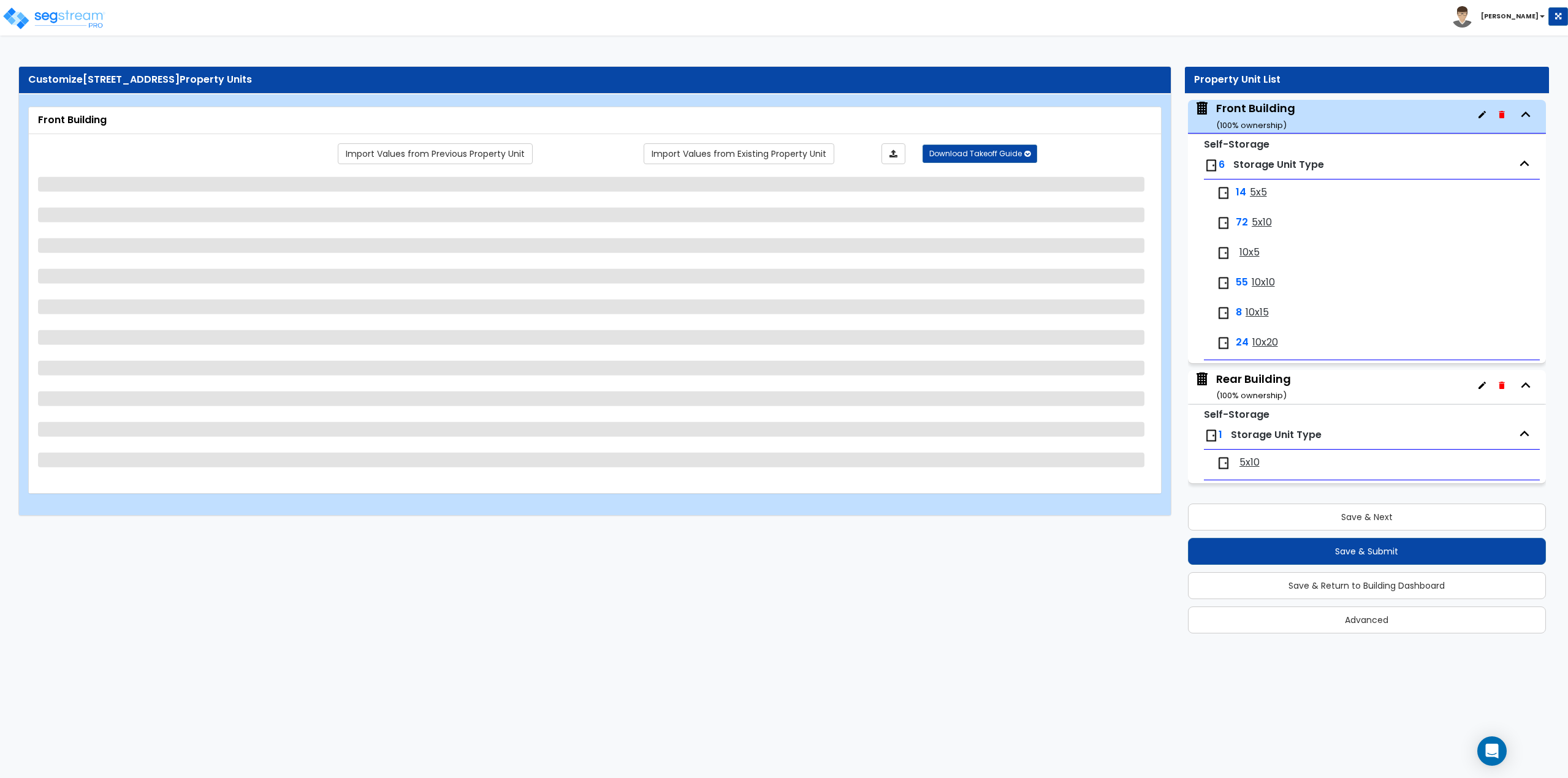
select select "1"
select select "4"
select select "2"
select select "5"
select select "2"
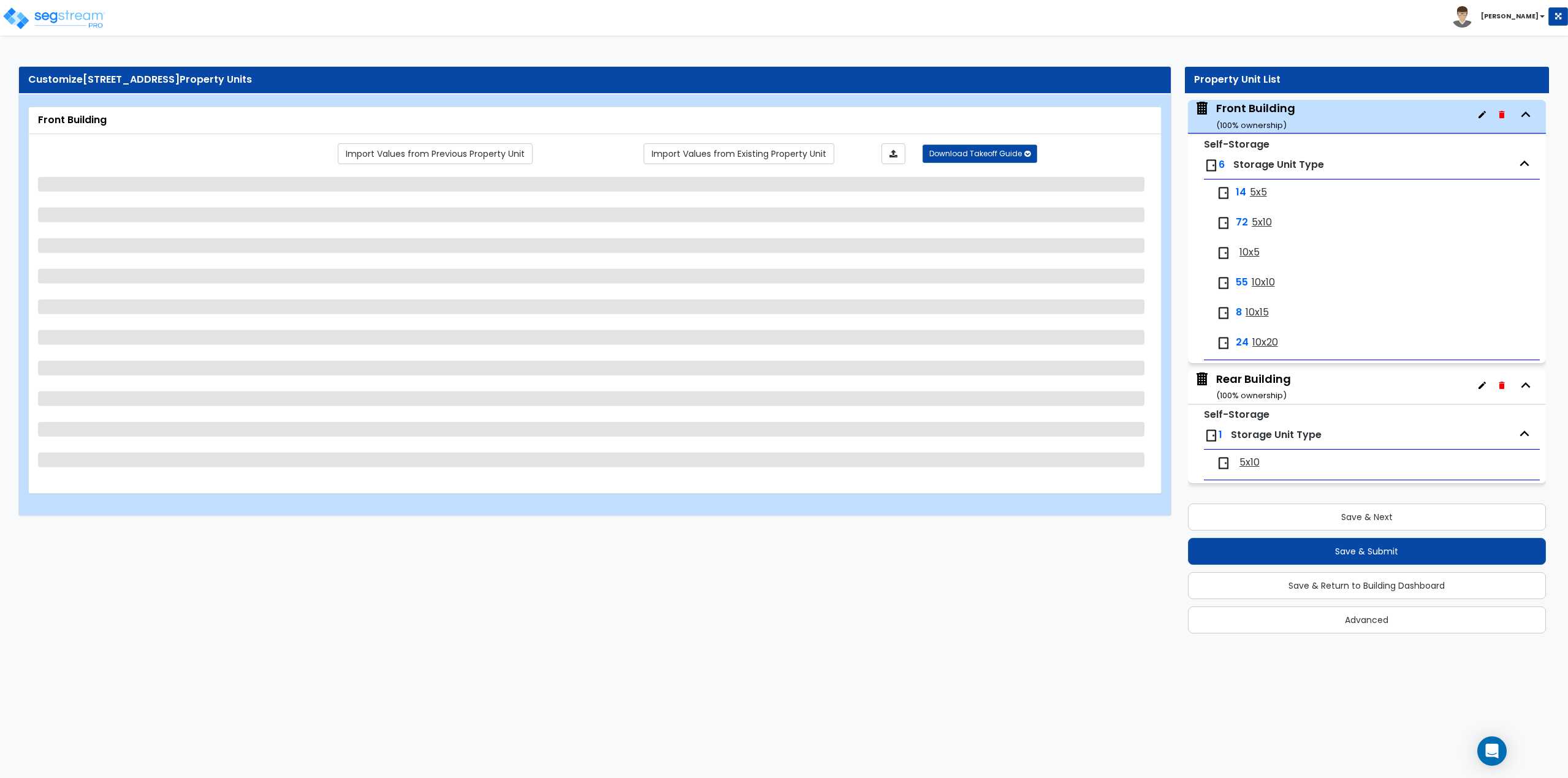
select select "1"
select select "3"
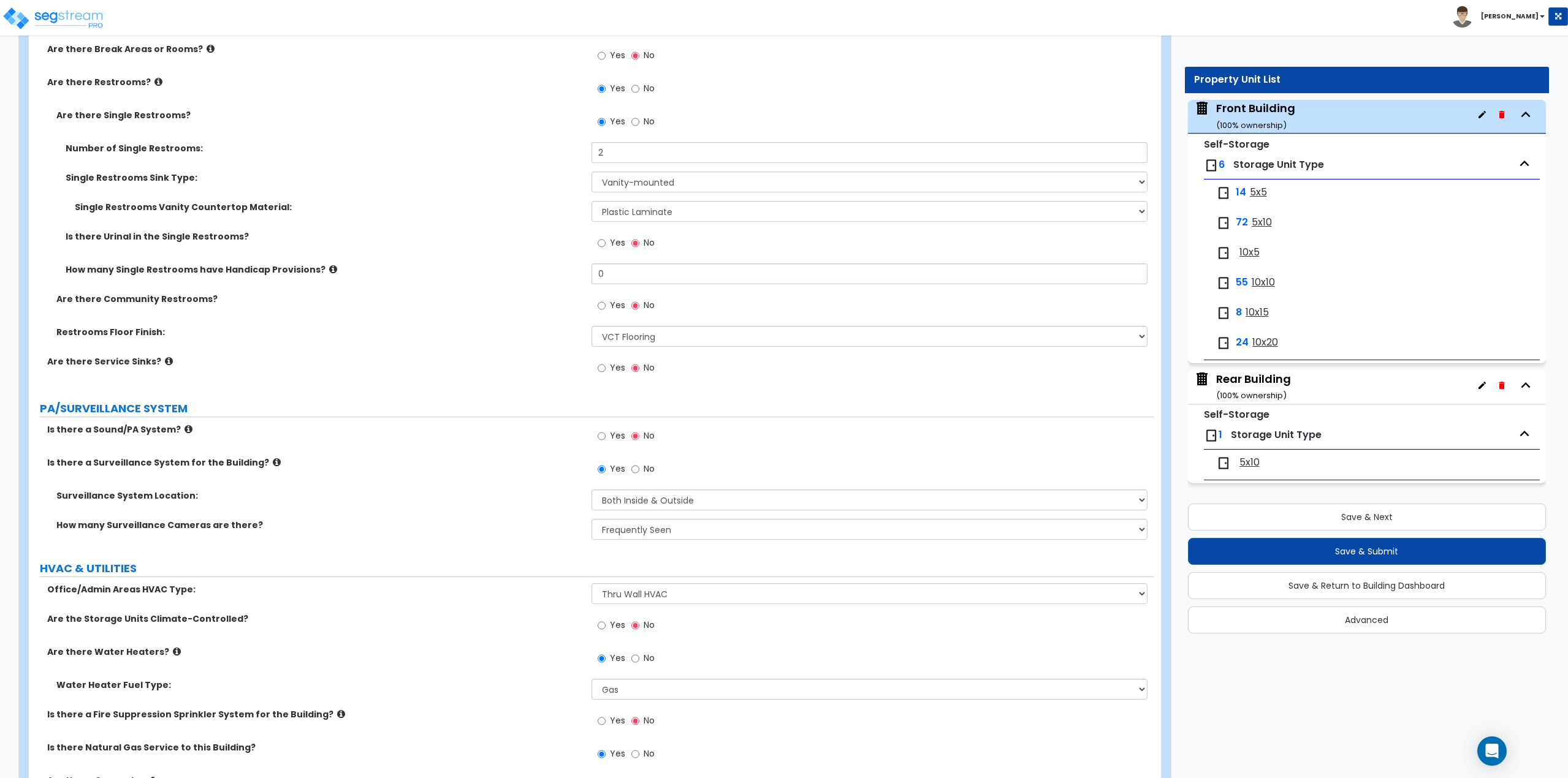
scroll to position [2909, 0]
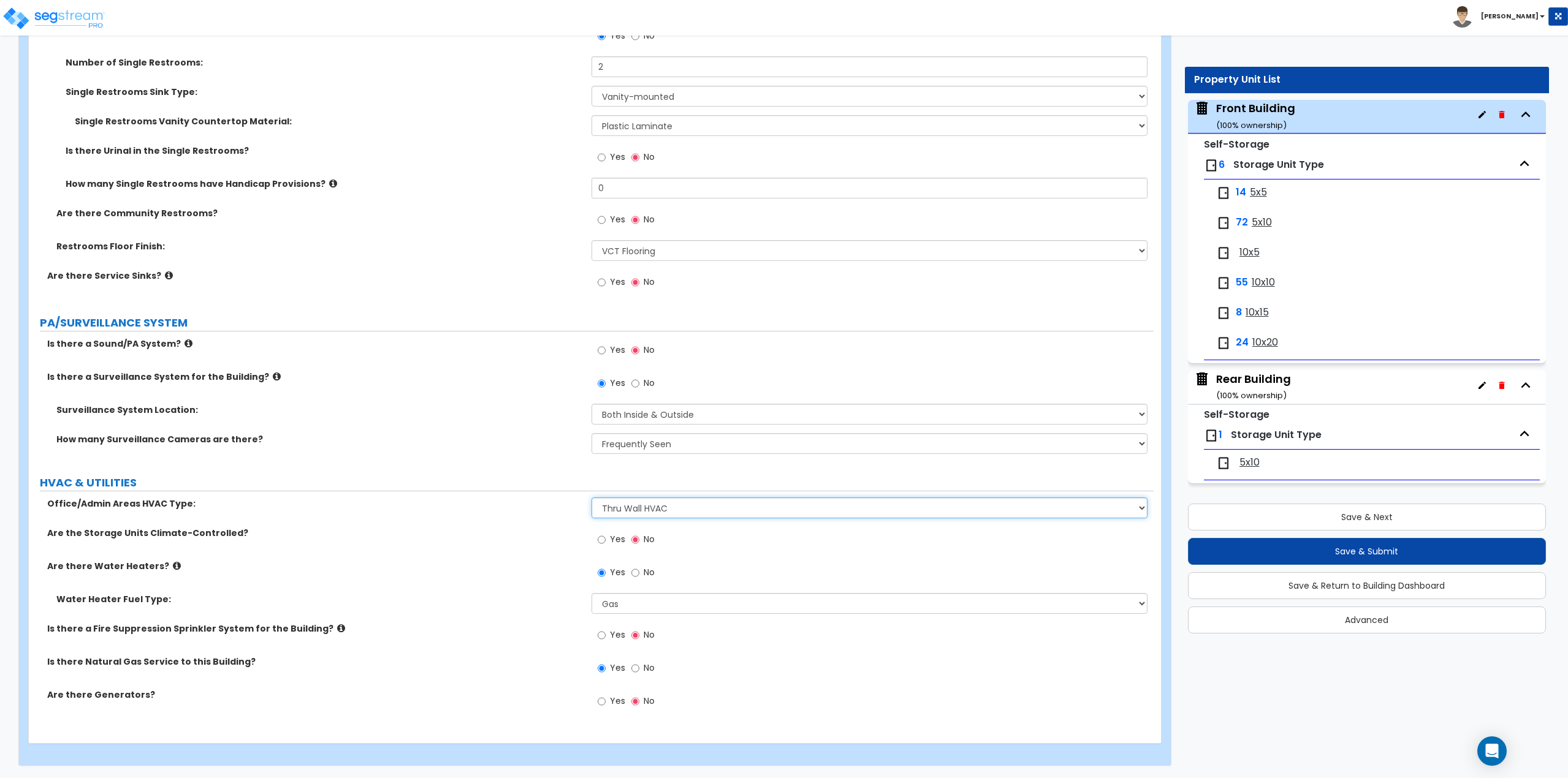
click at [639, 502] on select "None Split Systems Packaged Rooftop Units Thru Wall HVAC" at bounding box center [870, 508] width 557 height 21
select select "2"
click at [591, 498] on select "None Split Systems Packaged Rooftop Units Thru Wall HVAC" at bounding box center [870, 508] width 557 height 21
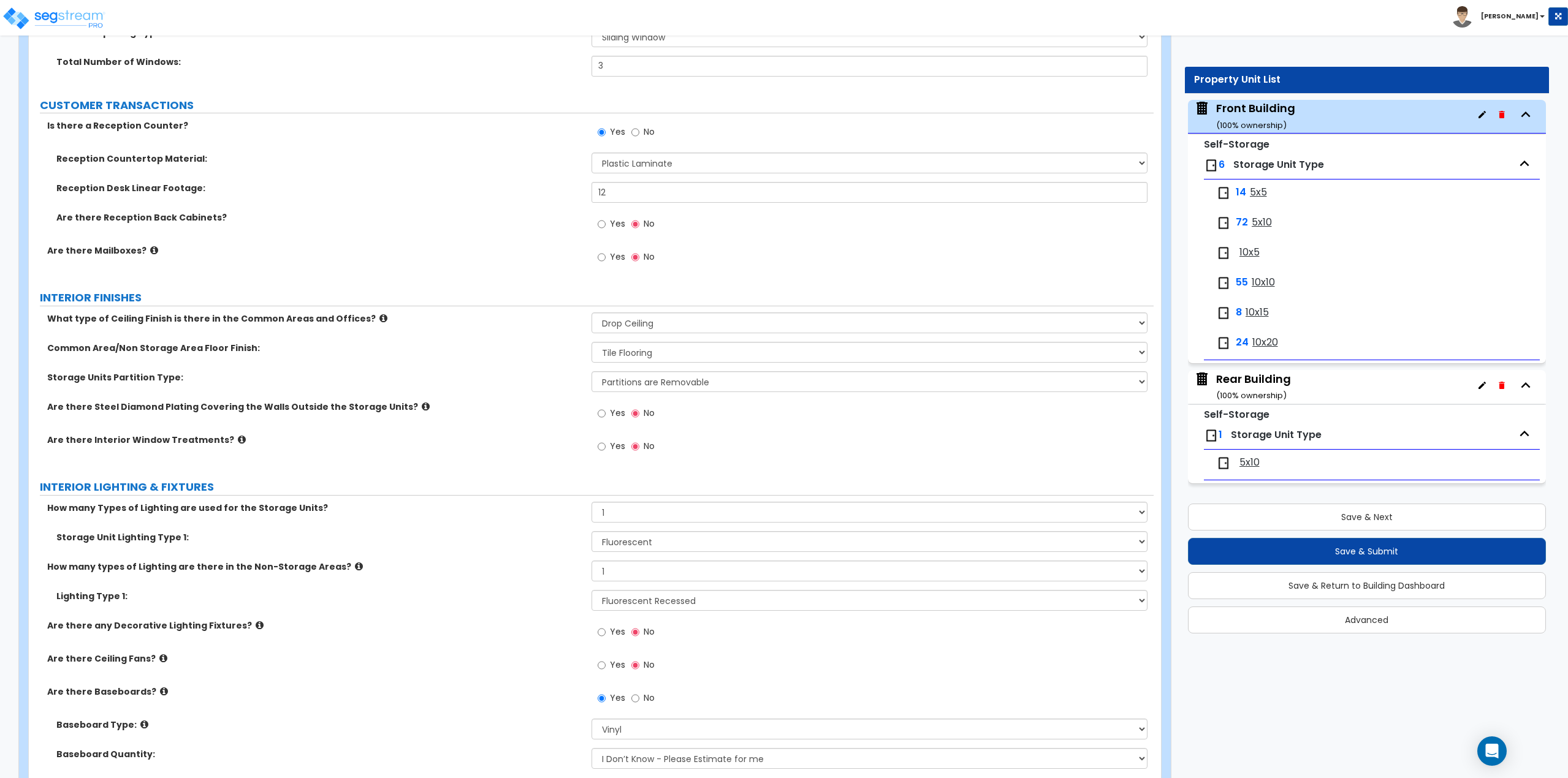
scroll to position [1990, 0]
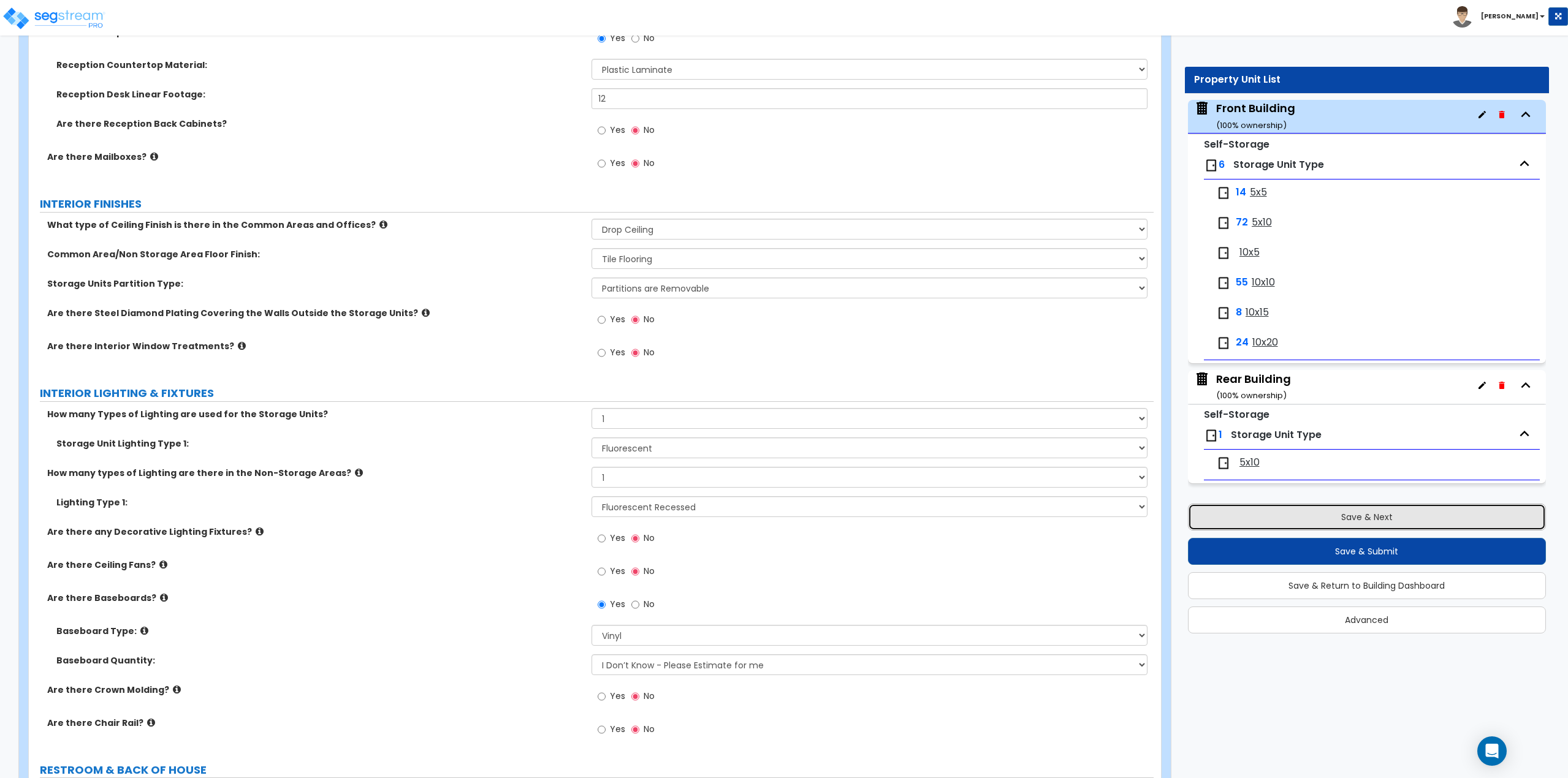
click at [1381, 516] on button "Save & Next" at bounding box center [1367, 518] width 358 height 27
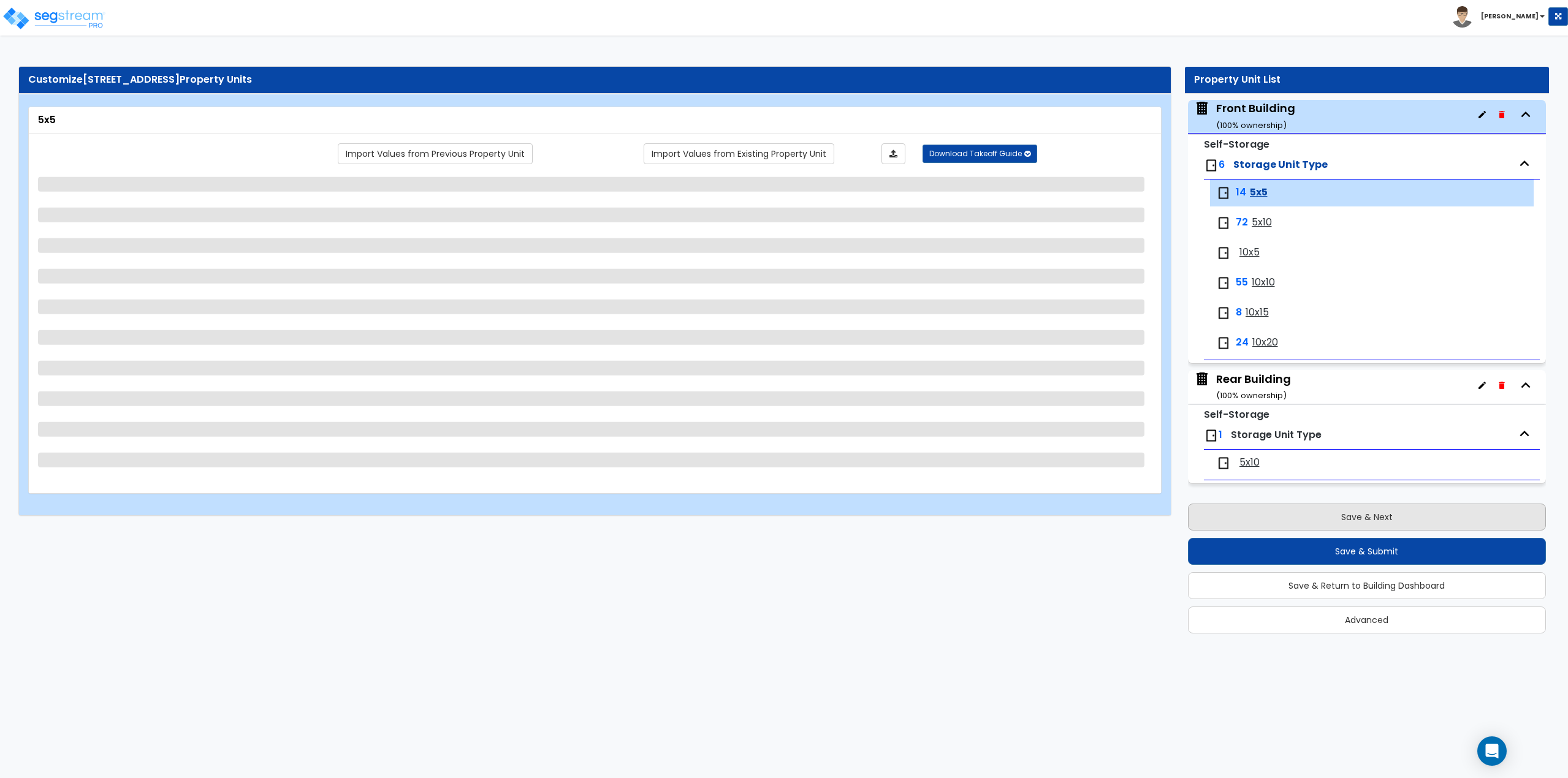
scroll to position [63, 0]
select select "2"
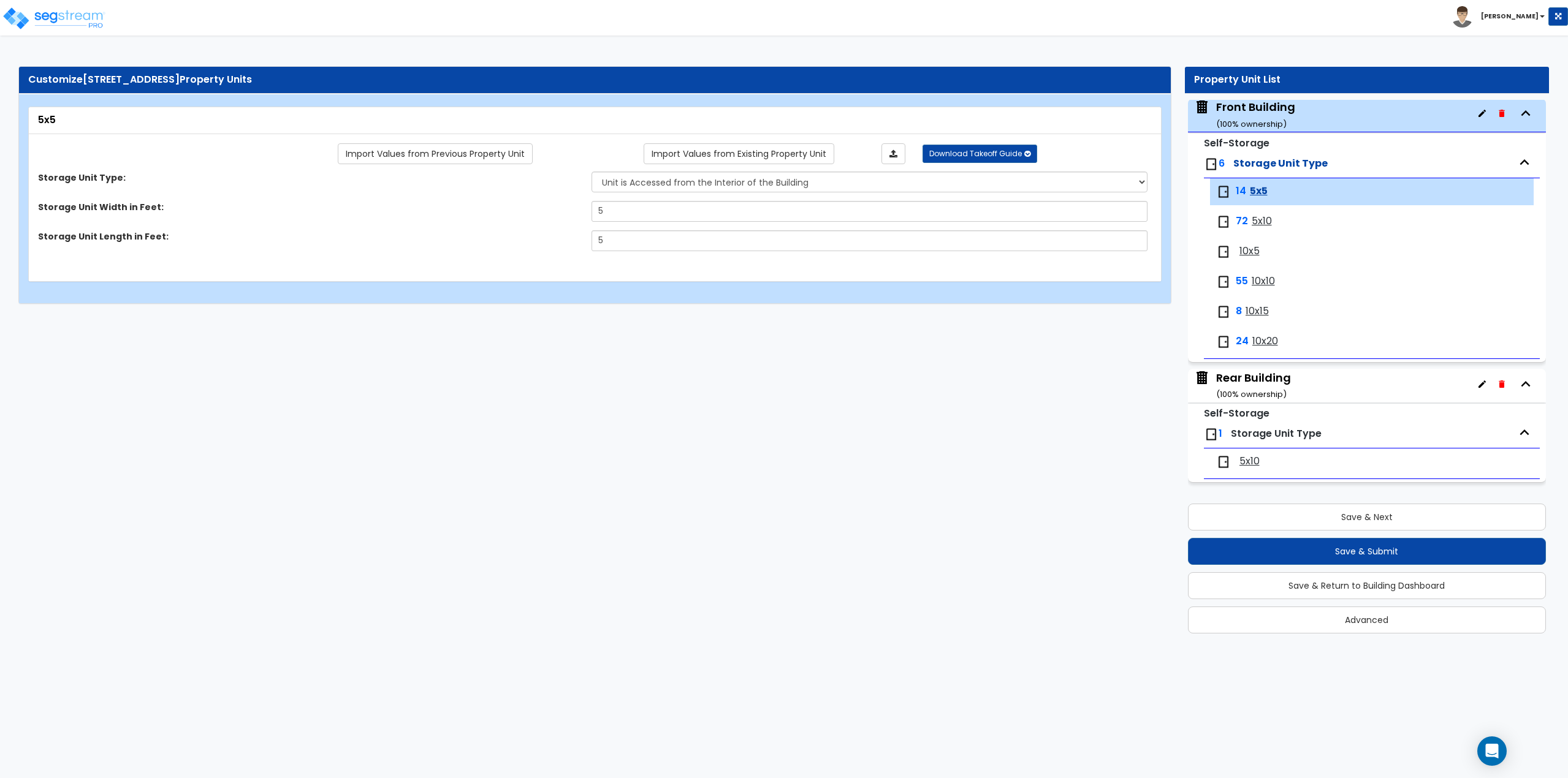
click at [1264, 376] on div "Rear Building ( 100 % ownership)" at bounding box center [1253, 385] width 74 height 31
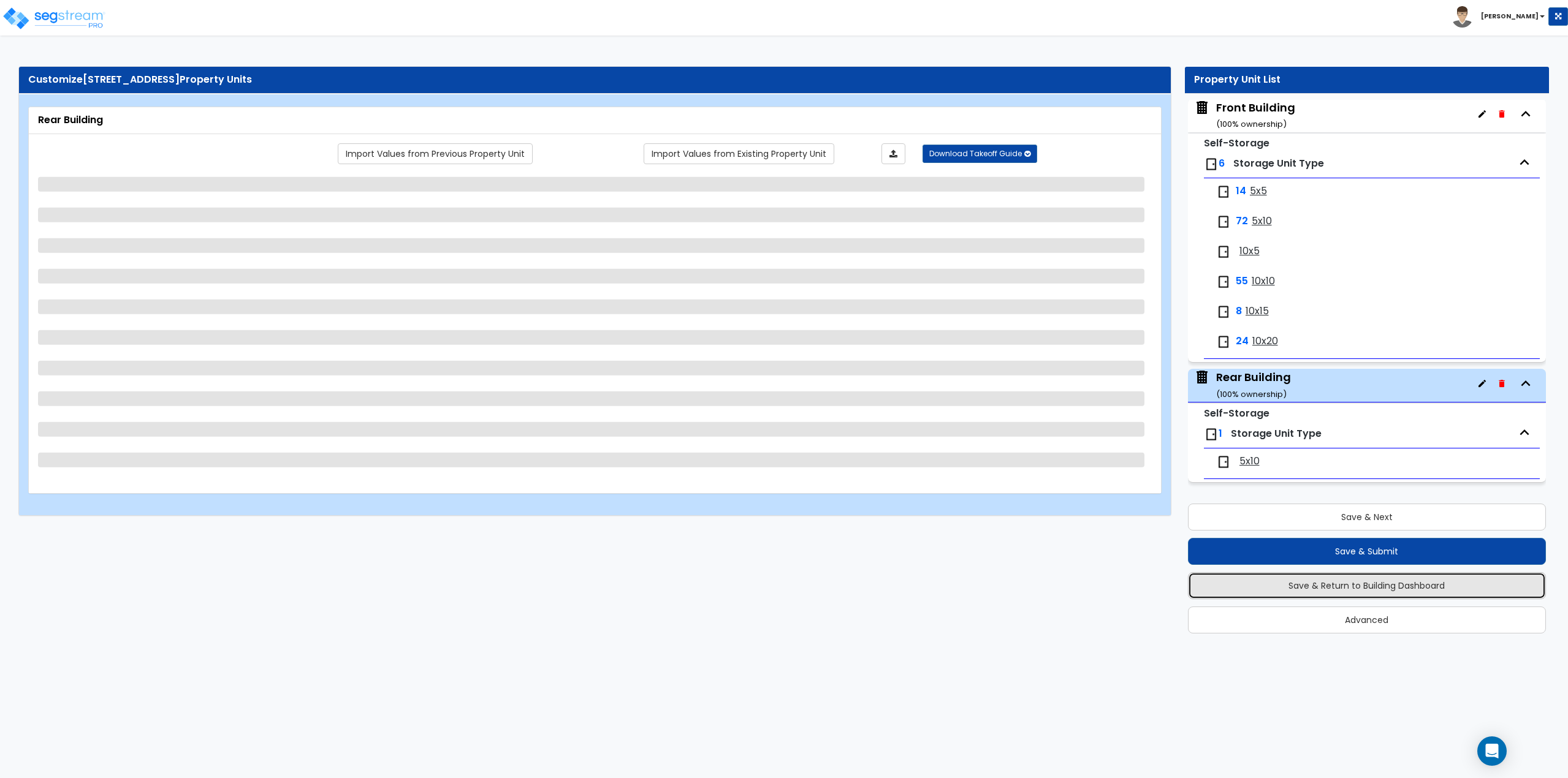
click at [1379, 588] on button "Save & Return to Building Dashboard" at bounding box center [1367, 586] width 358 height 27
